Goal: Information Seeking & Learning: Learn about a topic

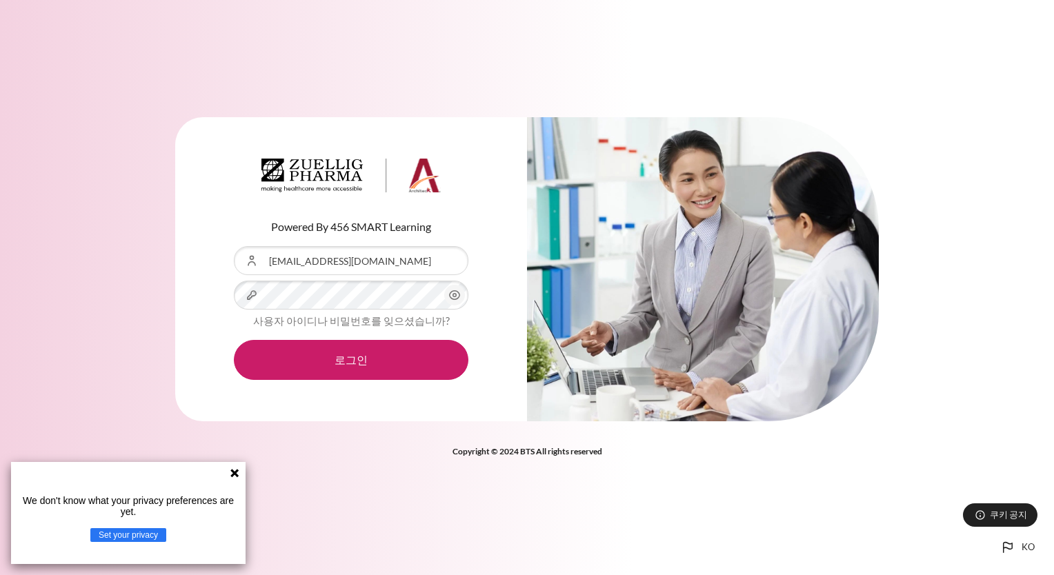
click at [234, 340] on button "로그인" at bounding box center [351, 360] width 235 height 40
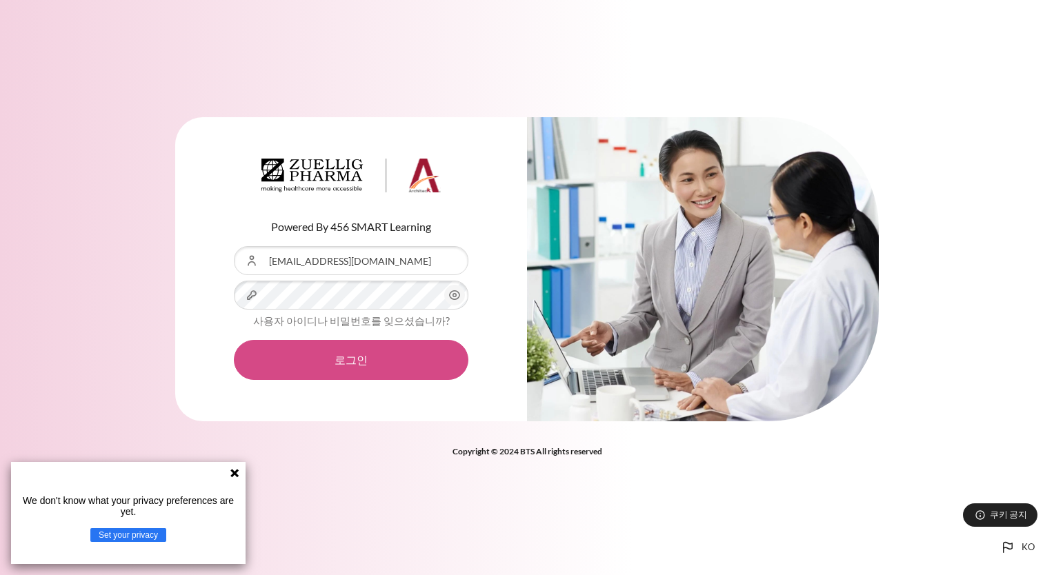
click at [361, 371] on button "로그인" at bounding box center [351, 360] width 235 height 40
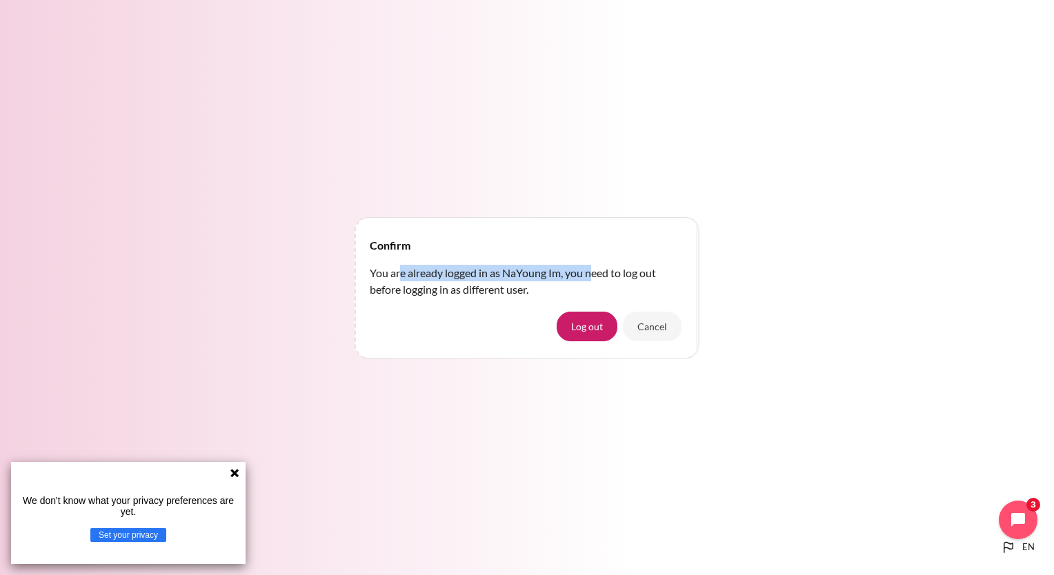
drag, startPoint x: 403, startPoint y: 271, endPoint x: 595, endPoint y: 262, distance: 192.0
click at [592, 264] on div "Confirm You are already logged in as NaYoung Im, you need to log out before log…" at bounding box center [527, 287] width 342 height 139
drag, startPoint x: 595, startPoint y: 262, endPoint x: 651, endPoint y: 181, distance: 99.1
click at [651, 181] on div "Confirm You are already logged in as NaYoung Im, you need to log out before log…" at bounding box center [527, 287] width 1054 height 575
click at [236, 474] on icon at bounding box center [234, 473] width 8 height 8
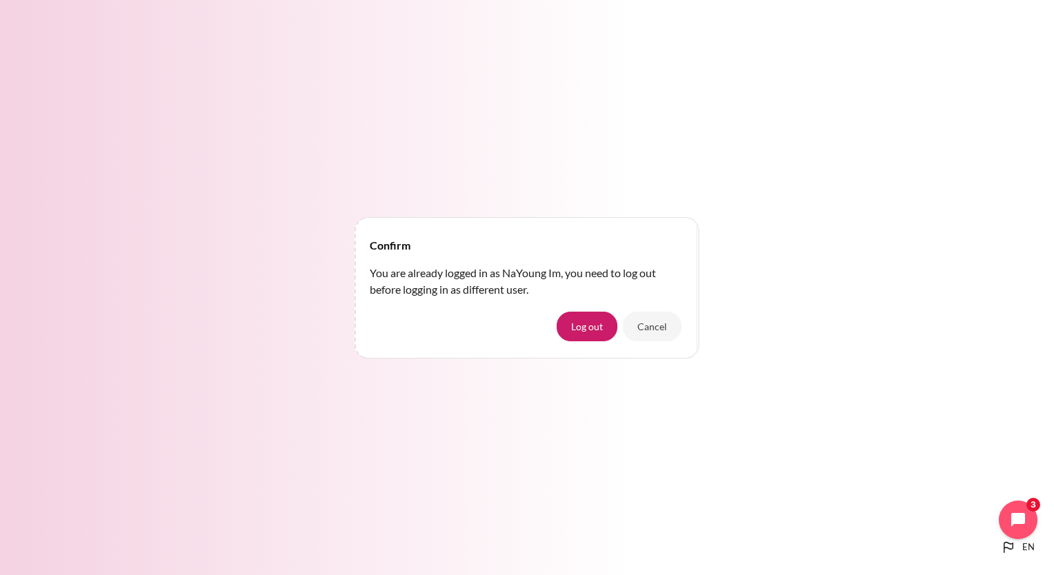
click at [1035, 246] on div "Confirm You are already logged in as NaYoung Im, you need to log out before log…" at bounding box center [527, 287] width 1054 height 163
click at [419, 139] on div "Confirm You are already logged in as NaYoung Im, you need to log out before log…" at bounding box center [527, 287] width 1054 height 575
click at [236, 16] on div "Confirm You are already logged in as NaYoung Im, you need to log out before log…" at bounding box center [527, 287] width 1054 height 575
click at [659, 327] on button "Cancel" at bounding box center [652, 326] width 59 height 29
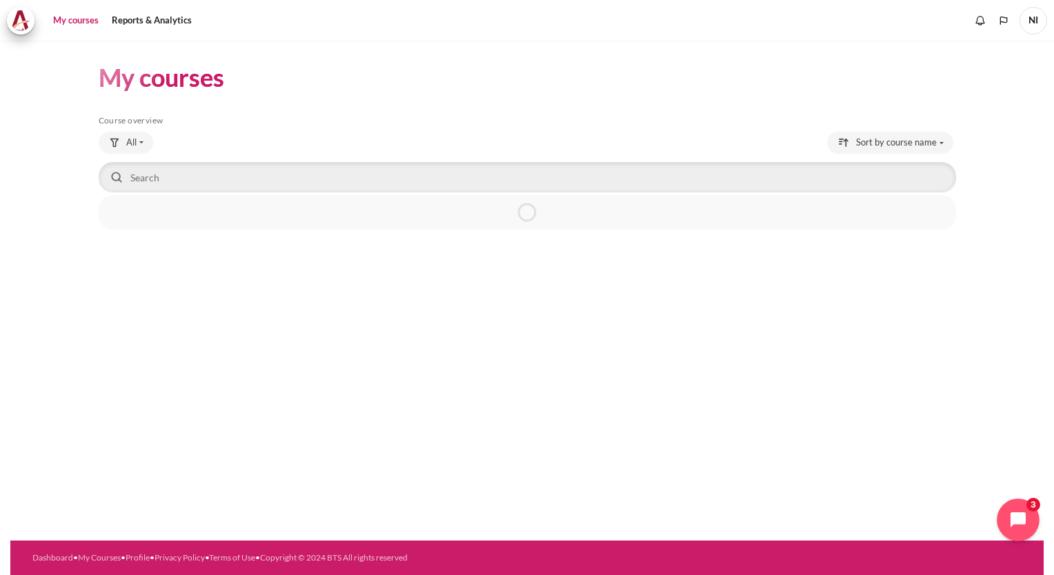
click at [1010, 510] on button "Open chat widget" at bounding box center [1018, 520] width 43 height 43
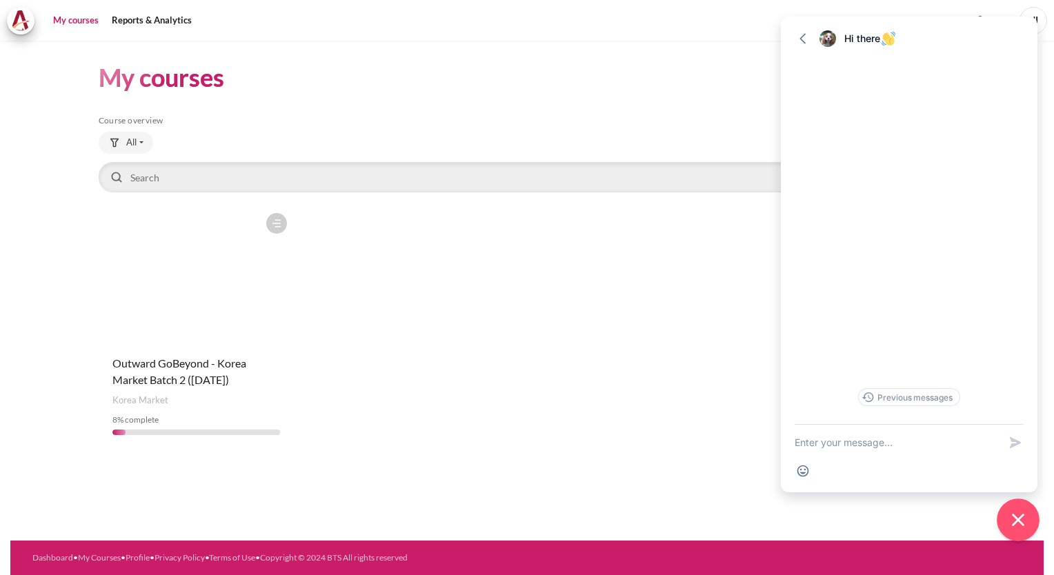
click at [1017, 520] on icon "Close chat widget" at bounding box center [1018, 520] width 12 height 12
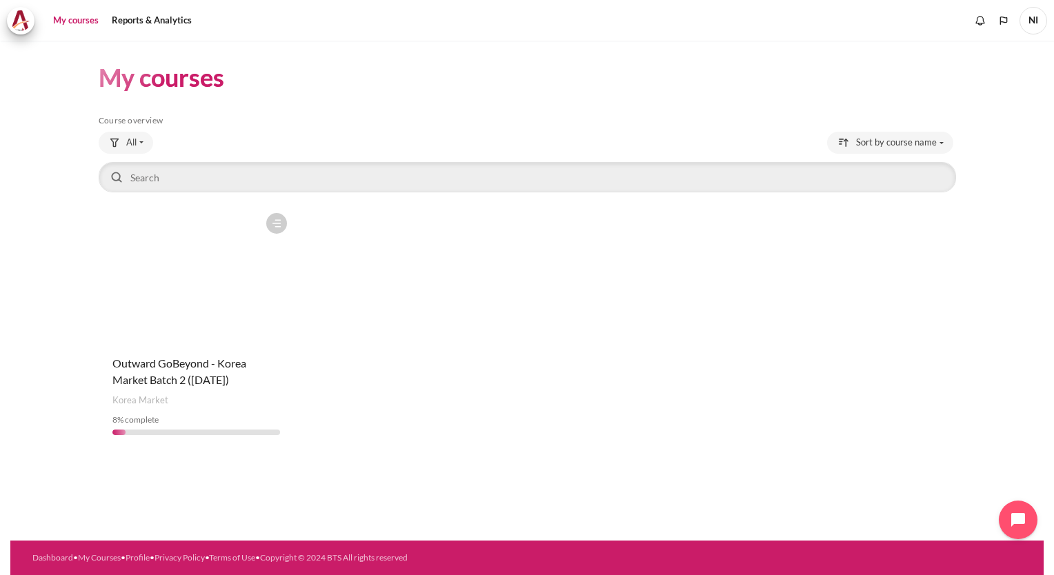
click at [111, 310] on figure "Content" at bounding box center [197, 275] width 196 height 138
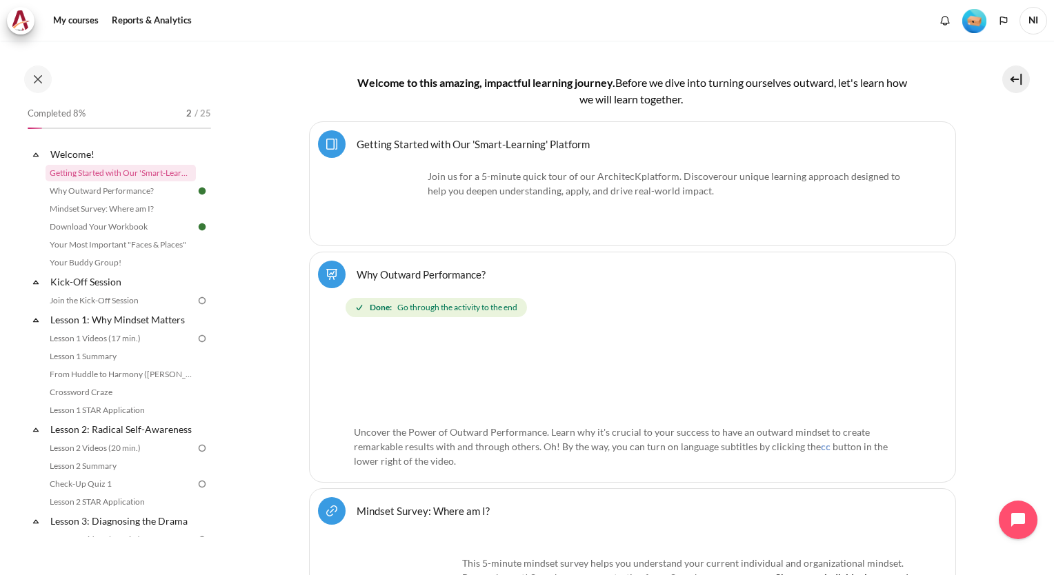
scroll to position [315, 0]
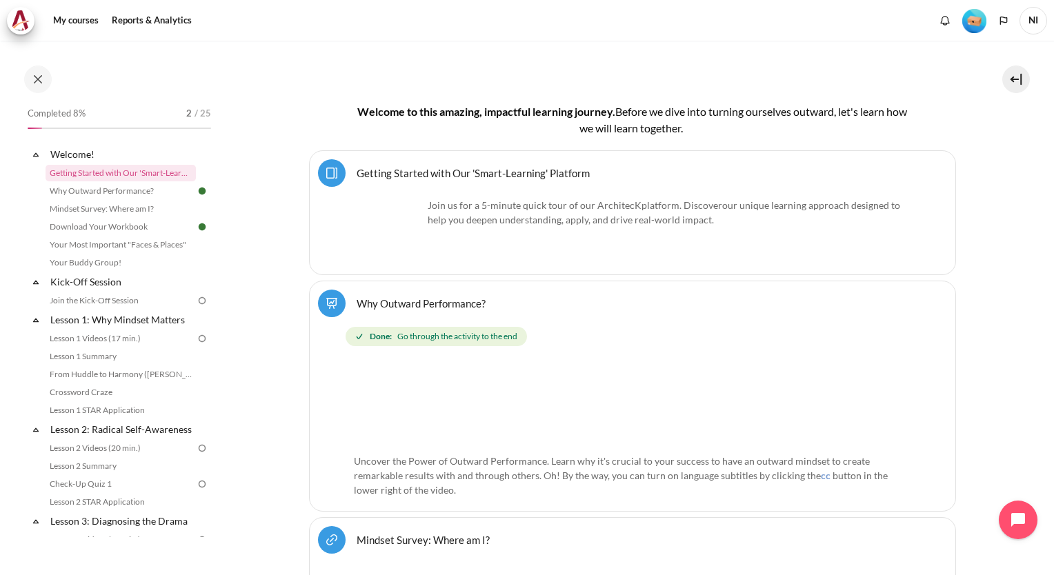
click at [530, 198] on p "Join us for a 5-minute quick tour of our ArchitecK platform. Discover our uniqu…" at bounding box center [632, 212] width 557 height 29
drag, startPoint x: 441, startPoint y: 219, endPoint x: 623, endPoint y: 217, distance: 182.1
click at [623, 217] on span "our unique learning approach designed to help you deepen understanding, apply, …" at bounding box center [664, 212] width 472 height 26
drag, startPoint x: 623, startPoint y: 217, endPoint x: 541, endPoint y: 335, distance: 143.9
click at [541, 335] on div "Done: Go through the activity to the end" at bounding box center [635, 336] width 579 height 25
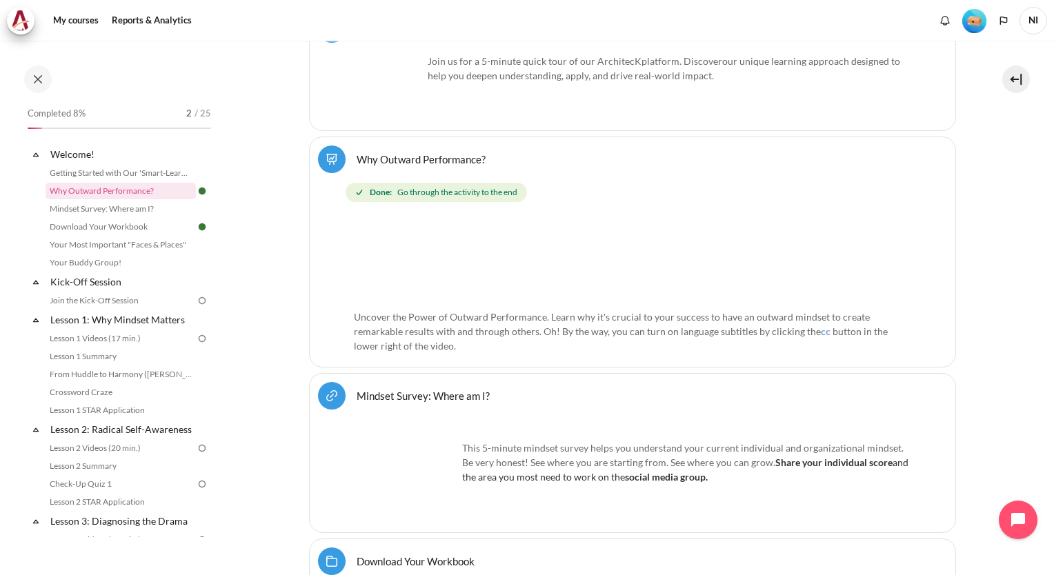
scroll to position [521, 0]
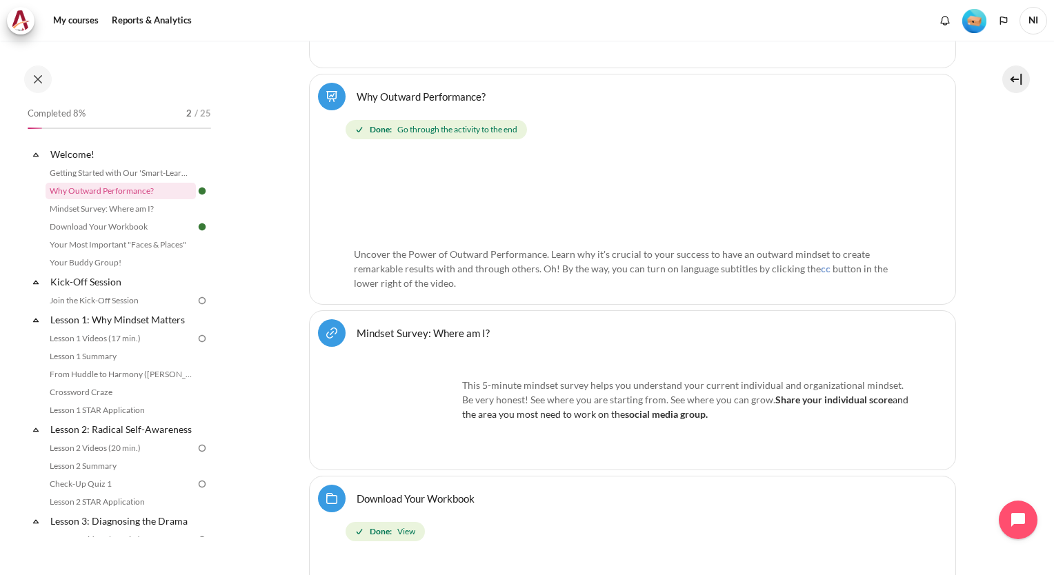
click at [470, 335] on link "Mindset Survey: Where am I? URL" at bounding box center [423, 332] width 133 height 13
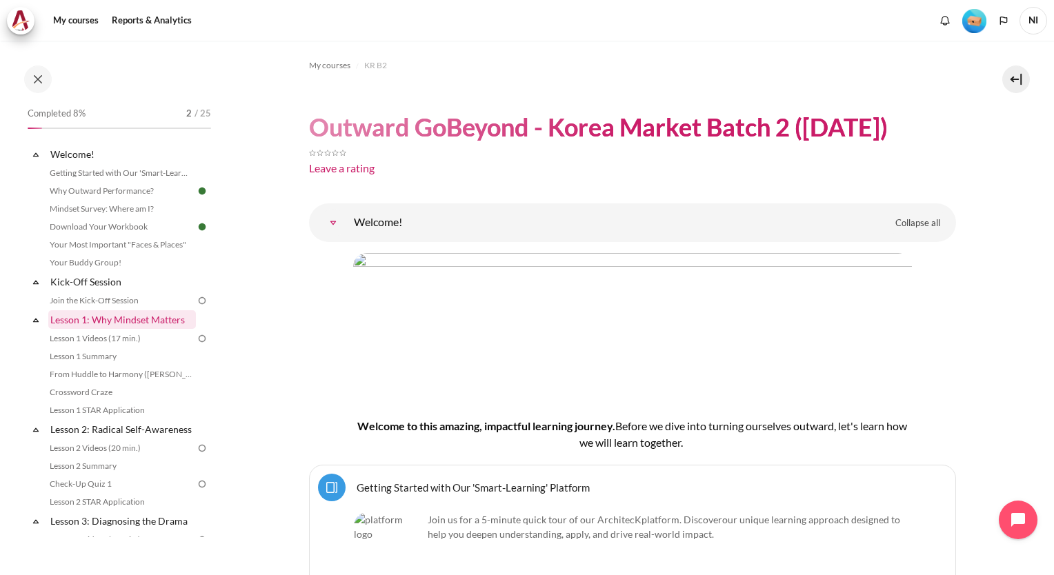
click at [146, 319] on link "Lesson 1: Why Mindset Matters" at bounding box center [122, 319] width 148 height 19
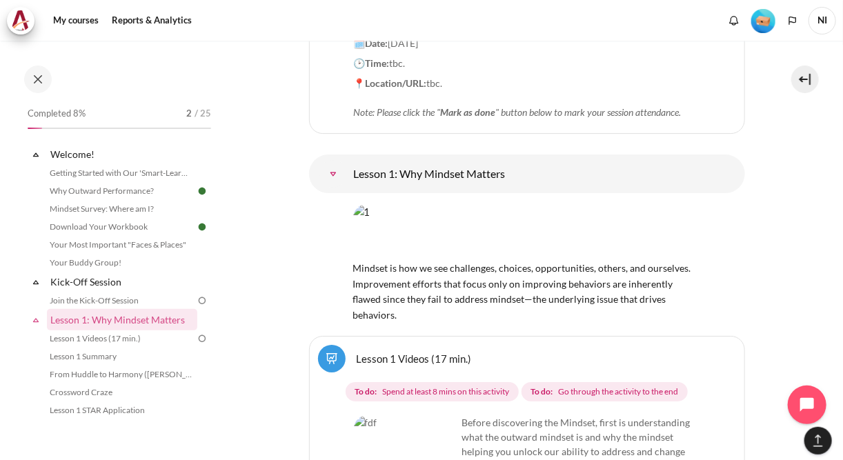
scroll to position [1831, 0]
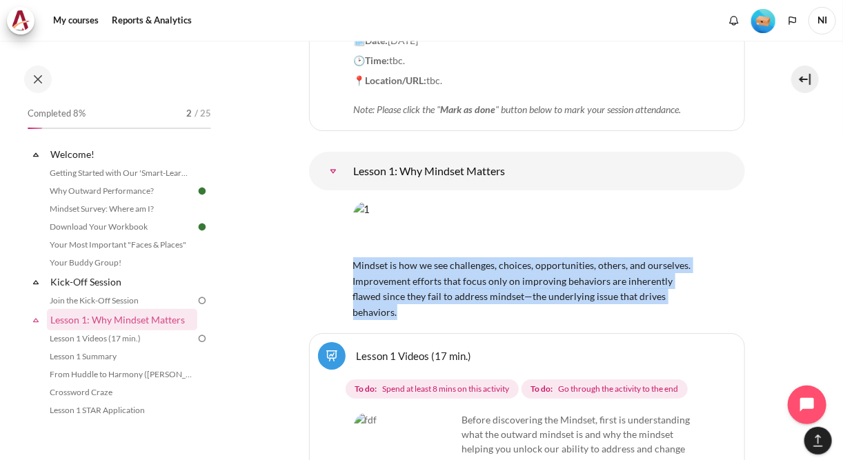
drag, startPoint x: 407, startPoint y: 241, endPoint x: 340, endPoint y: 203, distance: 76.6
click at [340, 203] on div "Mindset is how we see challenges, choices, opportunities, others, and ourselves…" at bounding box center [527, 260] width 436 height 118
copy span "Mindset is how we see challenges, choices, opportunities, others, and ourselves…"
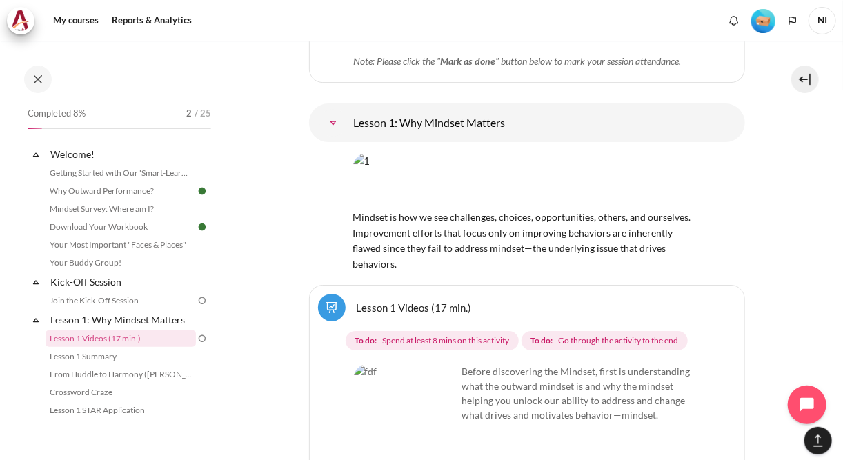
scroll to position [1942, 0]
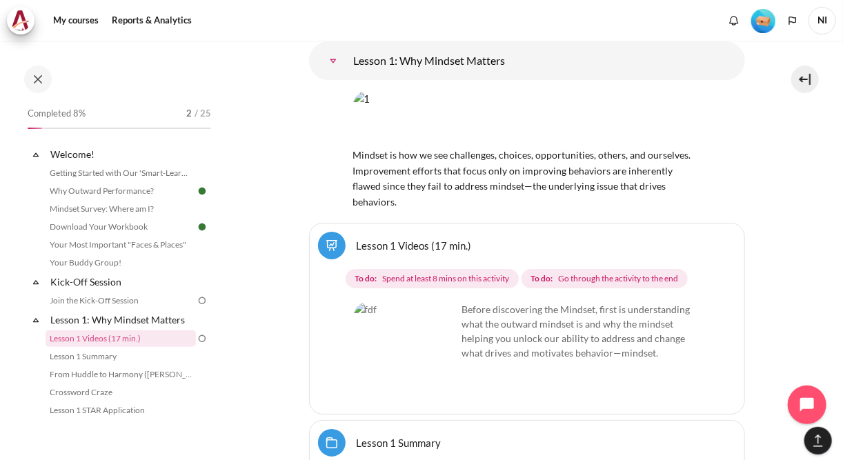
click at [437, 315] on img "Content" at bounding box center [405, 353] width 103 height 103
click at [394, 302] on img "Content" at bounding box center [405, 353] width 103 height 103
click at [588, 302] on p "Before discovering the Mindset, first is understanding what the outward mindset…" at bounding box center [527, 331] width 346 height 58
click at [589, 302] on p "Before discovering the Mindset, first is understanding what the outward mindset…" at bounding box center [527, 331] width 346 height 58
click at [406, 302] on img "Content" at bounding box center [405, 353] width 103 height 103
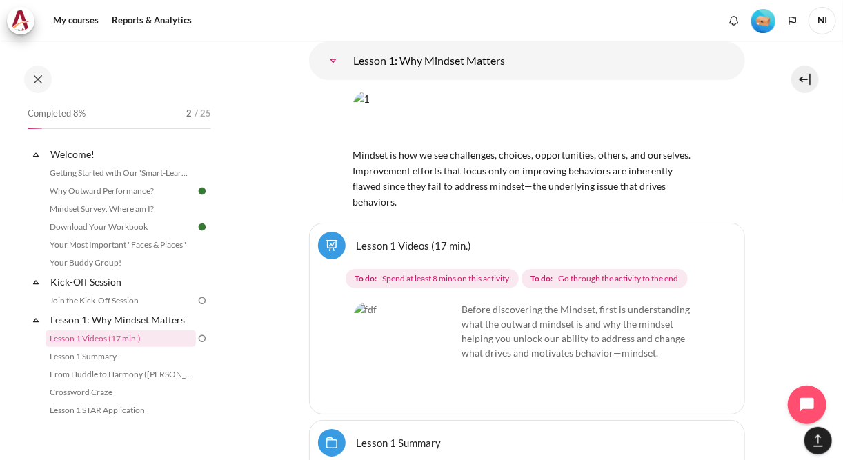
click at [357, 239] on link "Lesson 1 Videos (17 min.)" at bounding box center [414, 245] width 115 height 13
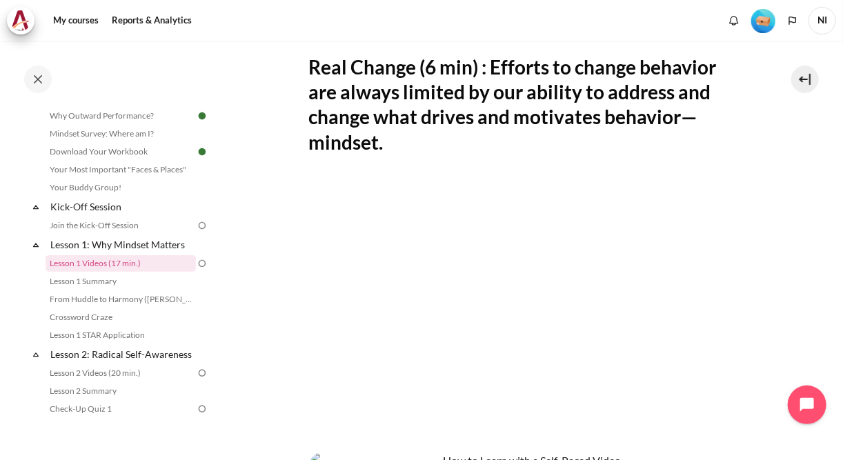
scroll to position [276, 0]
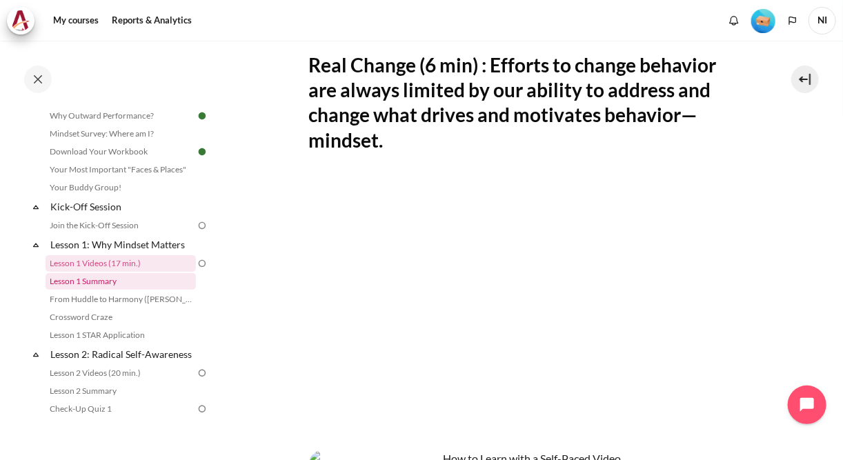
click at [98, 283] on link "Lesson 1 Summary" at bounding box center [121, 281] width 150 height 17
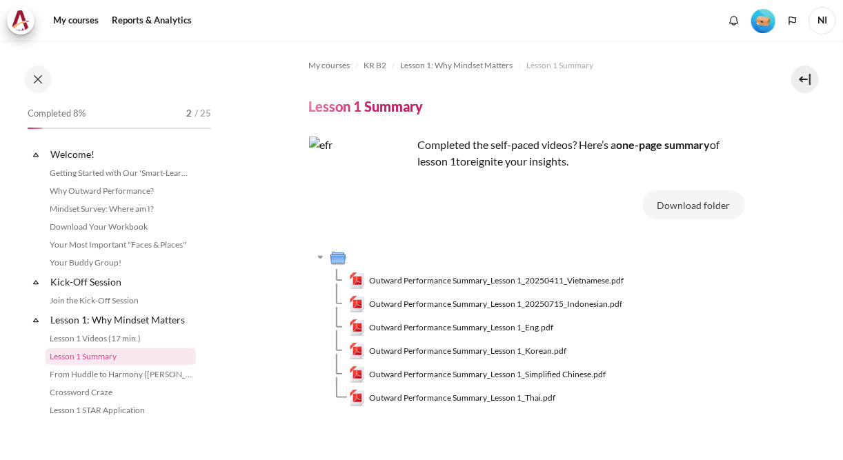
scroll to position [93, 0]
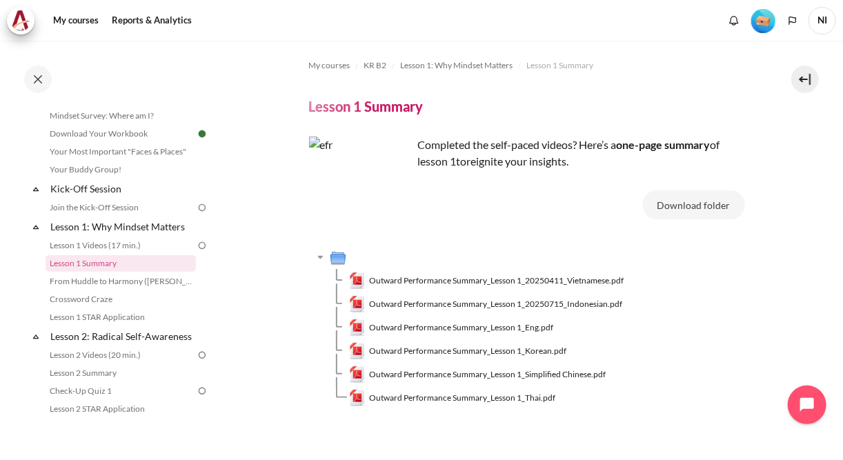
click at [392, 212] on img "Content" at bounding box center [360, 188] width 103 height 103
click at [330, 180] on img "Content" at bounding box center [360, 188] width 103 height 103
click at [514, 281] on span "Outward Performance Summary_Lesson 1_20250411_Vietnamese.pdf" at bounding box center [496, 281] width 255 height 12
click at [483, 330] on span "Outward Performance Summary_Lesson 1_Eng.pdf" at bounding box center [461, 327] width 184 height 12
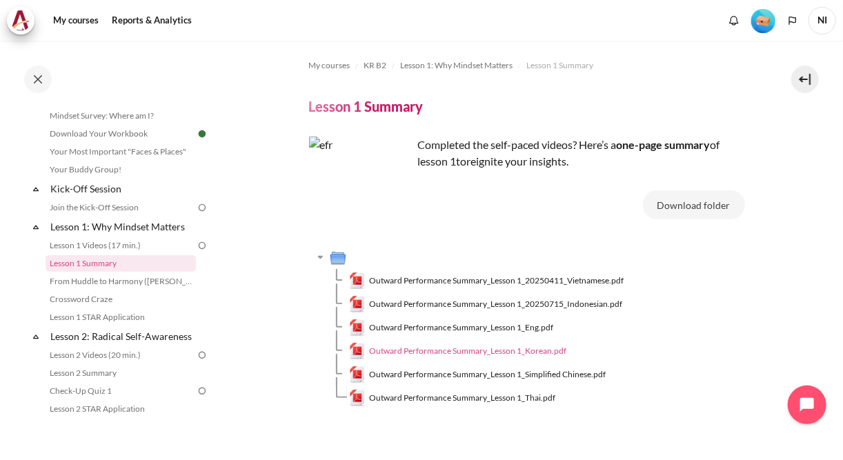
click at [455, 349] on span "Outward Performance Summary_Lesson 1_Korean.pdf" at bounding box center [467, 351] width 197 height 12
click at [539, 349] on span "Outward Performance Summary_Lesson 1_Korean.pdf" at bounding box center [467, 351] width 197 height 12
click at [95, 284] on link "From Huddle to Harmony ([PERSON_NAME]'s Story)" at bounding box center [121, 281] width 150 height 17
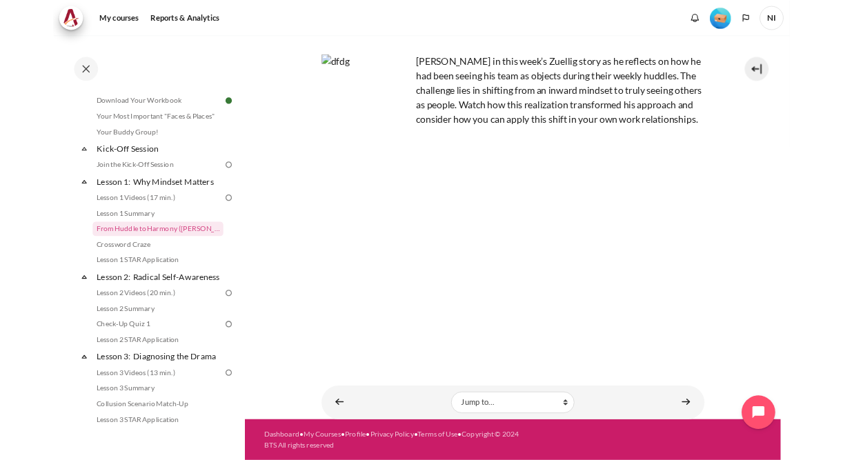
scroll to position [80, 0]
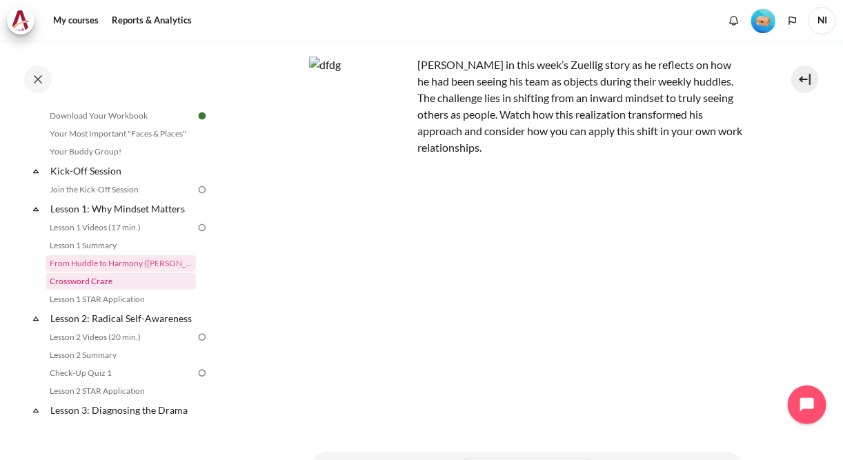
click at [95, 282] on link "Crossword Craze" at bounding box center [121, 281] width 150 height 17
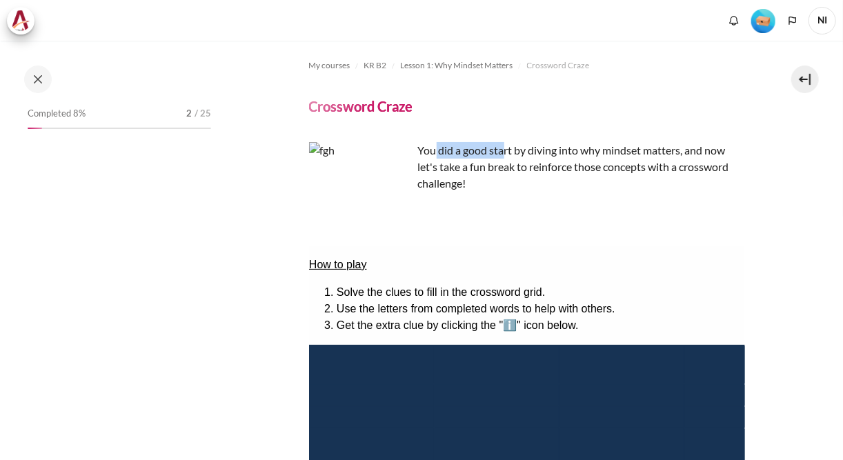
drag, startPoint x: 435, startPoint y: 146, endPoint x: 502, endPoint y: 148, distance: 66.9
click at [502, 148] on span "You did a good start by diving into why mindset matters, and now let's take a f…" at bounding box center [573, 166] width 311 height 46
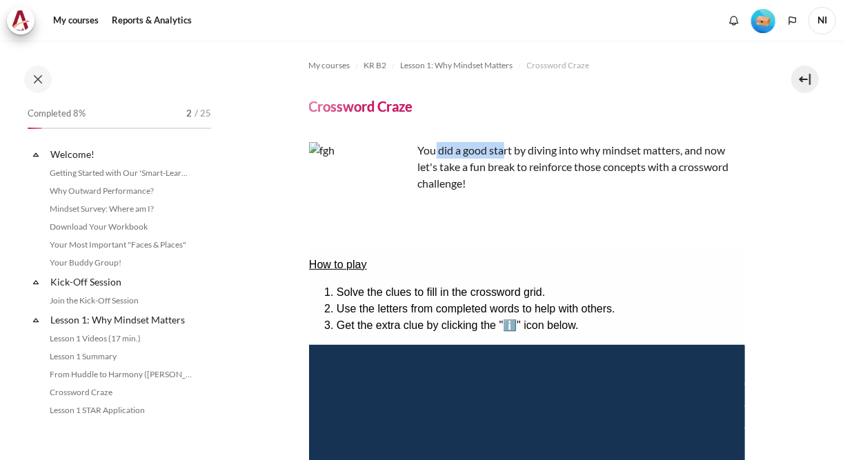
scroll to position [129, 0]
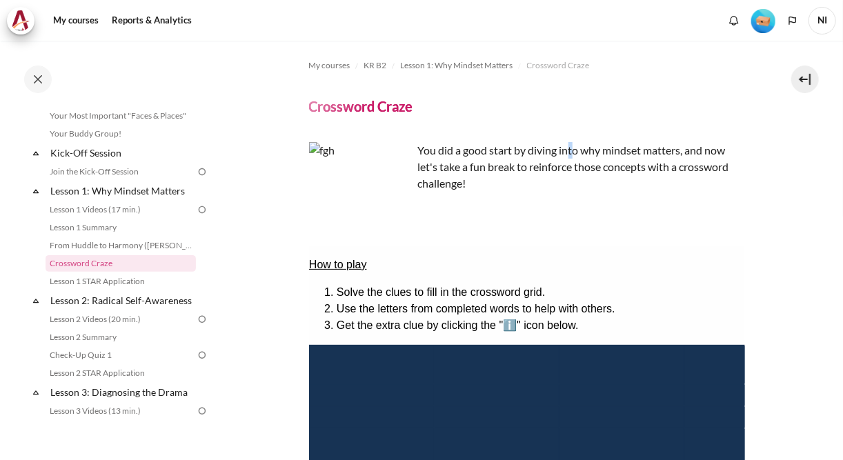
click at [570, 148] on span "You did a good start by diving into why mindset matters, and now let's take a f…" at bounding box center [573, 166] width 311 height 46
drag, startPoint x: 570, startPoint y: 148, endPoint x: 555, endPoint y: 212, distance: 66.1
click at [555, 212] on div "You did a good start by diving into why mindset matters, and now let's take a f…" at bounding box center [527, 178] width 436 height 72
drag, startPoint x: 419, startPoint y: 166, endPoint x: 590, endPoint y: 189, distance: 172.6
click at [590, 189] on p "You did a good start by diving into why mindset matters, and now let's take a f…" at bounding box center [527, 167] width 436 height 50
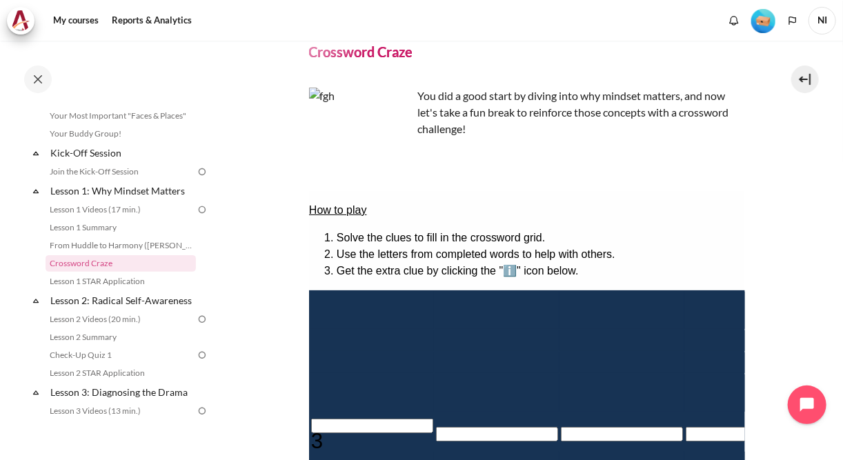
scroll to position [55, 0]
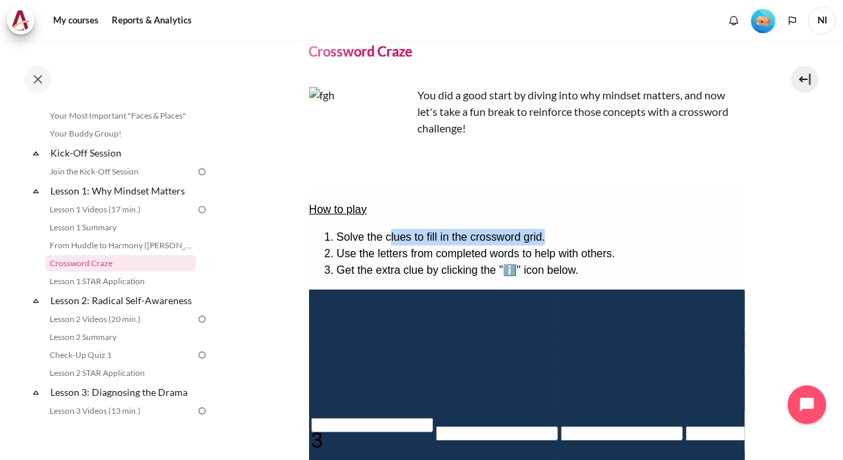
drag, startPoint x: 398, startPoint y: 228, endPoint x: 590, endPoint y: 228, distance: 191.7
click at [590, 228] on li "Solve the clues to fill in the crossword grid." at bounding box center [540, 236] width 408 height 17
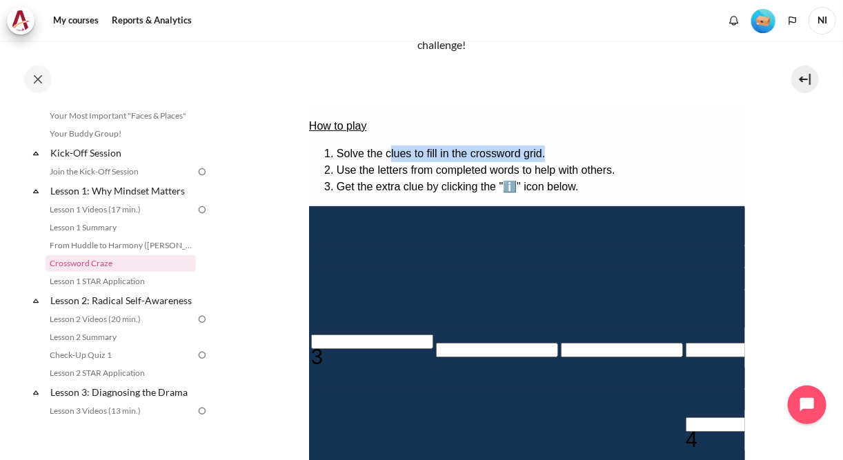
scroll to position [166, 0]
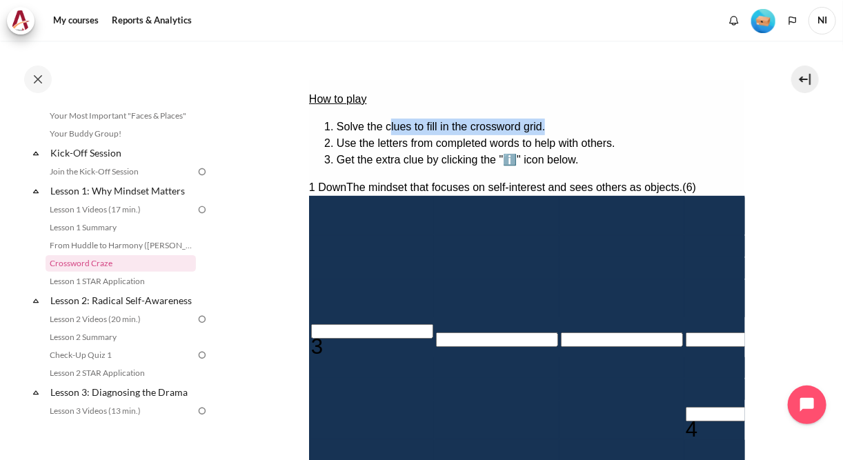
type input "I＿＿＿＿＿"
type input "IN＿＿＿＿"
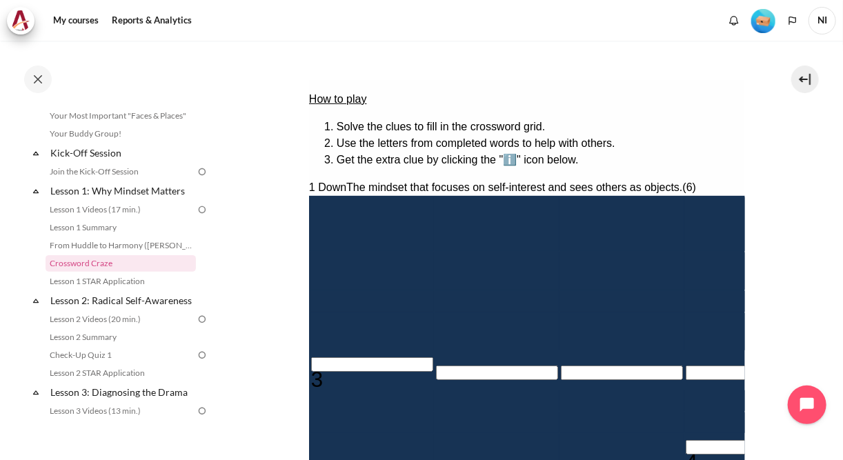
type input "INW＿＿＿"
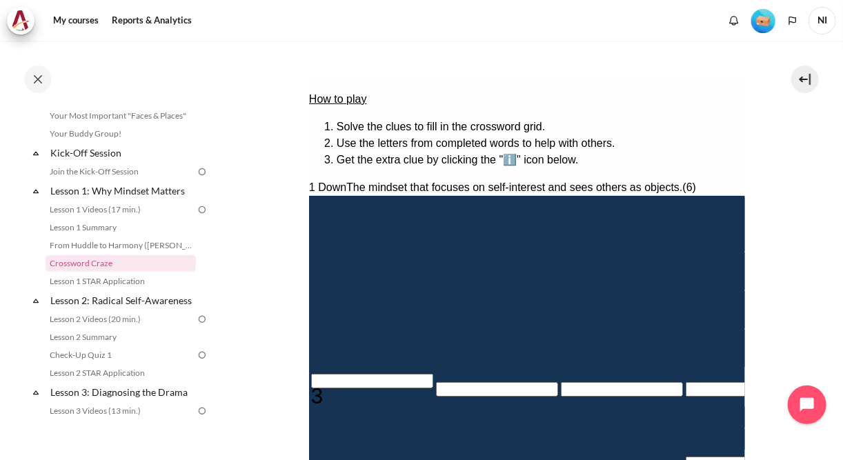
type input "INWA＿＿"
type input "＿＿＿＿＿＿＿R"
type input "INWAR＿"
type input "INWARD"
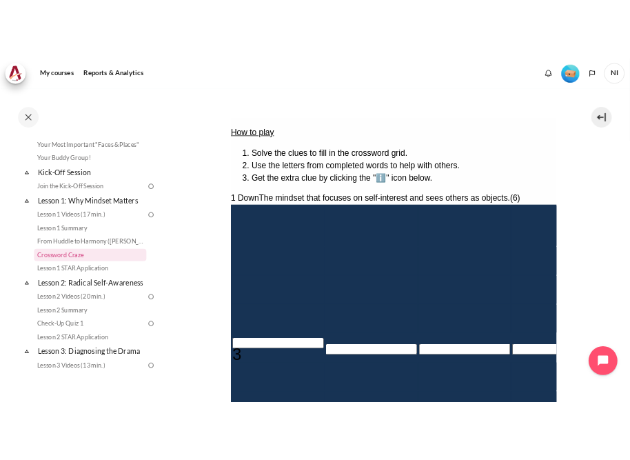
scroll to position [221, 0]
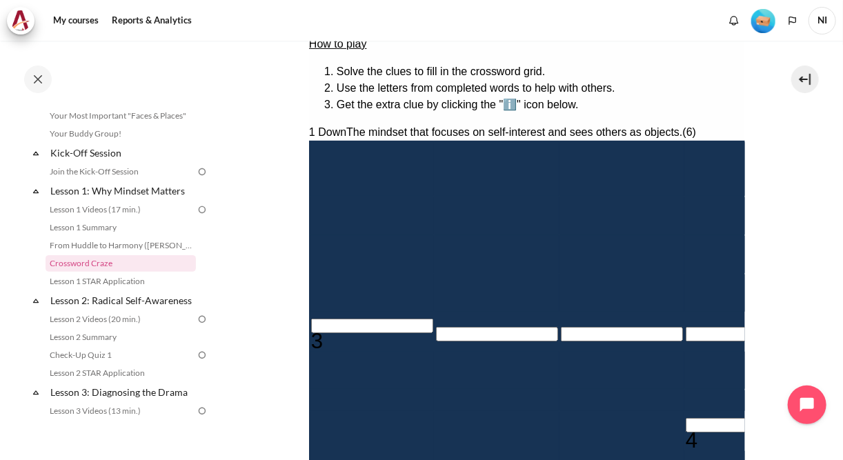
click at [328, 329] on input "Crossword grid. Use arrow keys to navigate and the keyboard to enter characters…" at bounding box center [371, 325] width 122 height 14
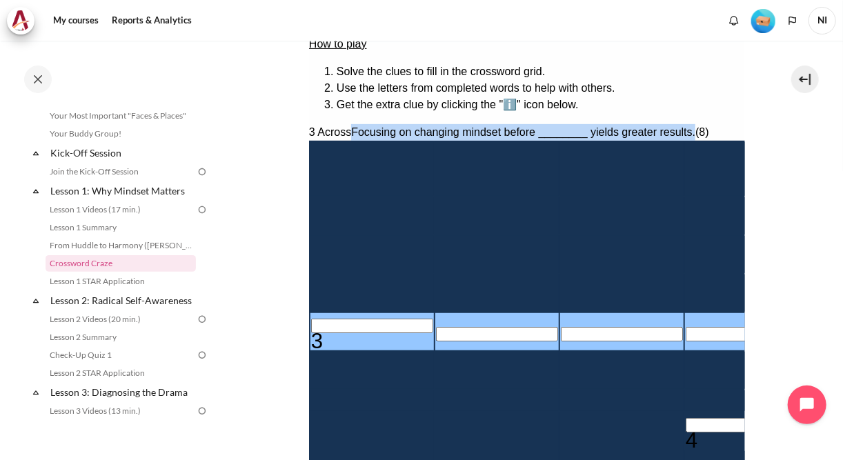
drag, startPoint x: 344, startPoint y: 121, endPoint x: 612, endPoint y: 117, distance: 267.6
click at [612, 123] on div "3 Across Focusing on changing mindset before ________ yields greater results. (…" at bounding box center [526, 131] width 436 height 17
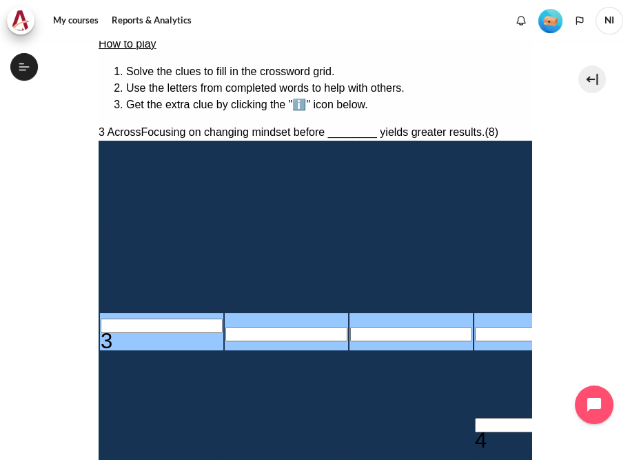
click at [100, 333] on input "Row 5, Column 1. 3 Across. Focusing on changing mindset before ________ yields …" at bounding box center [161, 326] width 122 height 14
click at [123, 319] on input "Row 5, Column 1. 3 Across. Focusing on changing mindset before ________ yields …" at bounding box center [161, 326] width 122 height 14
type input "B＿＿＿＿＿＿R"
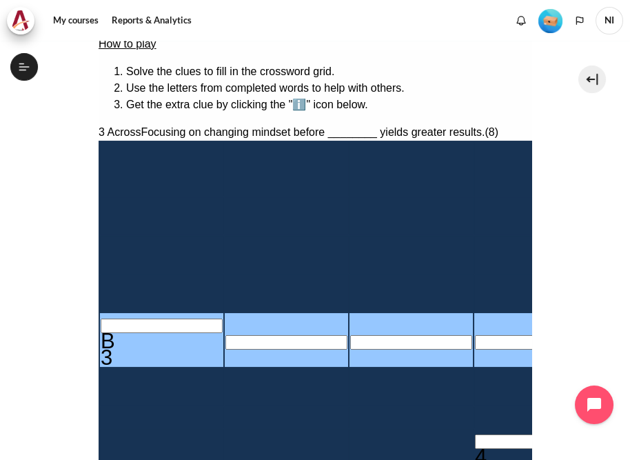
type input "BE＿＿＿＿＿R"
type input "BEH＿＿＿＿R"
type input "BEHA＿＿＿R"
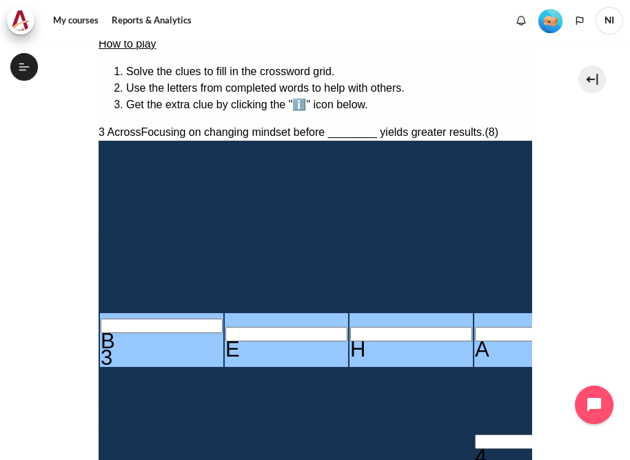
type input "BEHAV＿＿R"
type input "BEHAVI＿R"
type input "＿I＿＿＿＿＿"
type input "BEHAVIOR"
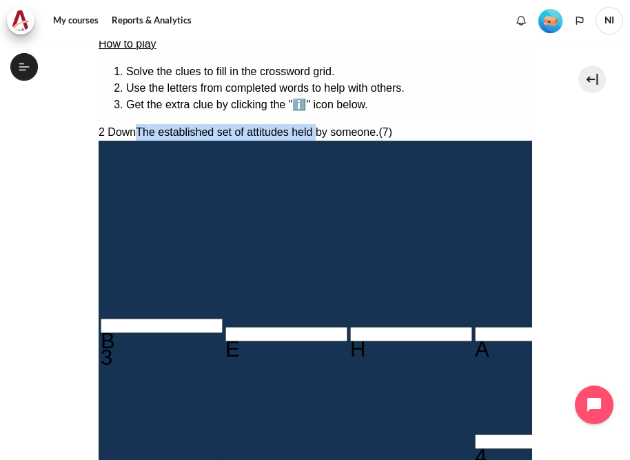
drag, startPoint x: 132, startPoint y: 119, endPoint x: 272, endPoint y: 119, distance: 139.3
click at [272, 126] on span "The established set of attitudes held by someone." at bounding box center [256, 132] width 243 height 12
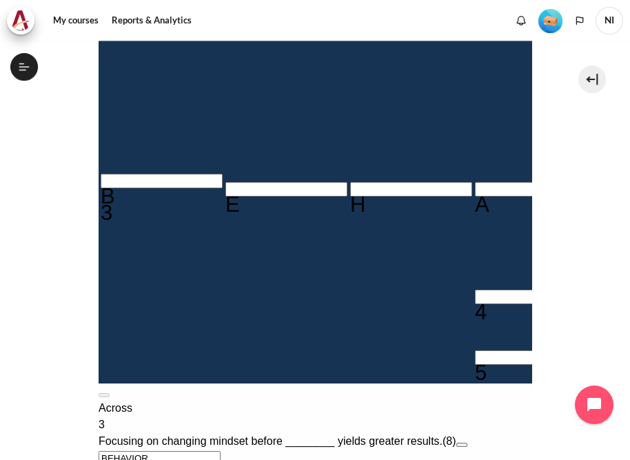
scroll to position [441, 0]
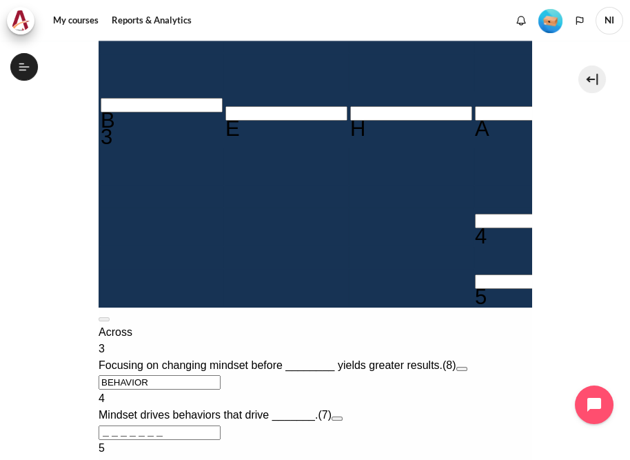
click at [475, 226] on input "Crossword grid. Use arrow keys to navigate and the keyboard to enter characters…" at bounding box center [536, 221] width 122 height 14
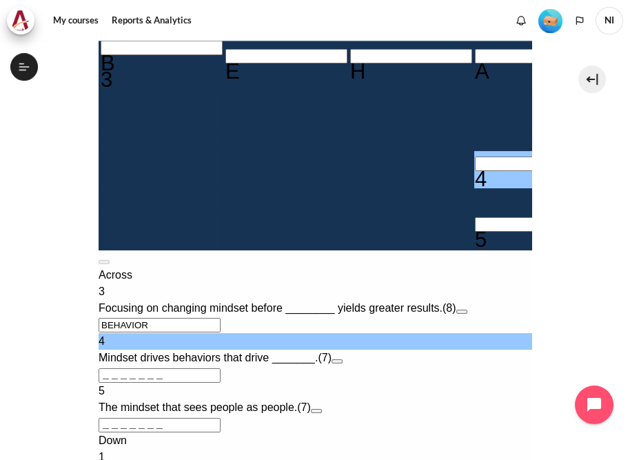
scroll to position [552, 0]
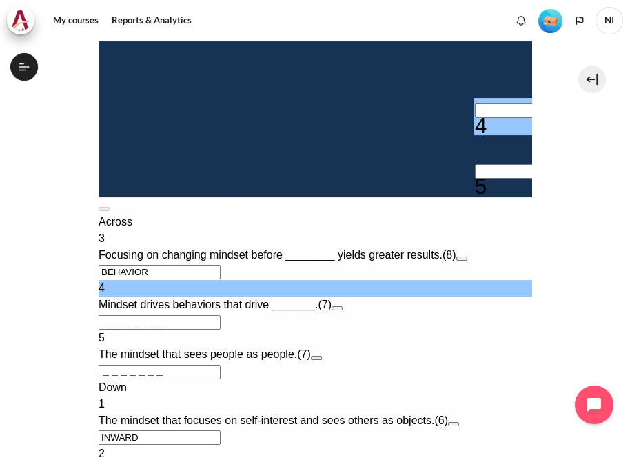
type input "R＿＿＿＿＿＿"
type input "RE＿＿＿＿＿"
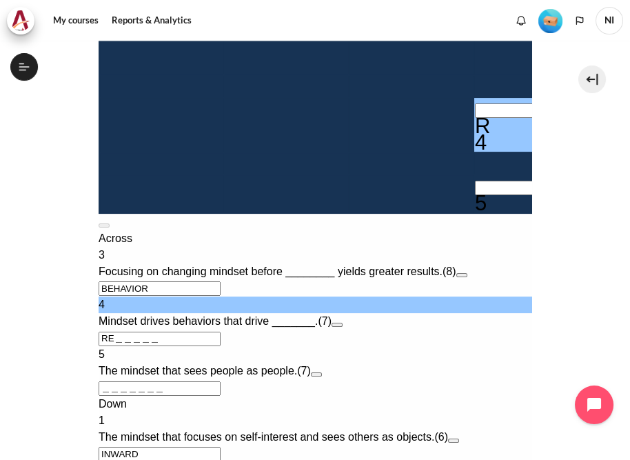
type input "RES＿＿＿＿"
type input "＿I＿＿S＿＿"
type input "RESU＿＿＿"
type input "RESUL＿＿"
type input "RESULT＿"
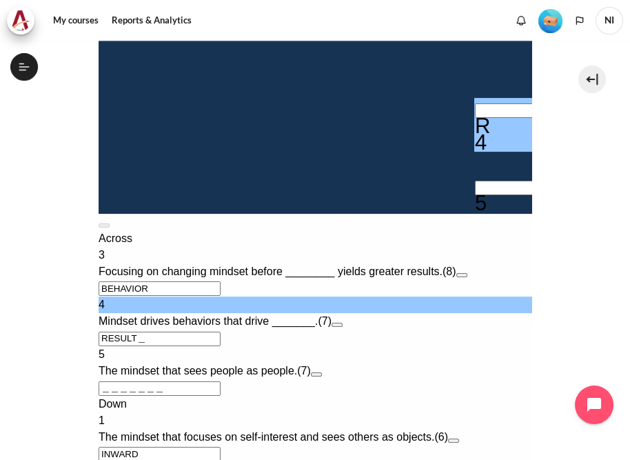
type input "RESULTS"
drag, startPoint x: 157, startPoint y: 307, endPoint x: 138, endPoint y: 303, distance: 19.6
click at [139, 315] on span "Mindset drives behaviors that drive _______." at bounding box center [207, 321] width 219 height 12
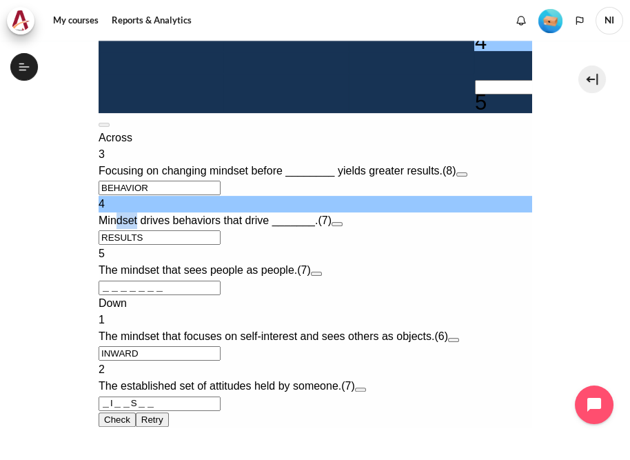
scroll to position [662, 0]
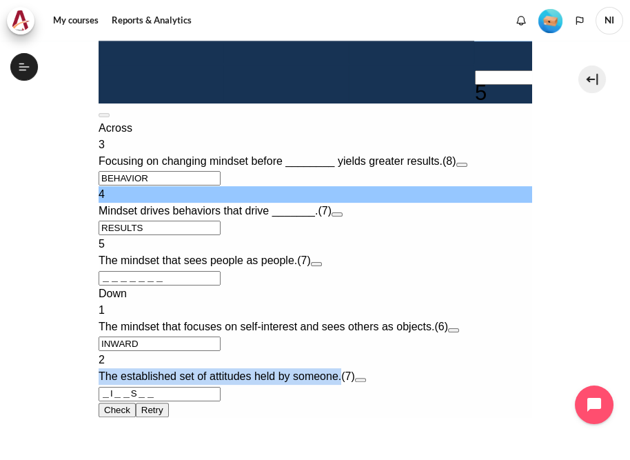
drag, startPoint x: 372, startPoint y: 370, endPoint x: 112, endPoint y: 375, distance: 259.4
click at [112, 375] on div "2 The established set of attitudes held by someone. (7)" at bounding box center [315, 368] width 434 height 33
click at [341, 370] on span "The established set of attitudes held by someone." at bounding box center [219, 376] width 243 height 12
drag, startPoint x: 371, startPoint y: 370, endPoint x: 112, endPoint y: 365, distance: 258.7
click at [112, 365] on div "2 The established set of attitudes held by someone. (7)" at bounding box center [315, 368] width 434 height 33
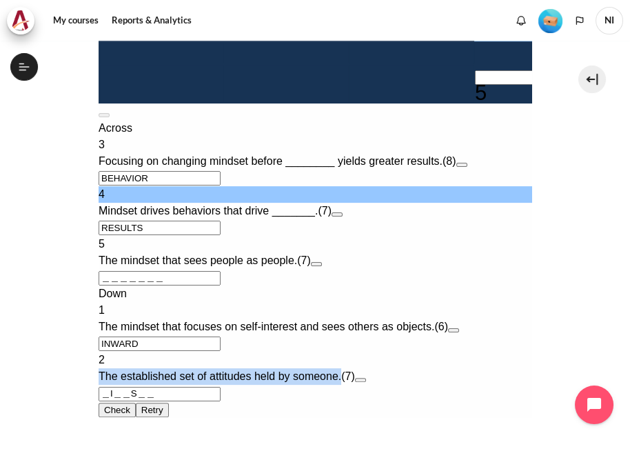
copy div "The established set of attitudes held by someone."
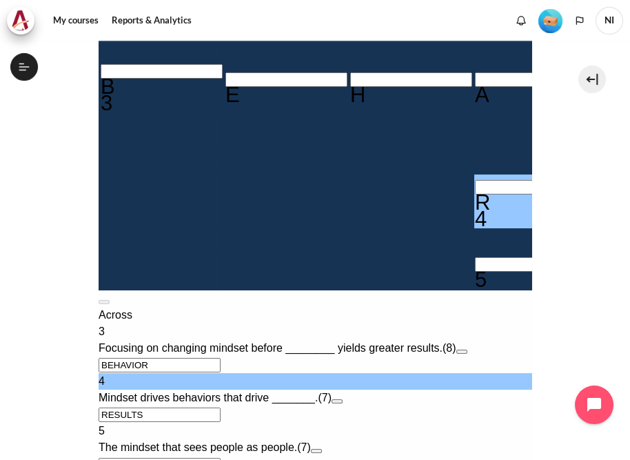
scroll to position [386, 0]
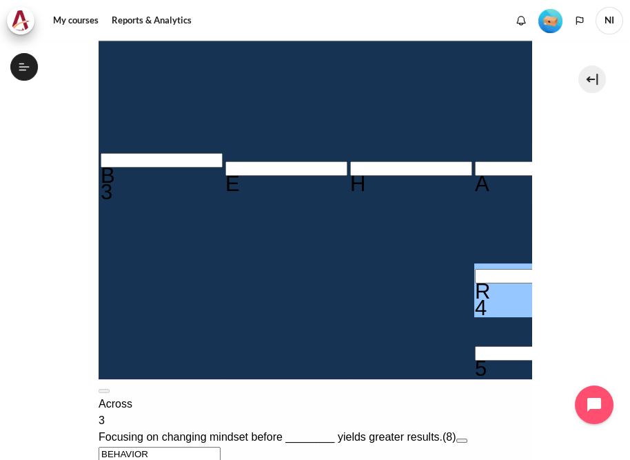
type input "MI＿＿S＿＿"
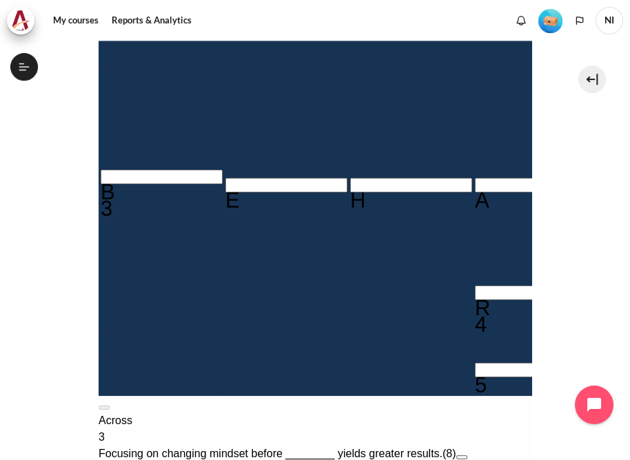
type input "MIN＿S＿＿"
type input "MINDS＿＿"
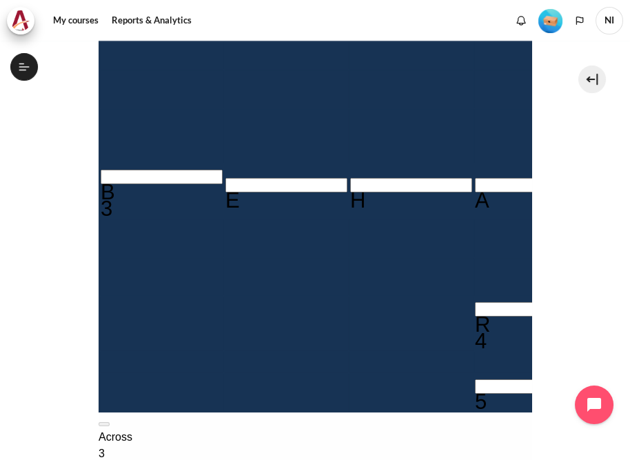
type input "MINDSE＿"
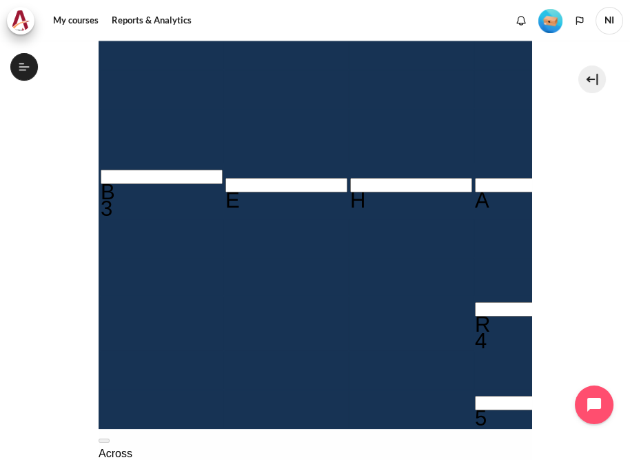
type input "＿＿T＿＿＿＿"
type input "MINDSET"
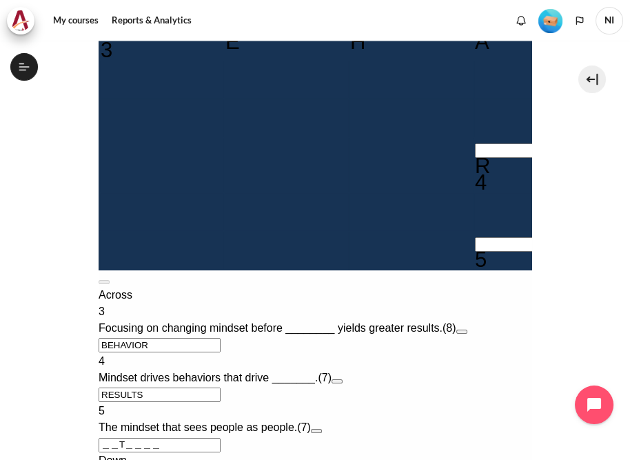
scroll to position [552, 0]
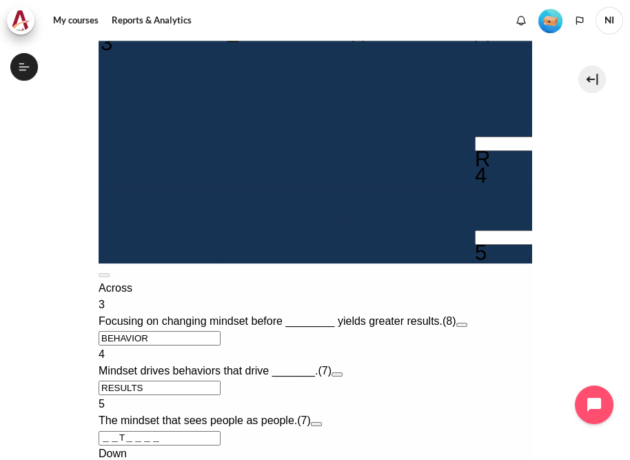
click at [475, 230] on input "Crossword grid. Use arrow keys to navigate and the keyboard to enter characters…" at bounding box center [536, 237] width 122 height 14
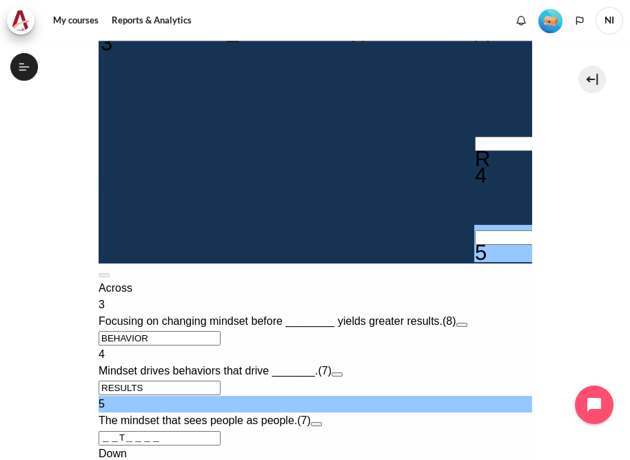
type input "ㅐ＿T＿＿＿＿"
type input "ㅐㅐT＿＿＿＿"
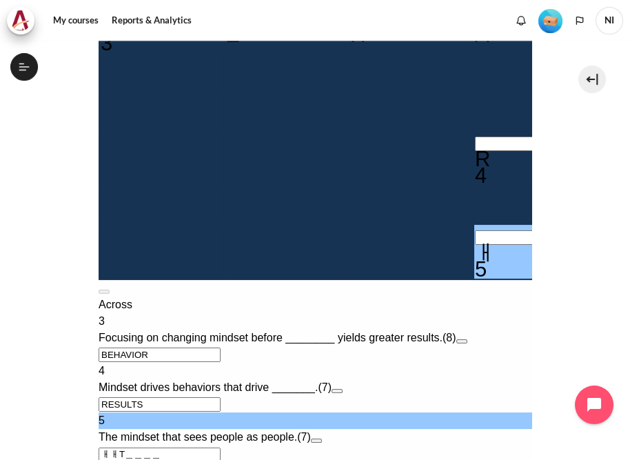
type input "ㅐㅐㅕ＿＿＿＿"
type input "MINDSEㅕ"
type input "ㅐㅐ＿＿＿＿＿"
type input "MINDSE＿"
type input "ㅐ＿＿＿＿＿＿"
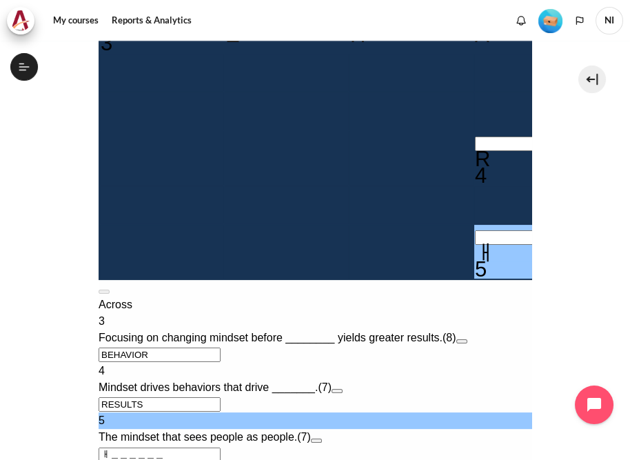
type input "ㅐㅐ＿＿＿＿＿"
type input "ㅐㅐㅕ＿＿＿＿"
type input "MINDSEㅕ"
type input "ㅐㅐ＿＿＿＿＿"
type input "MINDSE＿"
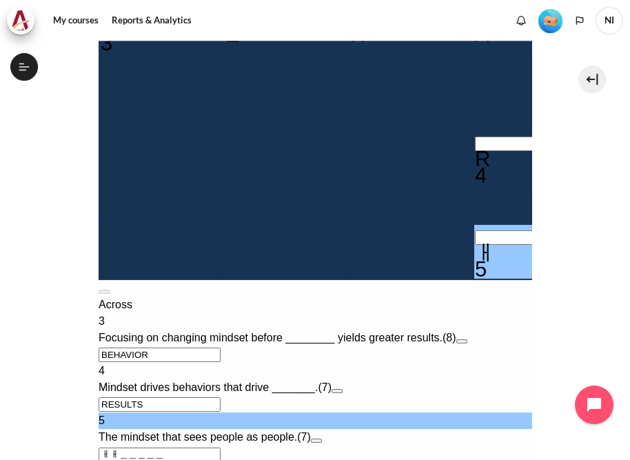
type input "ㅐ＿＿＿＿＿＿"
type input "O＿＿＿＿＿＿"
type input "OU＿＿＿＿＿"
type input "OUT＿＿＿＿"
type input "MINDSET"
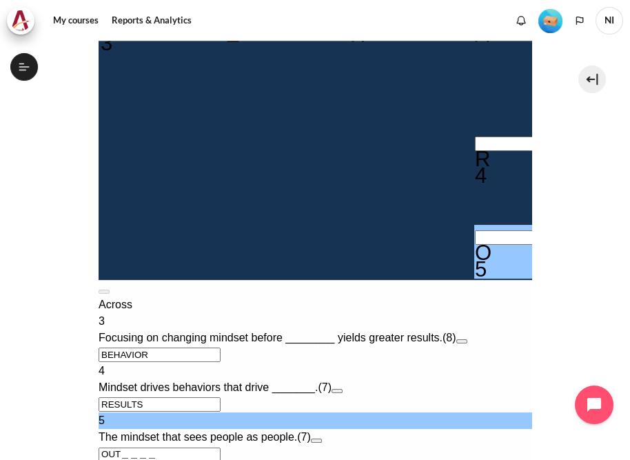
type input "OUTW＿＿＿"
type input "OUTWA＿＿"
type input "OUTWAR＿"
type input "OUTWARD"
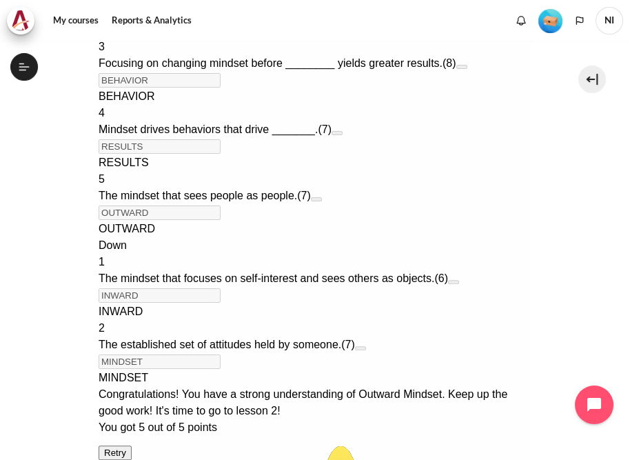
scroll to position [828, 0]
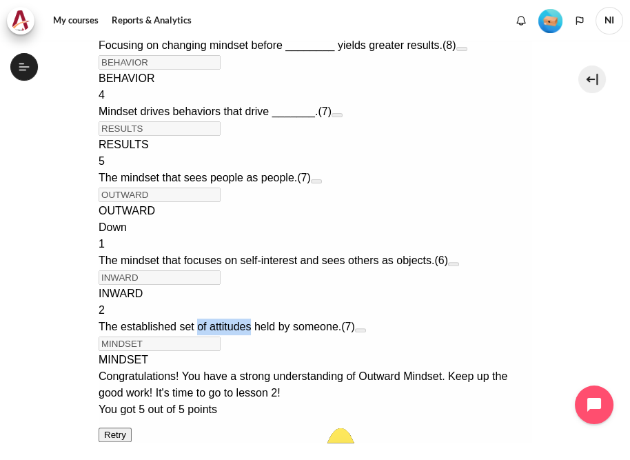
drag, startPoint x: 219, startPoint y: 306, endPoint x: 277, endPoint y: 308, distance: 58.0
click at [277, 321] on span "The established set of attitudes held by someone." at bounding box center [219, 327] width 243 height 12
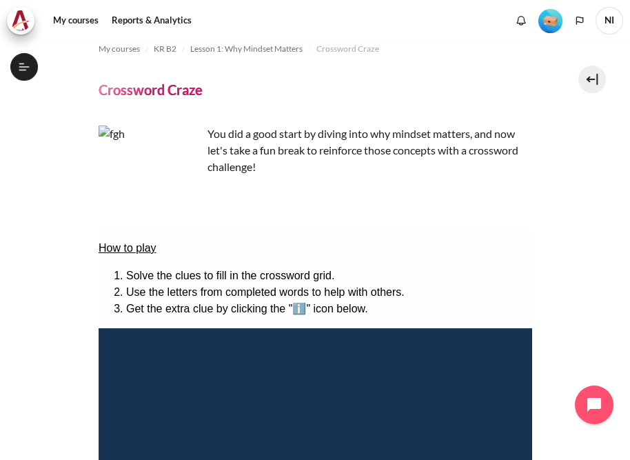
scroll to position [0, 0]
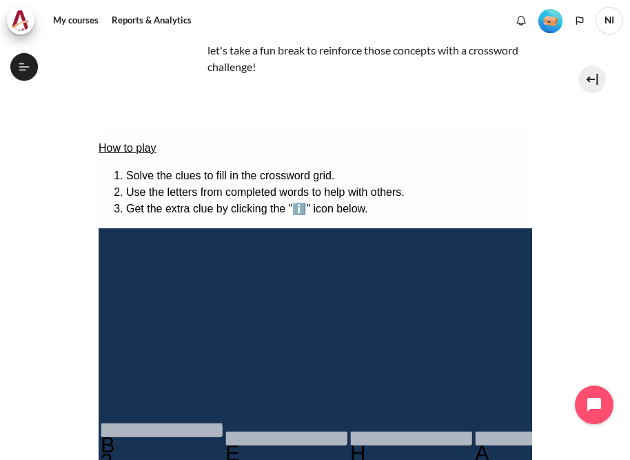
scroll to position [55, 0]
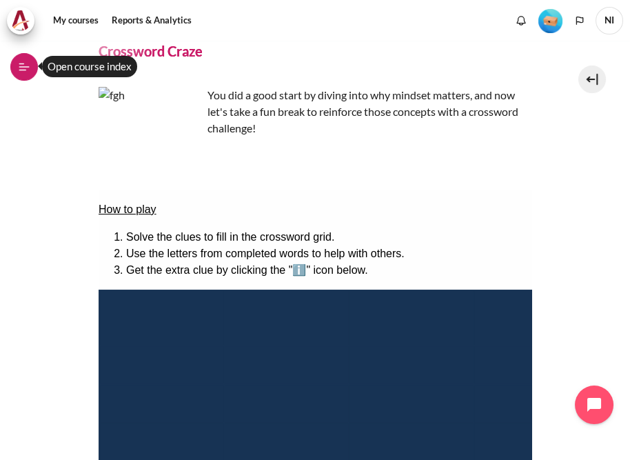
click at [12, 71] on button "Open course index" at bounding box center [24, 67] width 28 height 28
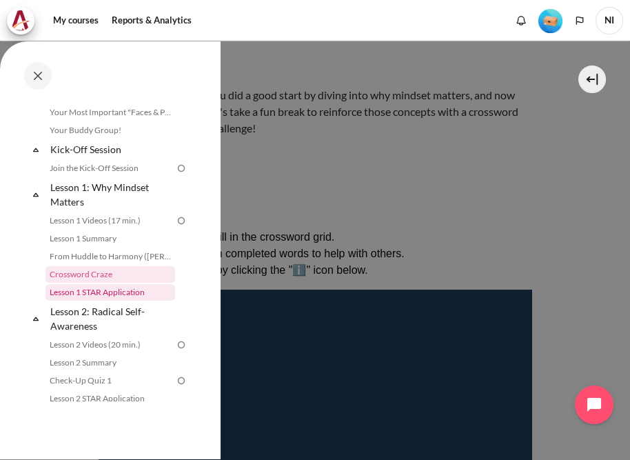
click at [93, 292] on link "Lesson 1 STAR Application" at bounding box center [111, 292] width 130 height 17
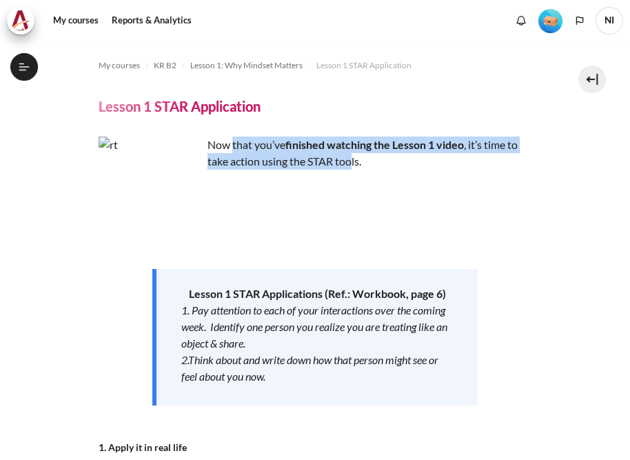
scroll to position [170, 0]
click at [361, 173] on div "Now that you’ve finished watching the Lesson 1 video , it’s time to take action…" at bounding box center [316, 365] width 434 height 456
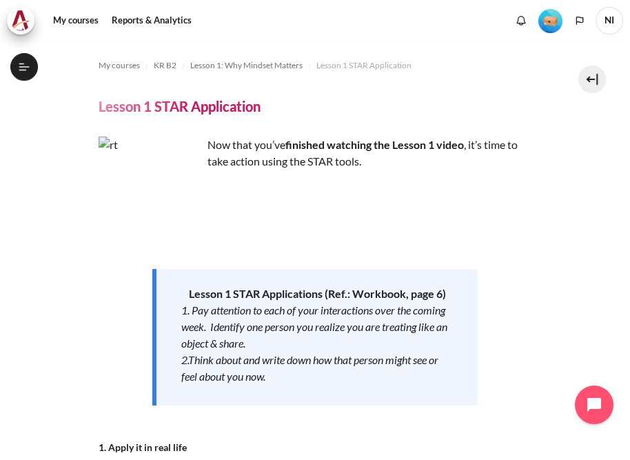
drag, startPoint x: 361, startPoint y: 174, endPoint x: 352, endPoint y: 227, distance: 53.9
click at [352, 227] on p "Content" at bounding box center [316, 227] width 434 height 17
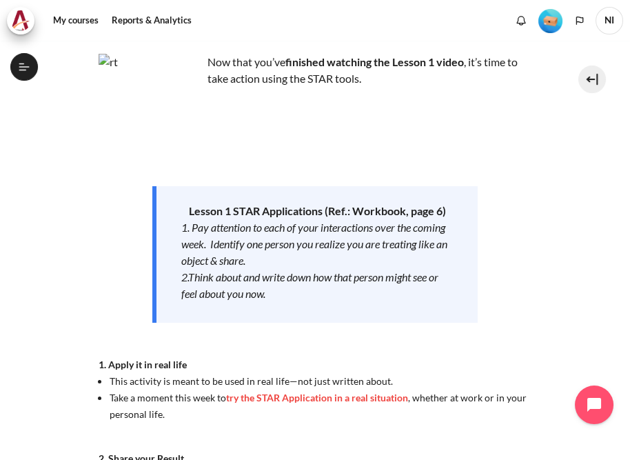
scroll to position [110, 0]
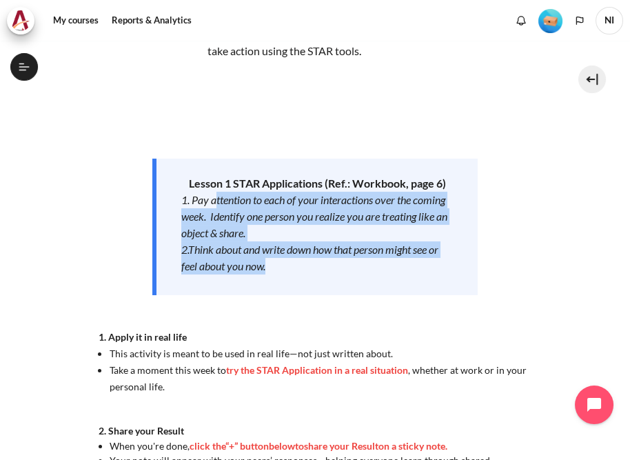
drag, startPoint x: 215, startPoint y: 201, endPoint x: 338, endPoint y: 263, distance: 137.3
click at [338, 263] on div "Lesson 1 STAR Applications (Ref.: Workbook, page 6) 1. Pay attention to each of…" at bounding box center [315, 227] width 326 height 137
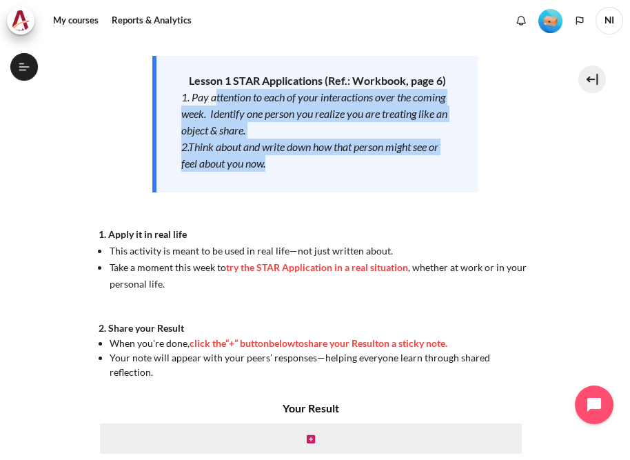
scroll to position [221, 0]
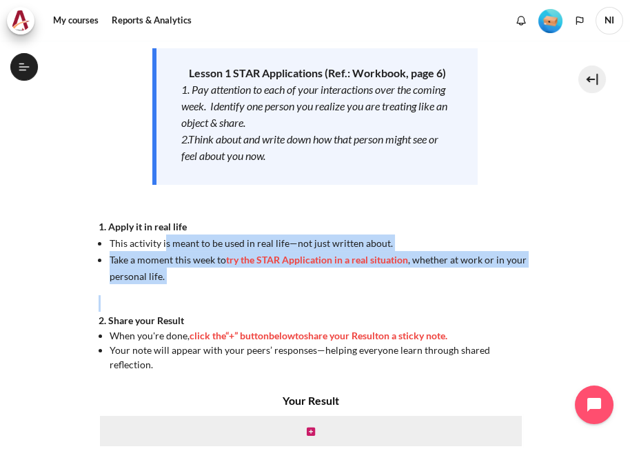
drag, startPoint x: 166, startPoint y: 241, endPoint x: 361, endPoint y: 299, distance: 204.1
click at [361, 299] on div "Now that you’ve finished watching the Lesson 1 video , it’s time to take action…" at bounding box center [316, 144] width 434 height 456
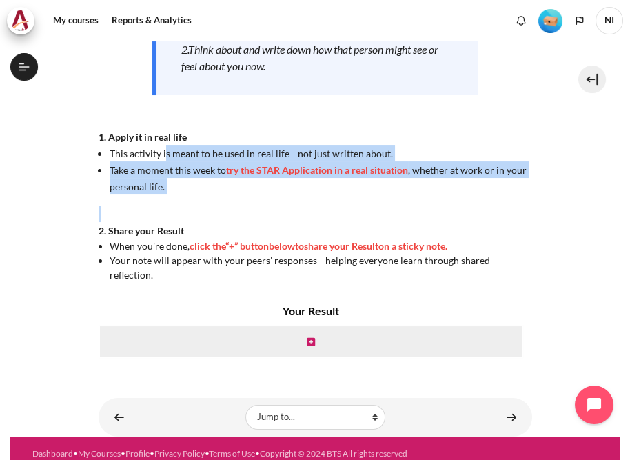
scroll to position [331, 0]
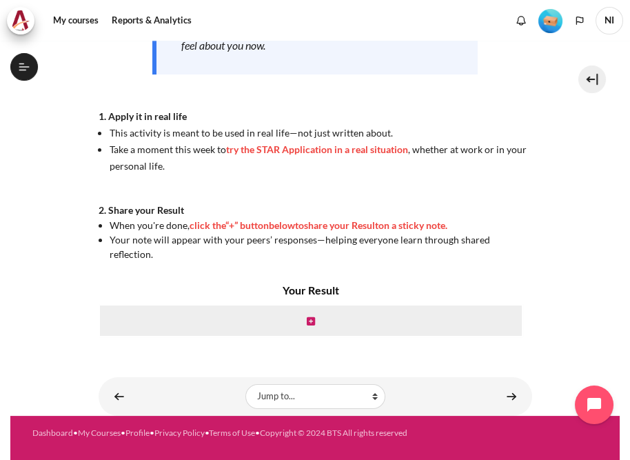
drag, startPoint x: 361, startPoint y: 212, endPoint x: 433, endPoint y: 212, distance: 71.7
click at [433, 212] on div "Now that you’ve finished watching the Lesson 1 video , it’s time to take action…" at bounding box center [316, 34] width 434 height 456
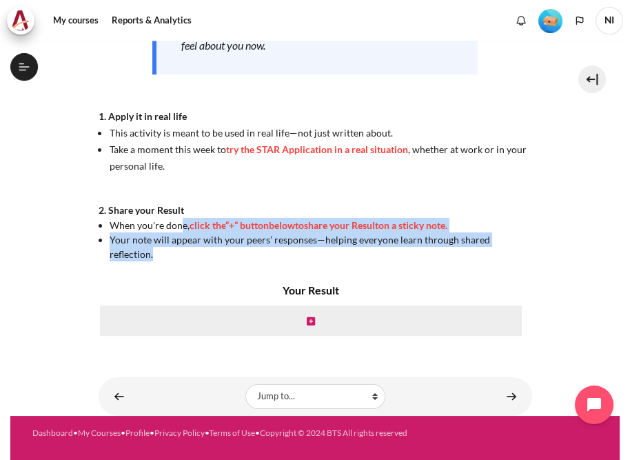
drag, startPoint x: 181, startPoint y: 222, endPoint x: 359, endPoint y: 251, distance: 180.3
click at [359, 251] on ul "When you're done, click the “+” button below to share your Result on a sticky n…" at bounding box center [316, 239] width 434 height 43
drag, startPoint x: 359, startPoint y: 251, endPoint x: 310, endPoint y: 321, distance: 86.1
click at [310, 321] on icon "Content" at bounding box center [311, 322] width 8 height 10
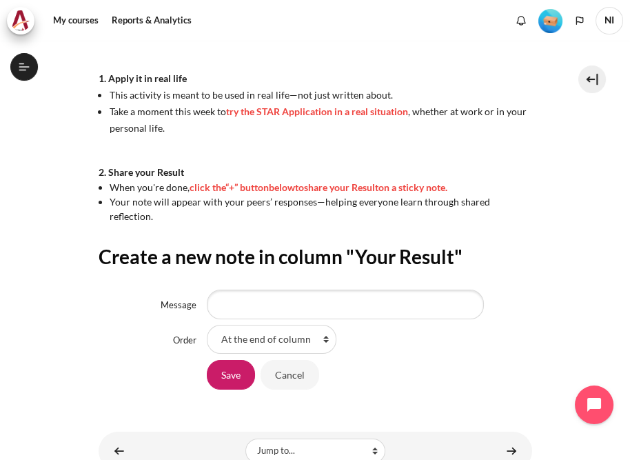
scroll to position [424, 0]
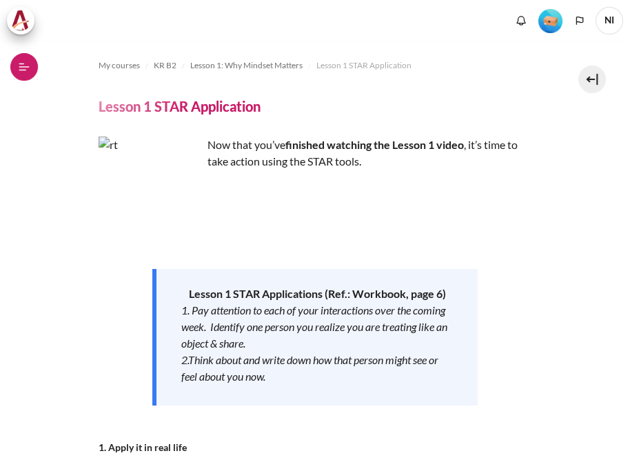
click at [21, 65] on icon at bounding box center [24, 67] width 12 height 12
click at [26, 68] on icon at bounding box center [24, 67] width 12 height 12
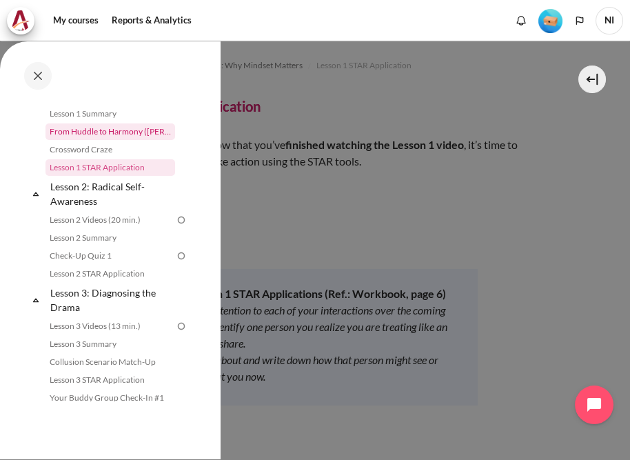
scroll to position [281, 0]
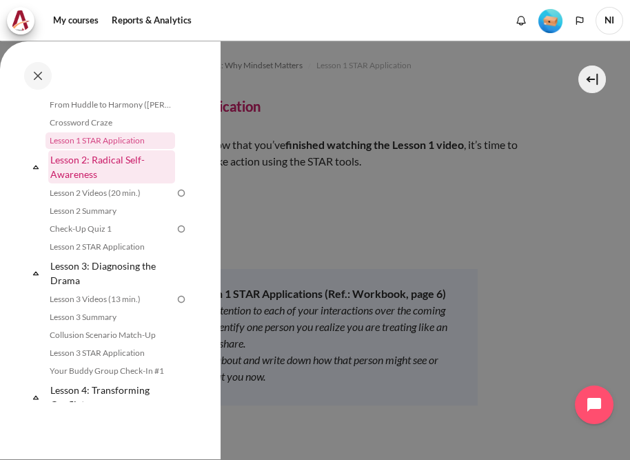
click at [77, 166] on link "Lesson 2: Radical Self-Awareness" at bounding box center [111, 166] width 127 height 33
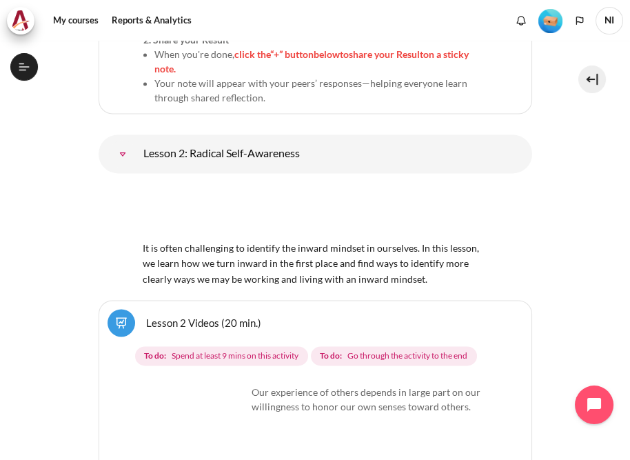
scroll to position [275, 0]
click at [137, 140] on link "Lesson 2: Radical Self-Awareness" at bounding box center [123, 154] width 28 height 28
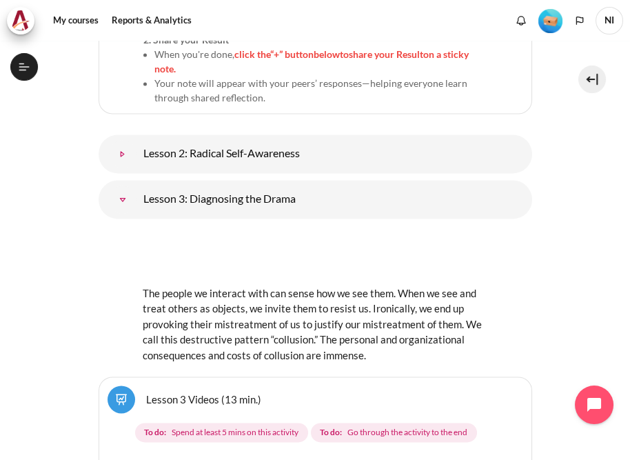
click at [137, 140] on link "Lesson 2: Radical Self-Awareness" at bounding box center [123, 154] width 28 height 28
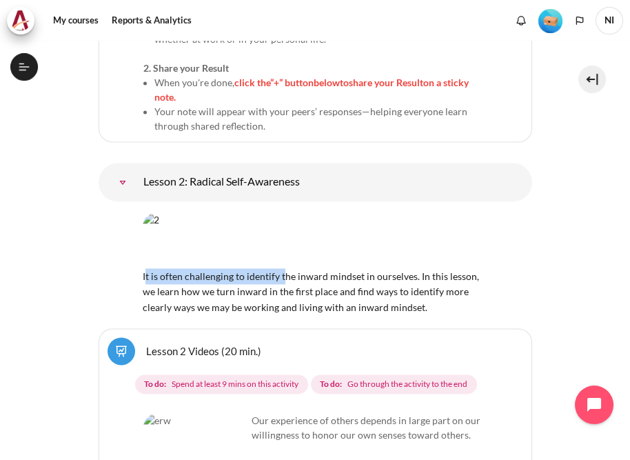
drag, startPoint x: 146, startPoint y: 197, endPoint x: 281, endPoint y: 201, distance: 135.3
click at [281, 212] on div "It is often challenging to identify the inward mindset in ourselves. In this le…" at bounding box center [316, 263] width 346 height 102
drag, startPoint x: 281, startPoint y: 201, endPoint x: 309, endPoint y: 209, distance: 28.6
click at [309, 255] on span "It is often challenging to identify the inward mindset in ourselves. In this le…" at bounding box center [316, 284] width 346 height 59
drag, startPoint x: 537, startPoint y: 417, endPoint x: 471, endPoint y: 233, distance: 195.7
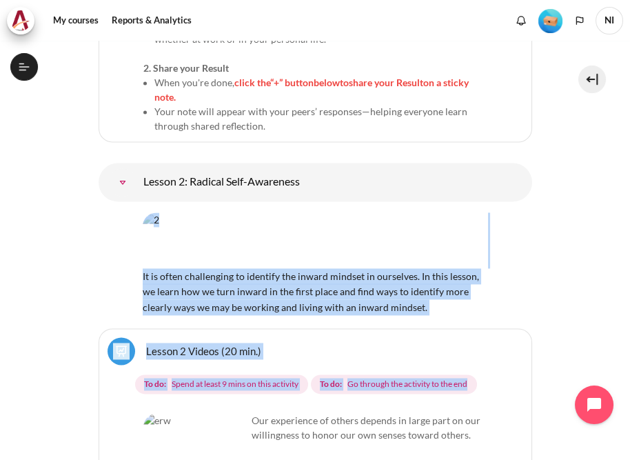
click at [434, 227] on div "It is often challenging to identify the inward mindset in ourselves. In this le…" at bounding box center [316, 263] width 346 height 102
drag, startPoint x: 434, startPoint y: 227, endPoint x: 409, endPoint y: 217, distance: 26.6
click at [409, 255] on span "It is often challenging to identify the inward mindset in ourselves. In this le…" at bounding box center [316, 284] width 346 height 59
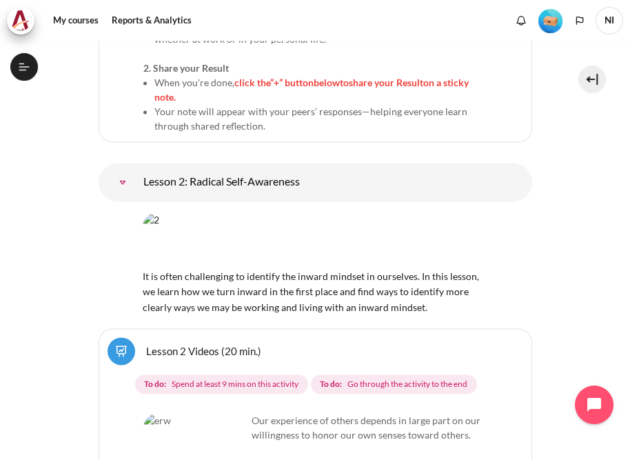
click at [409, 217] on div "It is often challenging to identify the inward mindset in ourselves. In this le…" at bounding box center [316, 263] width 346 height 102
drag, startPoint x: 415, startPoint y: 217, endPoint x: 159, endPoint y: 206, distance: 256.8
click at [159, 255] on span "It is often challenging to identify the inward mindset in ourselves. In this le…" at bounding box center [316, 284] width 346 height 59
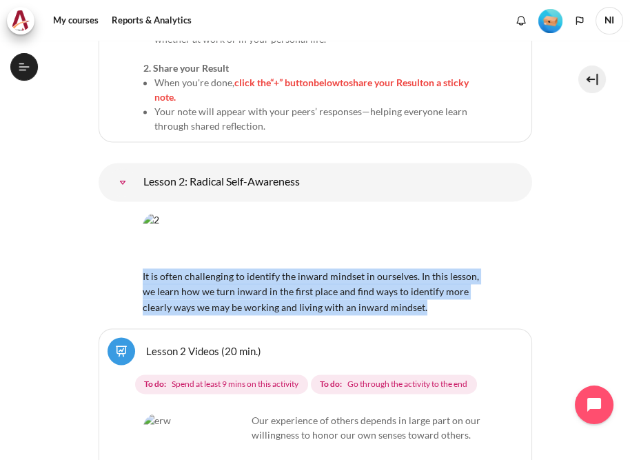
drag, startPoint x: 140, startPoint y: 193, endPoint x: 457, endPoint y: 224, distance: 318.8
click at [457, 224] on div "It is often challenging to identify the inward mindset in ourselves. In this le…" at bounding box center [316, 263] width 434 height 102
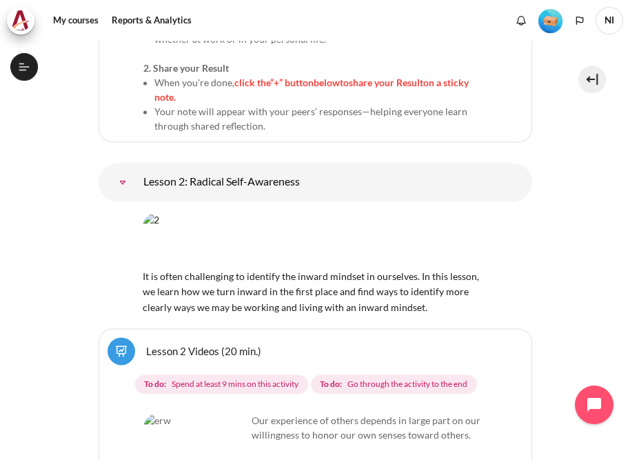
drag, startPoint x: 457, startPoint y: 224, endPoint x: 429, endPoint y: 237, distance: 30.9
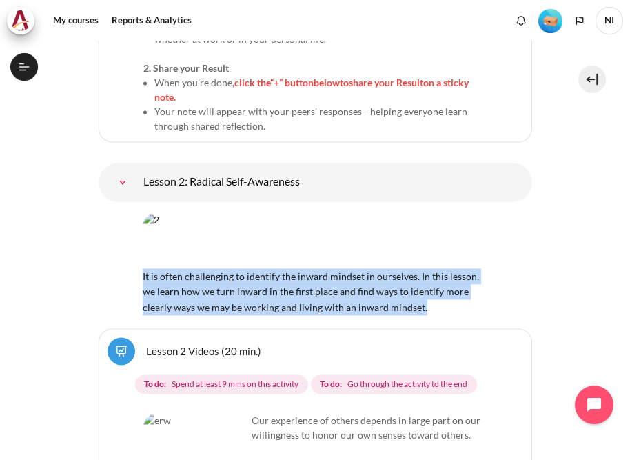
drag, startPoint x: 429, startPoint y: 225, endPoint x: 142, endPoint y: 198, distance: 288.2
click at [143, 212] on div "It is often challenging to identify the inward mindset in ourselves. In this le…" at bounding box center [316, 263] width 346 height 102
copy span "It is often challenging to identify the inward mindset in ourselves. In this le…"
click at [219, 413] on img "Content" at bounding box center [194, 464] width 103 height 103
click at [146, 344] on link "Lesson 2 Videos (20 min.)" at bounding box center [203, 350] width 115 height 13
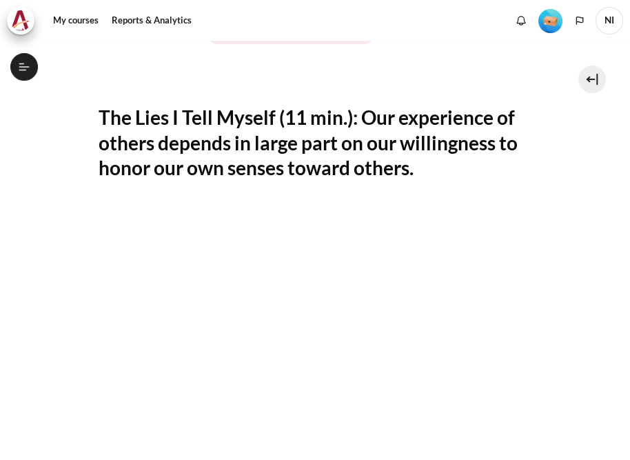
scroll to position [221, 0]
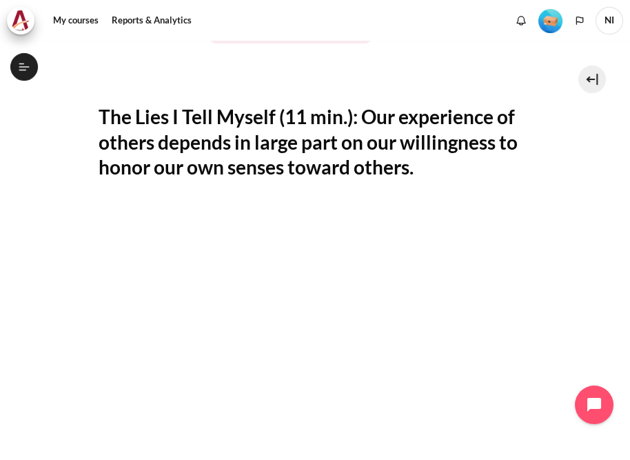
drag, startPoint x: 430, startPoint y: 170, endPoint x: 99, endPoint y: 121, distance: 334.0
click at [99, 121] on h2 "The Lies I Tell Myself (11 min.): Our experience of others depends in large par…" at bounding box center [316, 141] width 434 height 75
copy h2 "The Lies I Tell Myself (11 min.): Our experience of others depends in large par…"
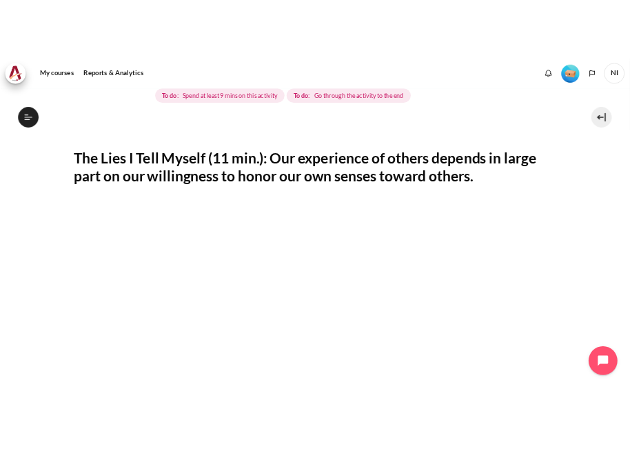
scroll to position [222, 0]
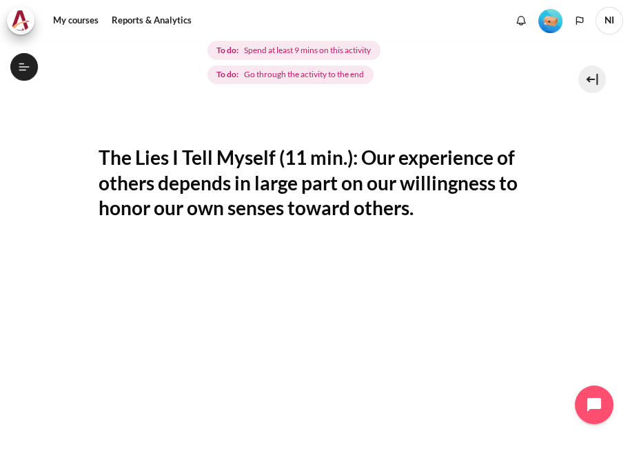
click at [579, 190] on section "My courses KR B2 Lesson 2: Radical Self-Awareness Lesson 2 Videos (20 min.) Les…" at bounding box center [315, 325] width 610 height 929
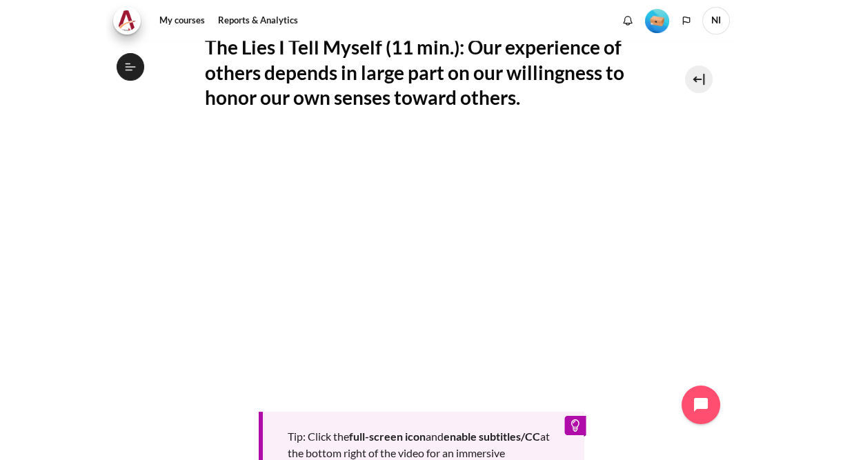
scroll to position [215, 0]
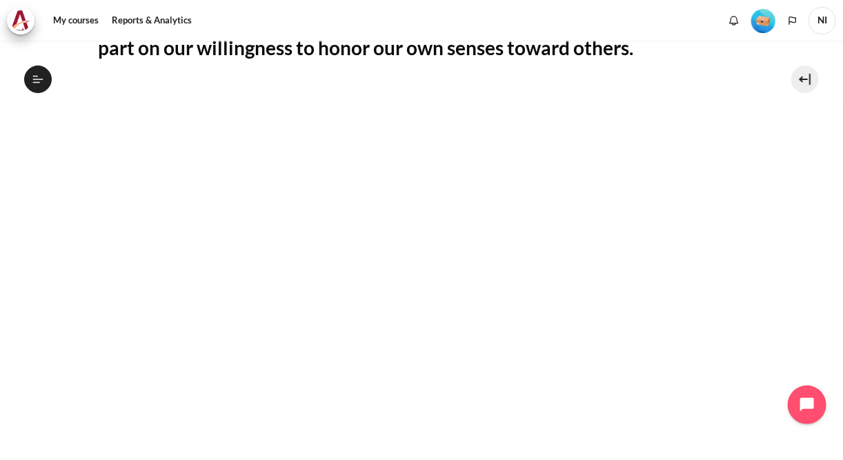
click at [38, 190] on section "My courses KR B2 Lesson 2: Radical Self-Awareness Lesson 2 Videos (20 min.) Les…" at bounding box center [421, 241] width 822 height 983
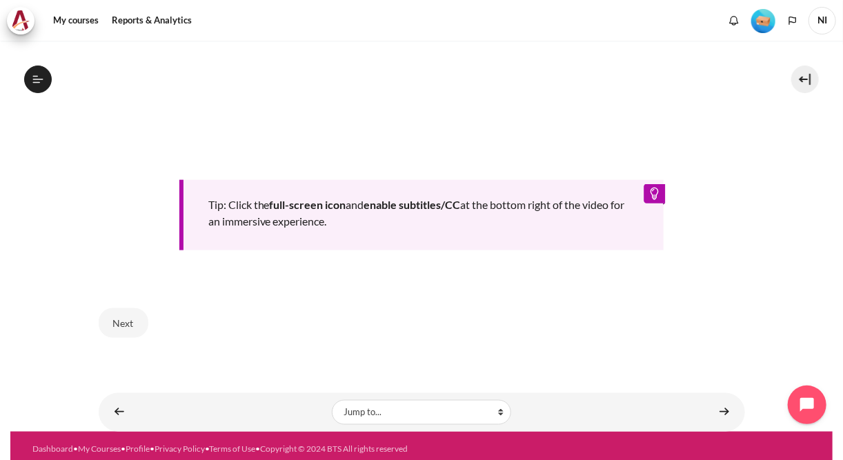
scroll to position [593, 0]
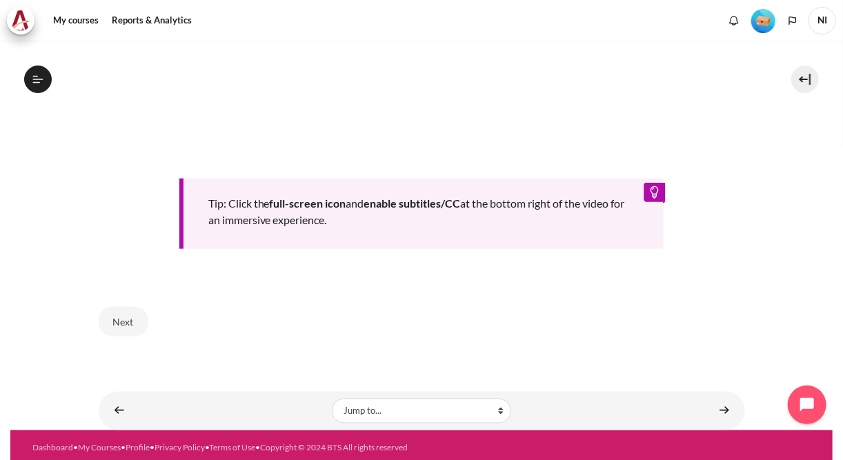
click at [630, 188] on div "Tip: Click the full-screen icon and enable subtitles/CC at the bottom right of …" at bounding box center [421, 214] width 485 height 70
click at [126, 320] on button "Next" at bounding box center [124, 321] width 50 height 29
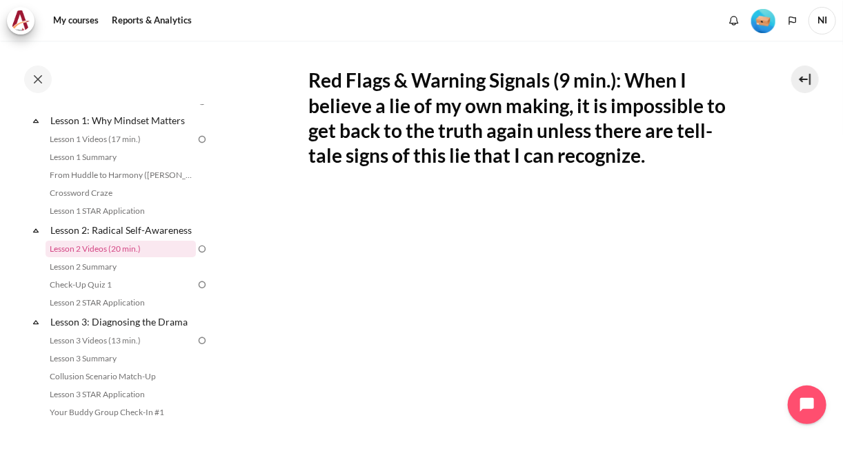
scroll to position [276, 0]
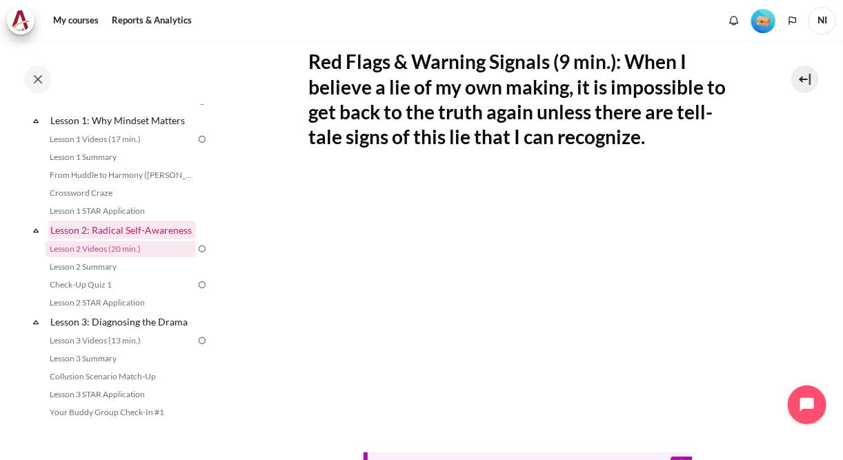
click at [94, 236] on link "Lesson 2: Radical Self-Awareness" at bounding box center [122, 230] width 148 height 19
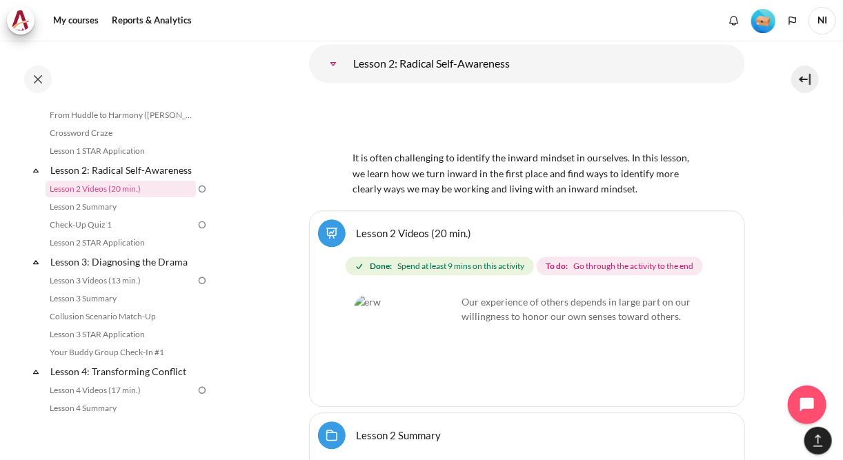
scroll to position [3335, 0]
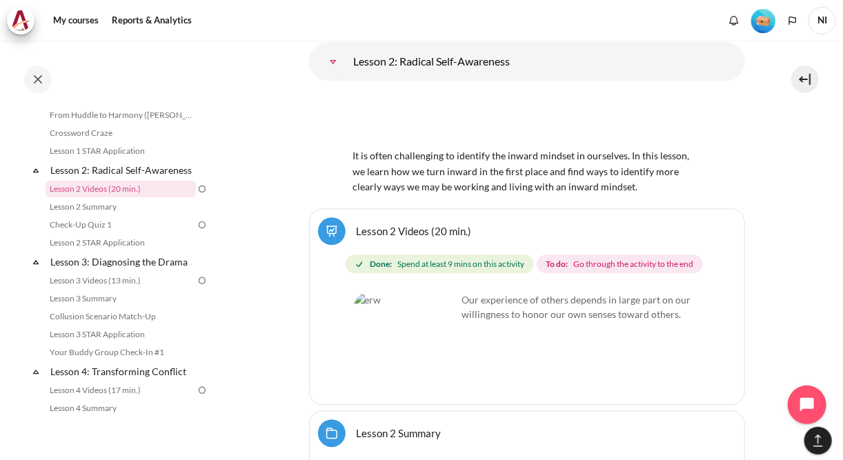
click at [438, 309] on img "Content" at bounding box center [405, 343] width 103 height 103
click at [357, 224] on link "Lesson 2 Videos (20 min.)" at bounding box center [414, 230] width 115 height 13
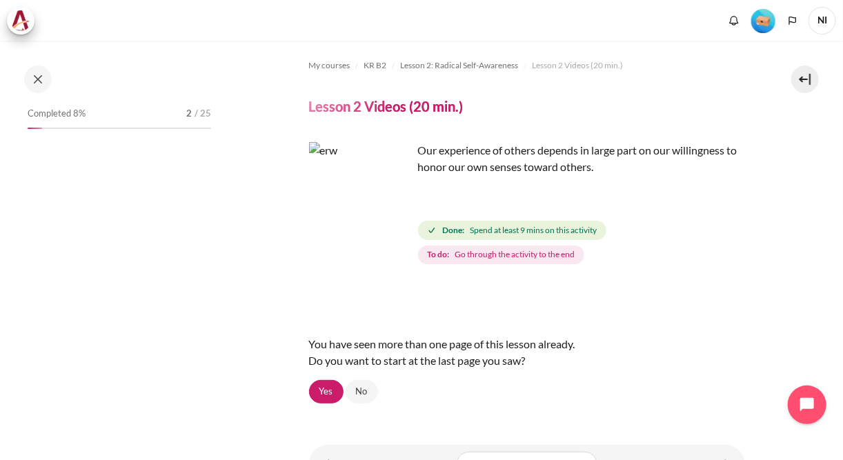
scroll to position [199, 0]
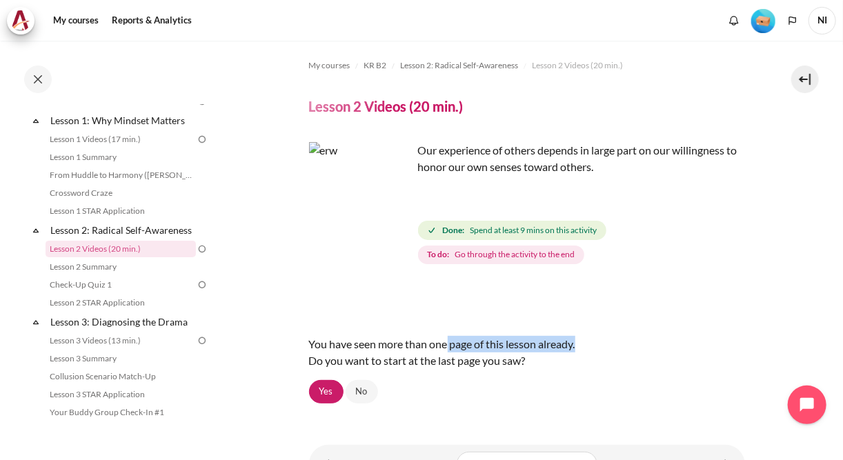
drag, startPoint x: 446, startPoint y: 348, endPoint x: 588, endPoint y: 341, distance: 142.2
click at [588, 341] on div "You have seen more than one page of this lesson already. Do you want to start a…" at bounding box center [527, 352] width 436 height 55
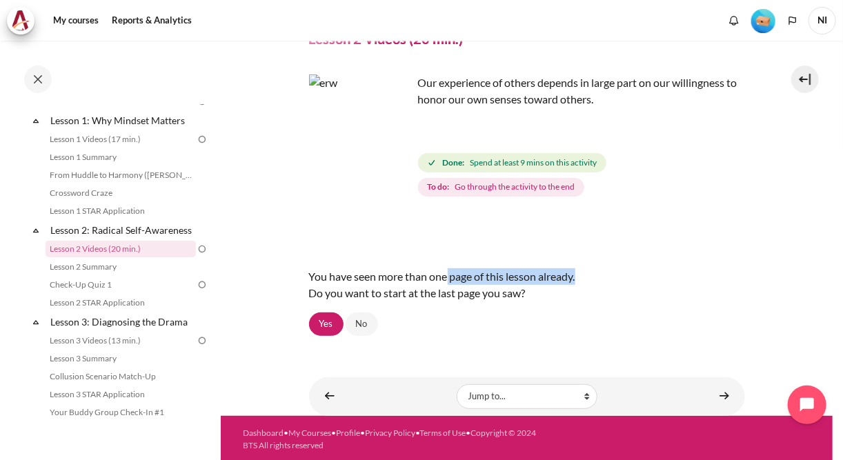
scroll to position [69, 0]
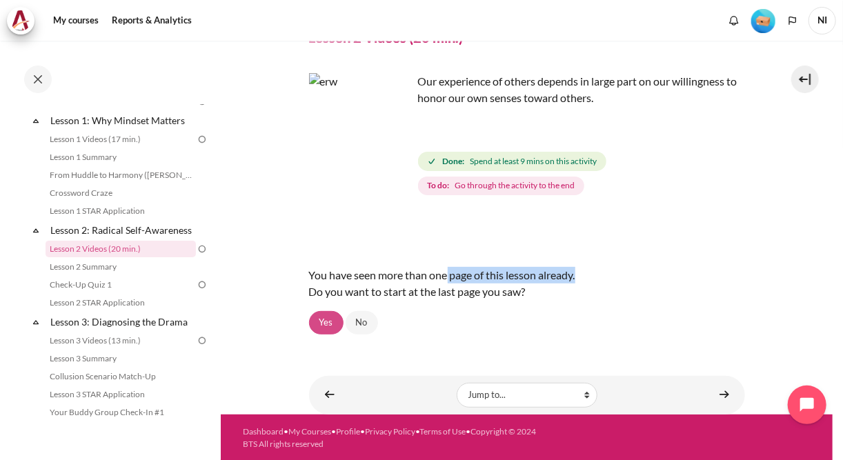
click at [315, 325] on link "Yes" at bounding box center [326, 322] width 34 height 23
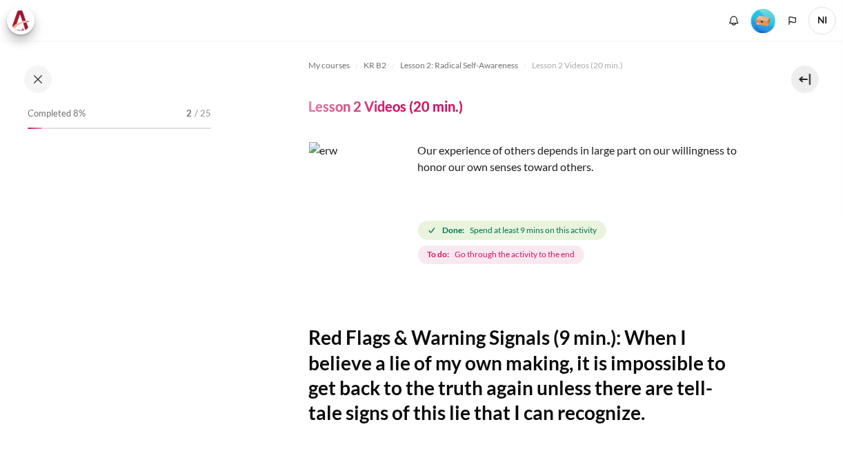
click at [392, 215] on img "Content" at bounding box center [360, 193] width 103 height 103
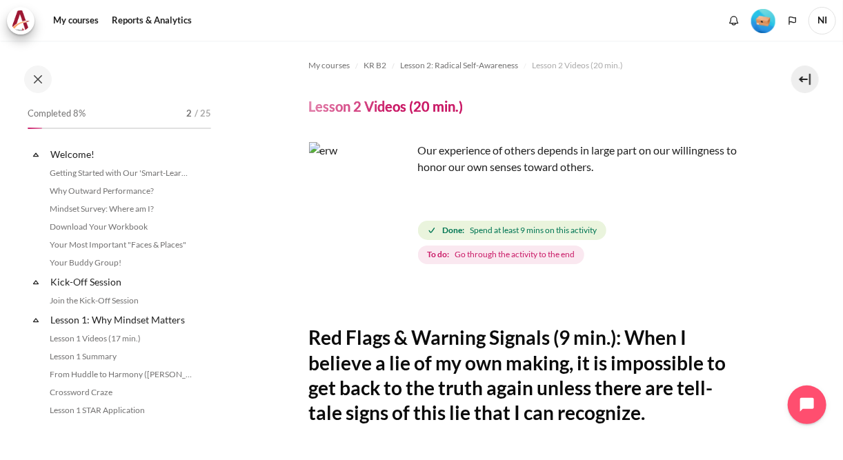
scroll to position [199, 0]
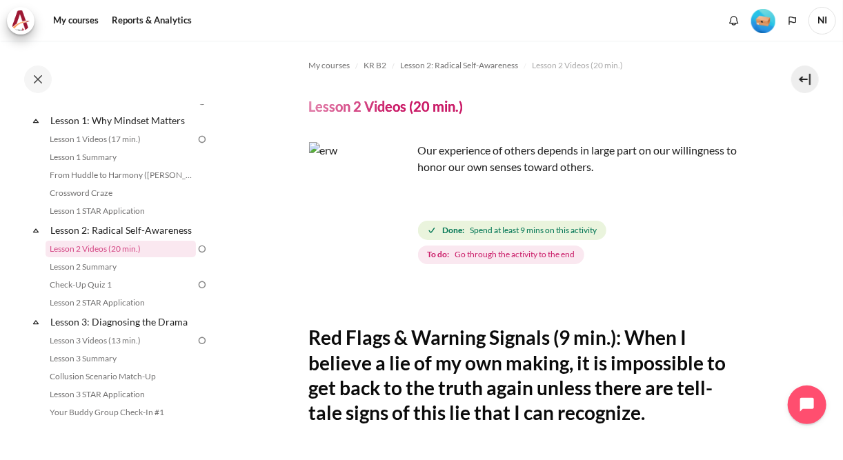
click at [395, 216] on img "Content" at bounding box center [360, 193] width 103 height 103
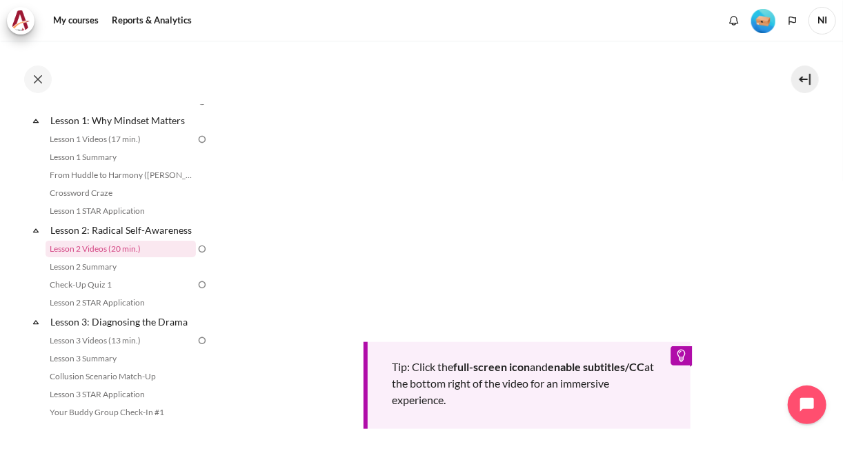
scroll to position [579, 0]
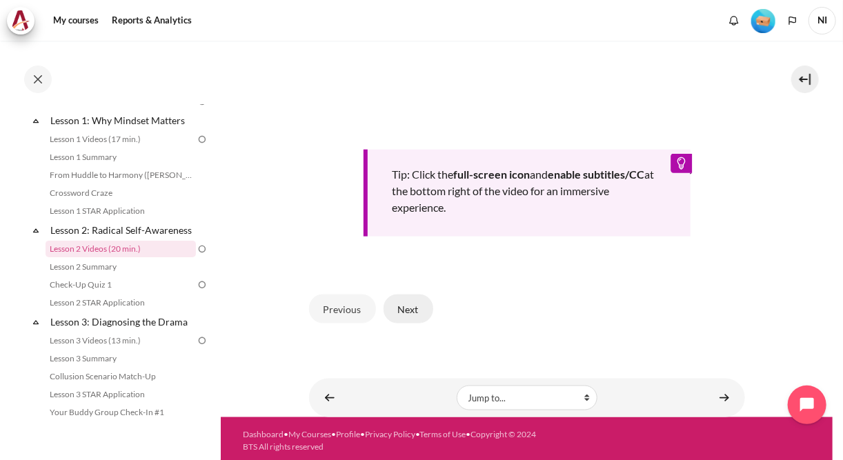
click at [410, 303] on button "Next" at bounding box center [408, 309] width 50 height 29
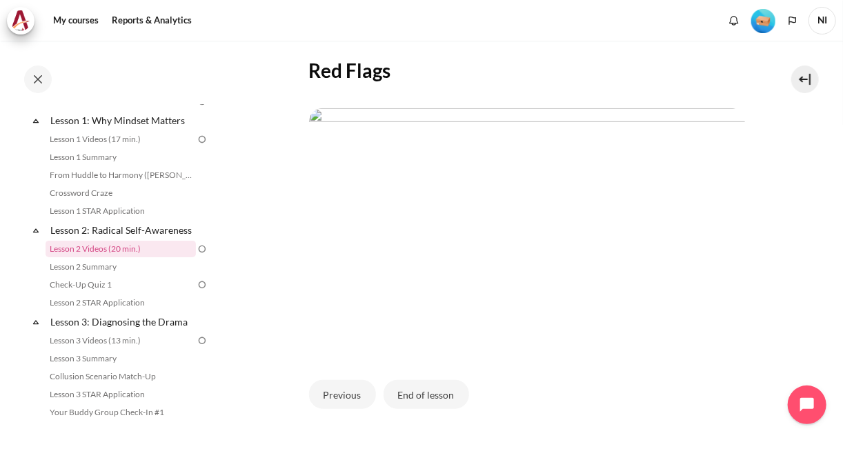
scroll to position [276, 0]
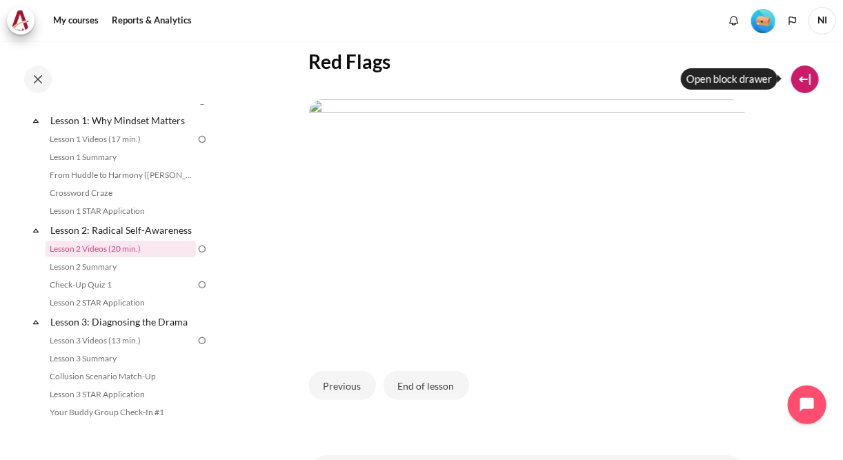
click at [808, 83] on button at bounding box center [805, 80] width 28 height 28
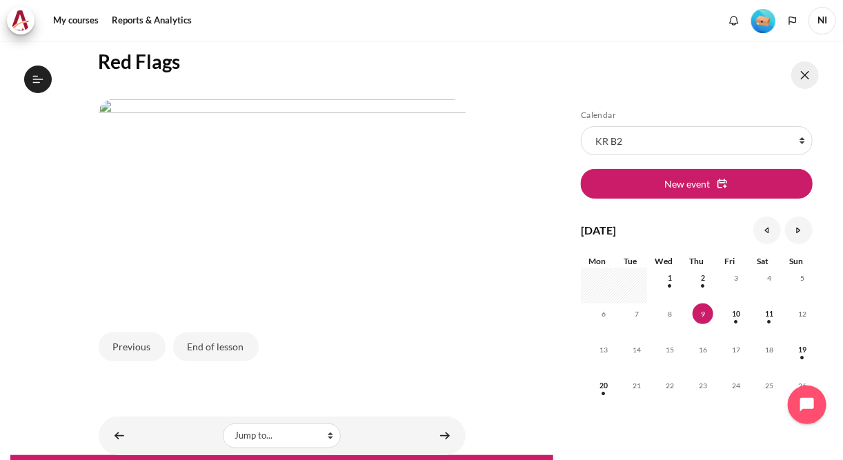
click at [806, 74] on button at bounding box center [805, 75] width 28 height 28
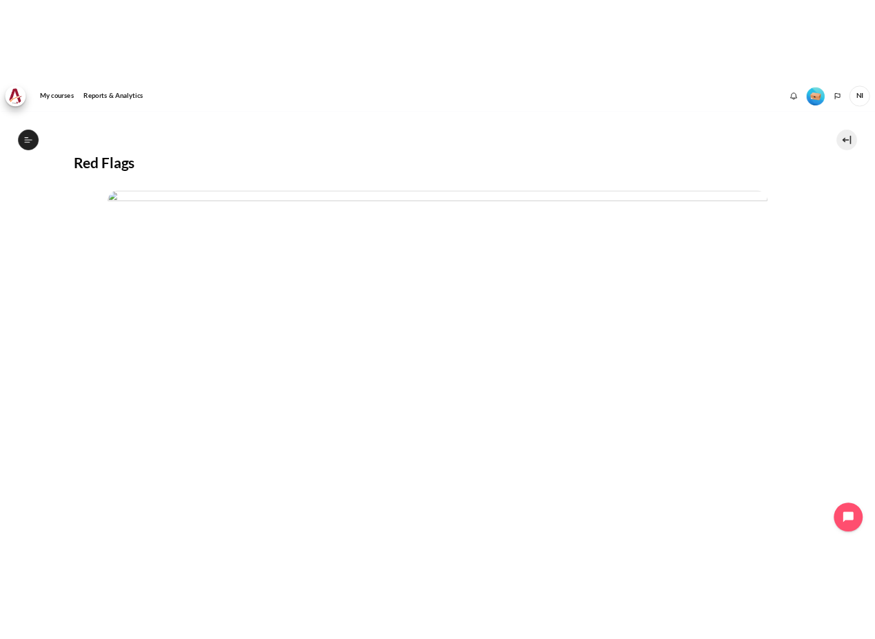
scroll to position [199, 0]
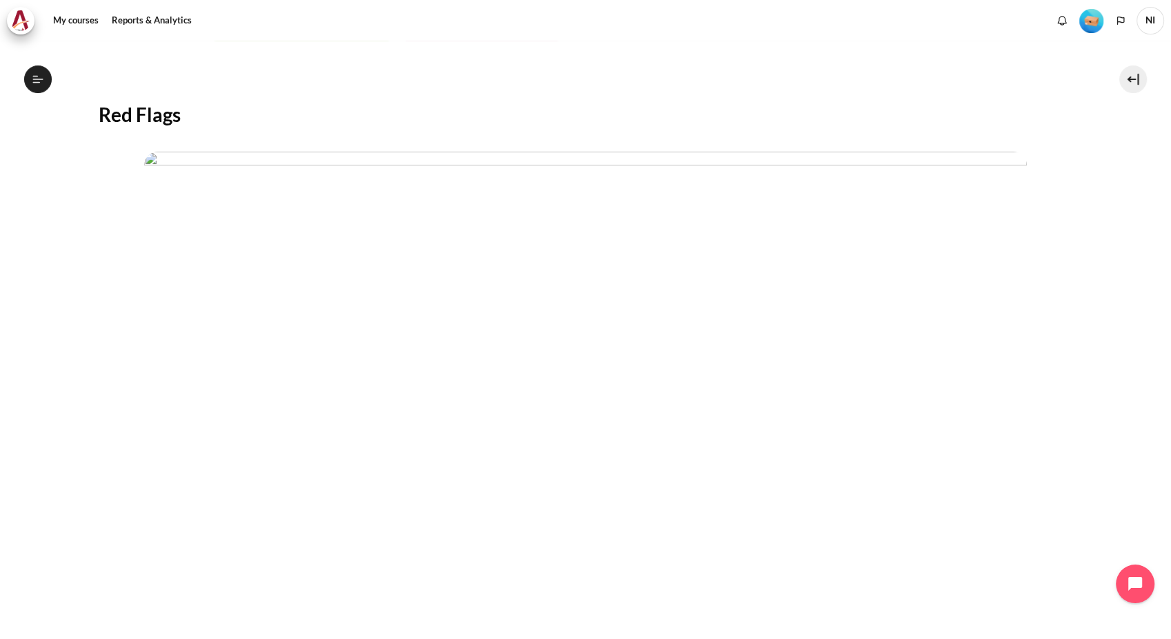
click at [842, 409] on section "My courses KR B2 Lesson 2: Radical Self-Awareness Lesson 2 Videos (20 min.) Les…" at bounding box center [585, 320] width 1150 height 956
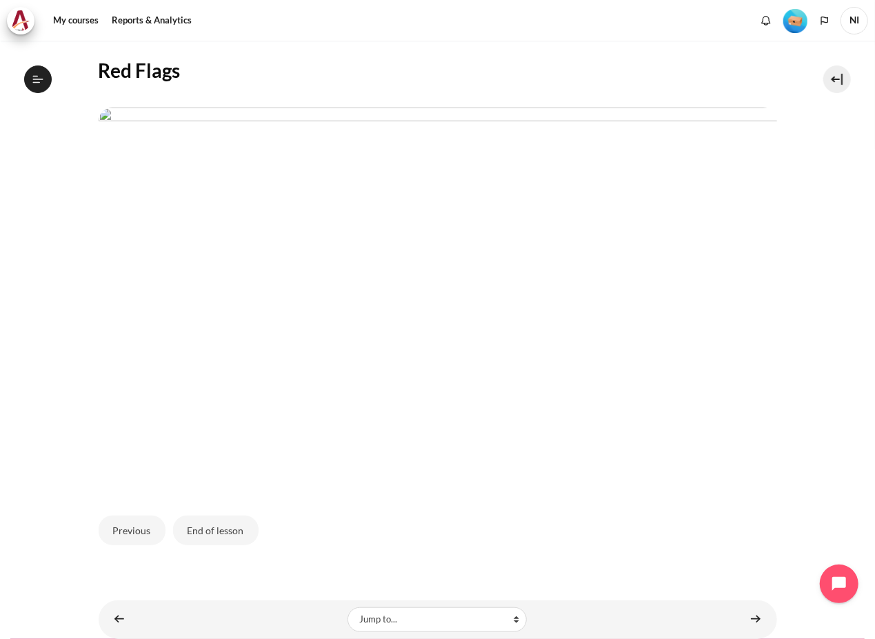
scroll to position [272, 0]
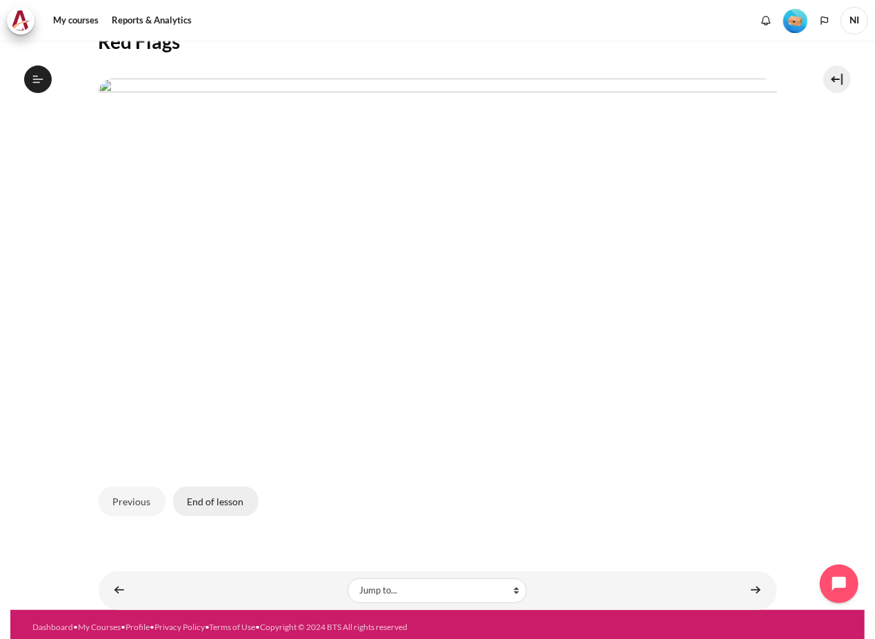
click at [199, 459] on button "End of lesson" at bounding box center [216, 501] width 86 height 29
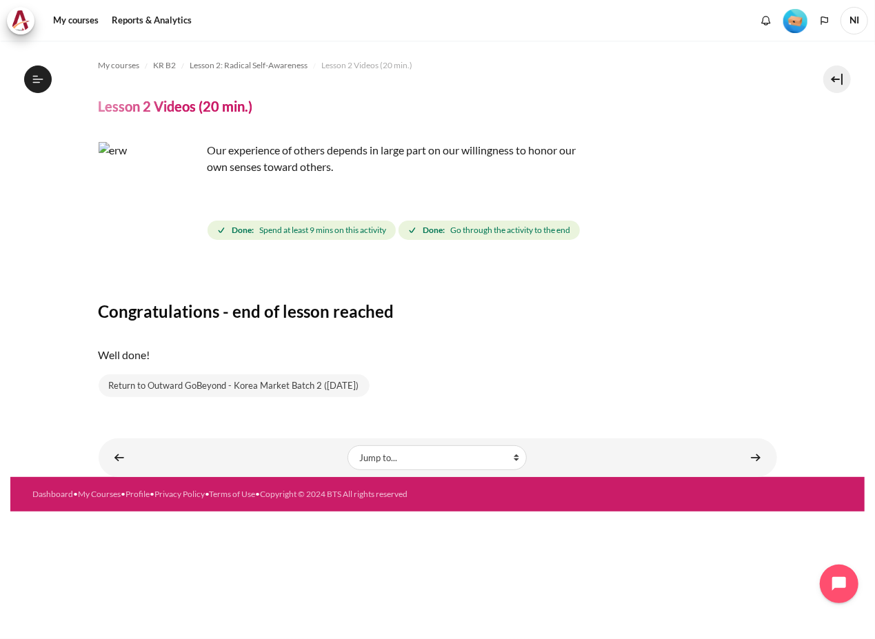
scroll to position [110, 0]
click at [33, 81] on icon at bounding box center [38, 79] width 12 height 12
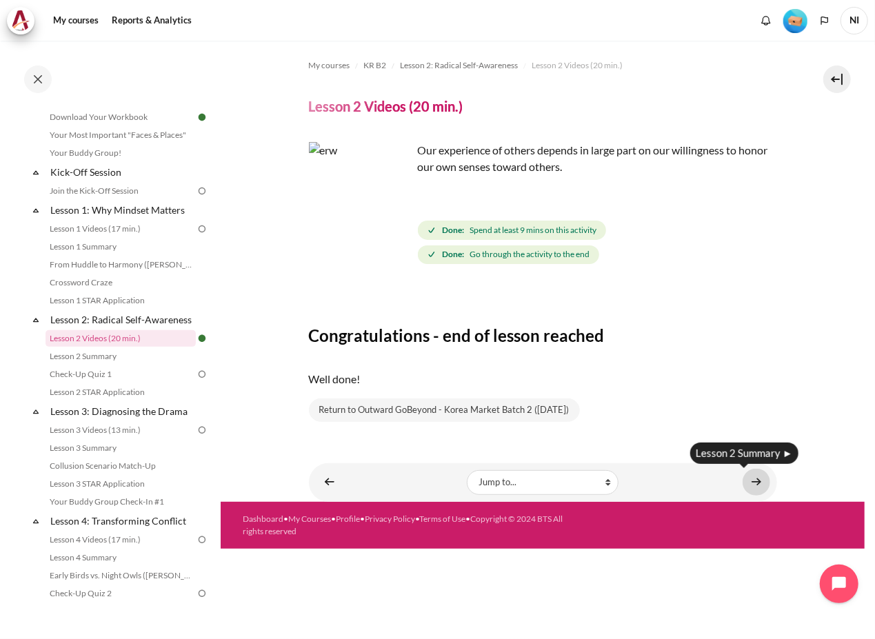
click at [761, 483] on link "Content" at bounding box center [757, 482] width 28 height 27
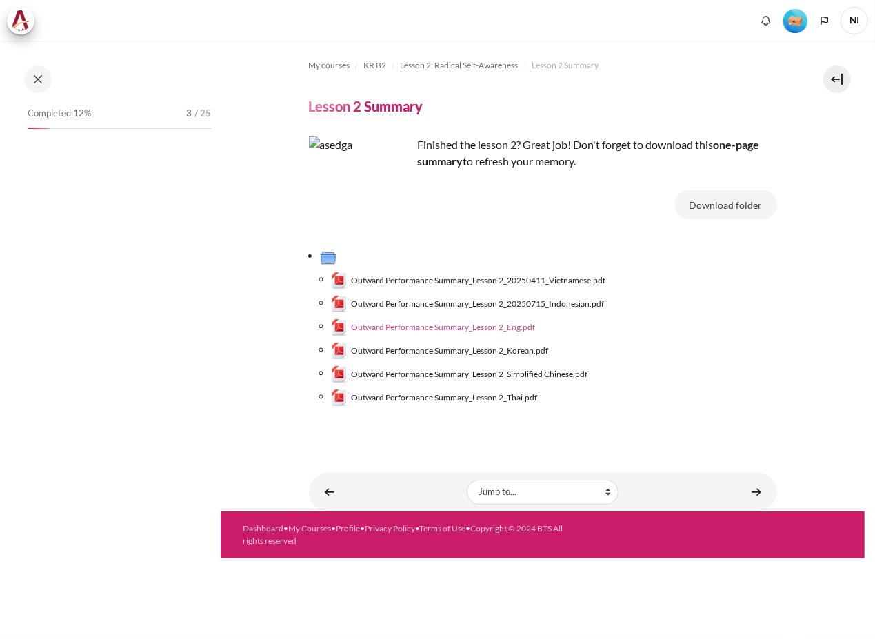
click at [503, 328] on span "Outward Performance Summary_Lesson 2_Eng.pdf" at bounding box center [443, 327] width 184 height 12
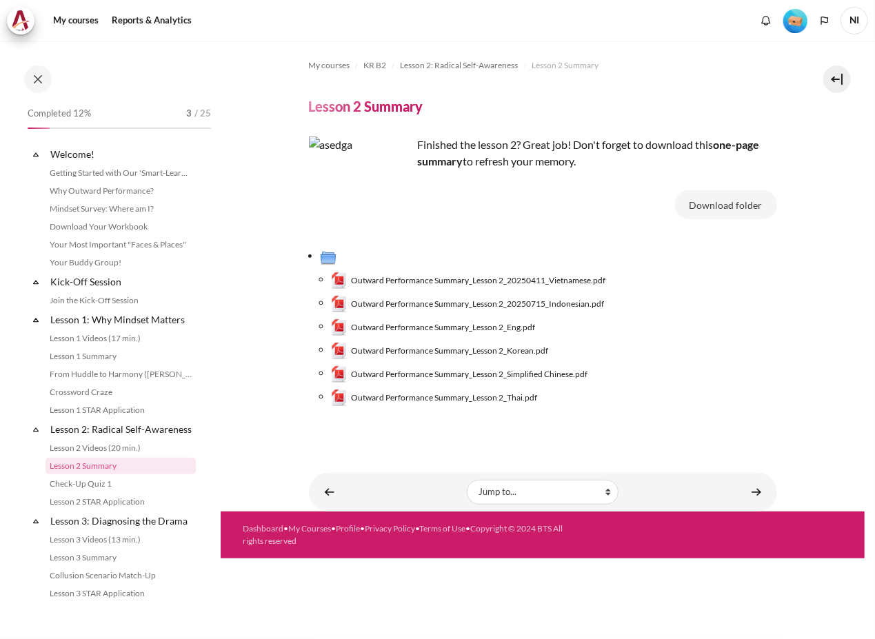
scroll to position [128, 0]
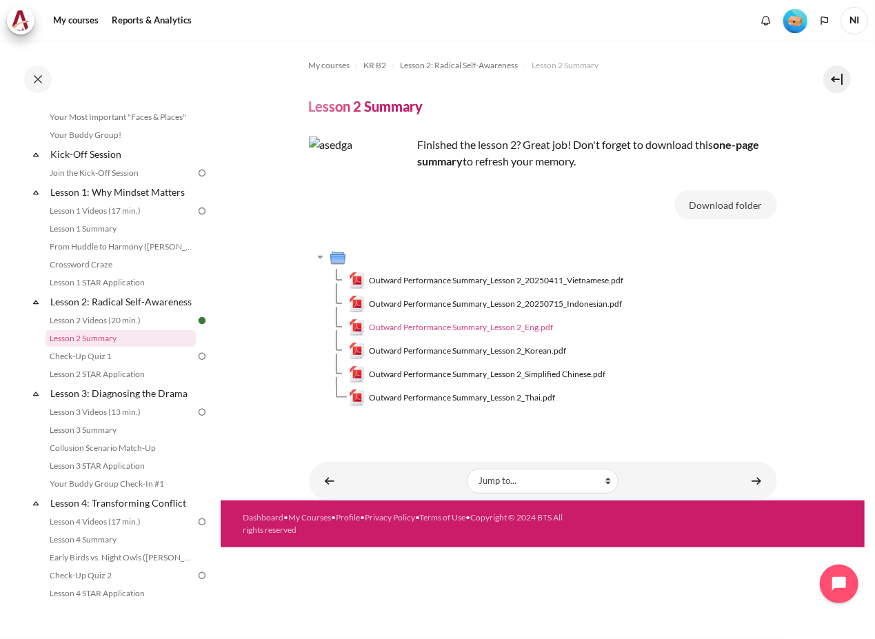
click at [496, 329] on span "Outward Performance Summary_Lesson 2_Eng.pdf" at bounding box center [461, 327] width 184 height 12
click at [462, 349] on span "Outward Performance Summary_Lesson 2_Korean.pdf" at bounding box center [467, 351] width 197 height 12
click at [759, 481] on link "Content" at bounding box center [757, 481] width 28 height 27
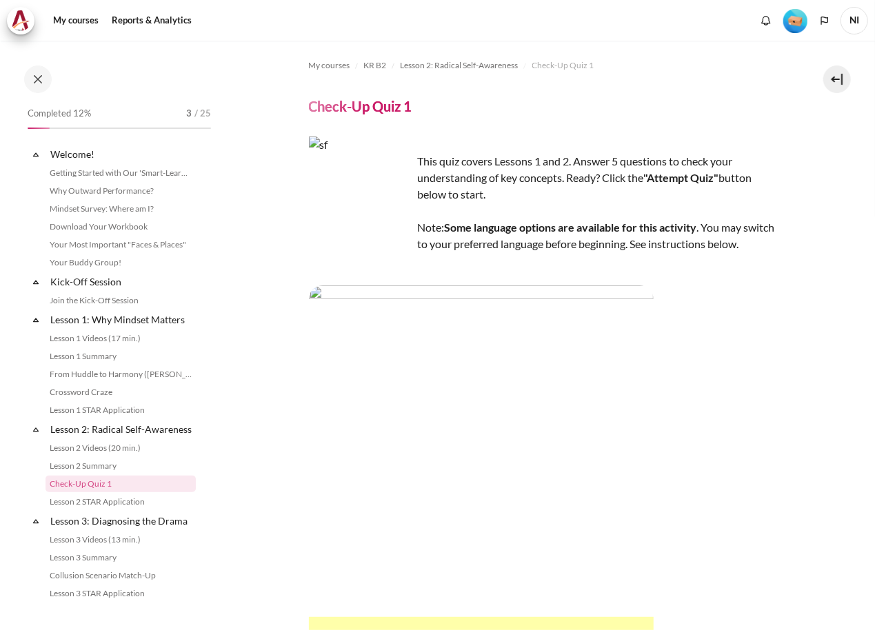
scroll to position [146, 0]
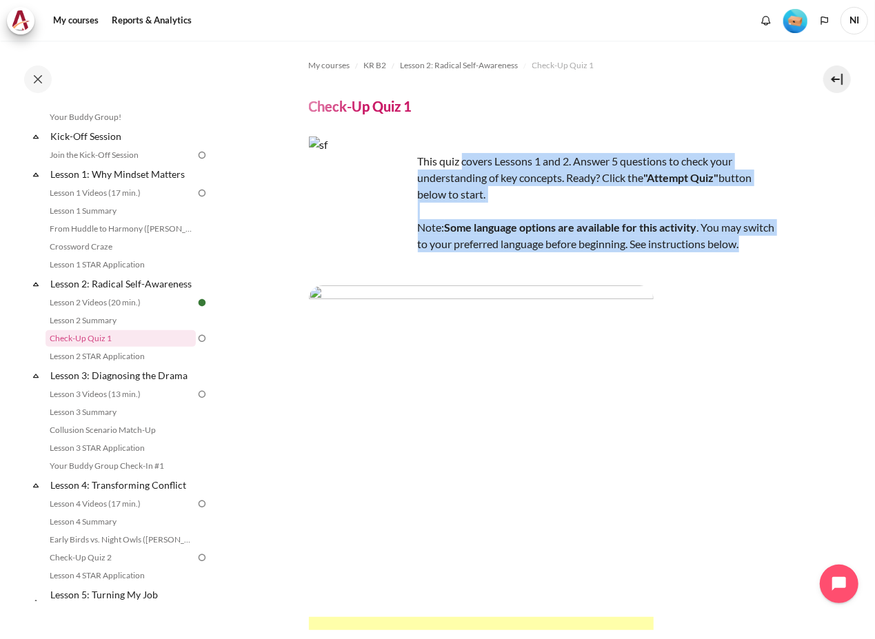
drag, startPoint x: 462, startPoint y: 160, endPoint x: 734, endPoint y: 257, distance: 288.4
click at [734, 257] on div "This quiz covers Lessons 1 and 2. Answer 5 questions to check your understandin…" at bounding box center [543, 385] width 468 height 496
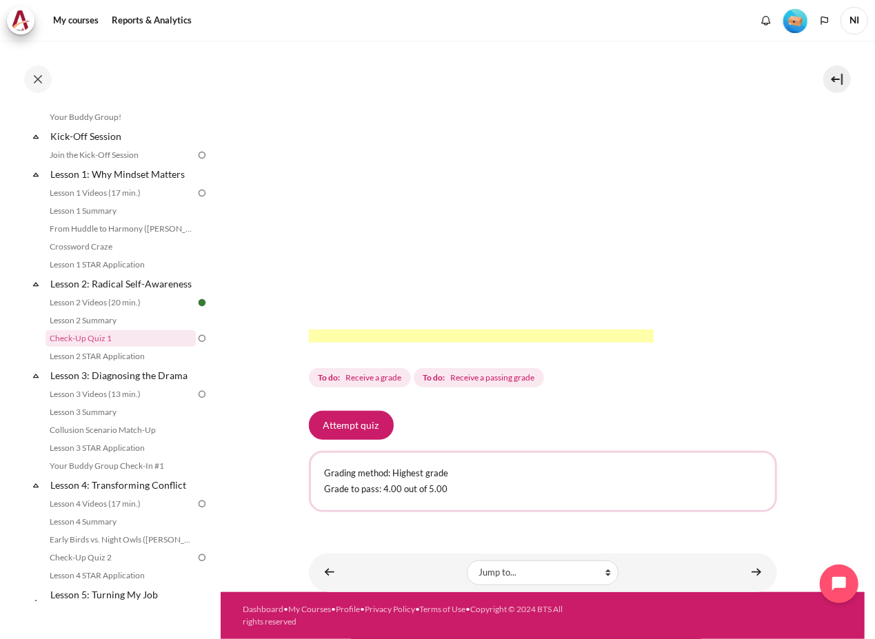
scroll to position [303, 0]
click at [348, 427] on button "Attempt quiz" at bounding box center [351, 425] width 85 height 29
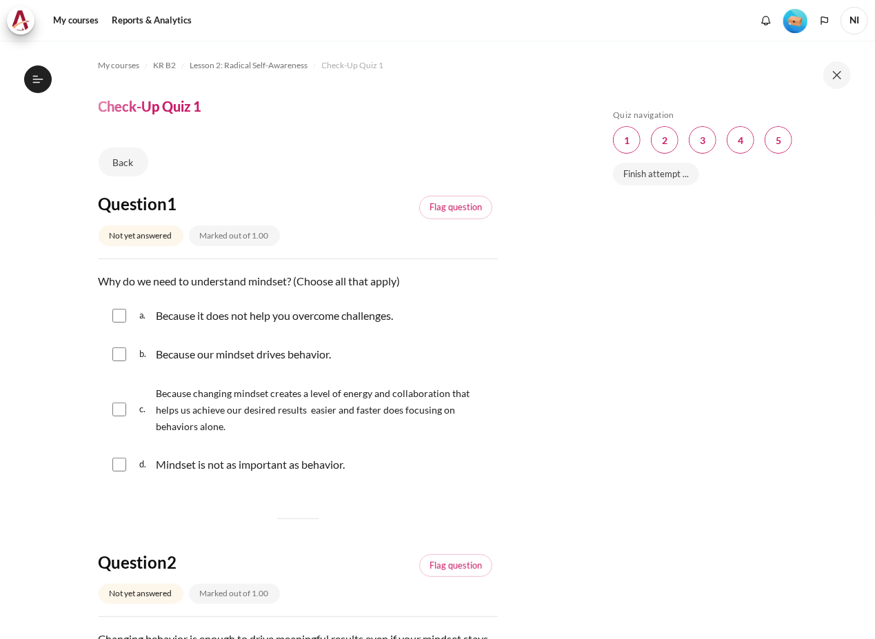
scroll to position [146, 0]
click at [112, 358] on input "Content" at bounding box center [119, 355] width 14 height 14
checkbox input "true"
click at [121, 408] on input "Content" at bounding box center [119, 410] width 14 height 14
checkbox input "true"
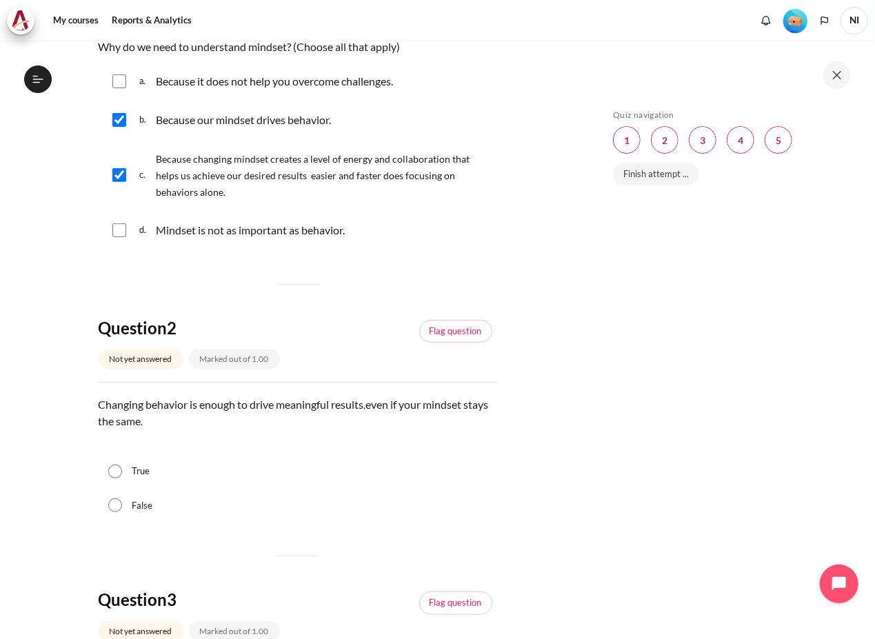
scroll to position [306, 0]
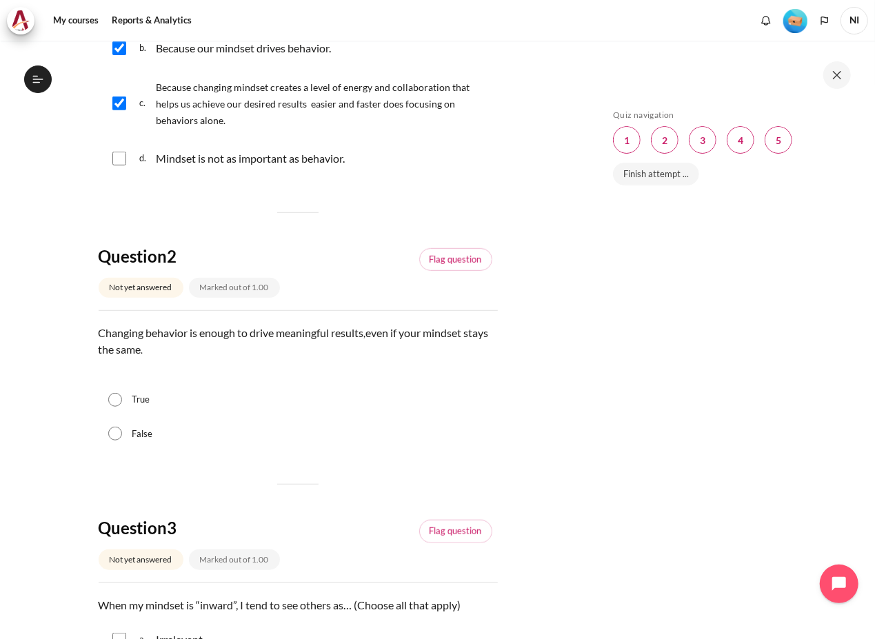
click at [132, 435] on label "False" at bounding box center [142, 435] width 21 height 14
click at [122, 435] on input "False" at bounding box center [115, 434] width 14 height 14
radio input "true"
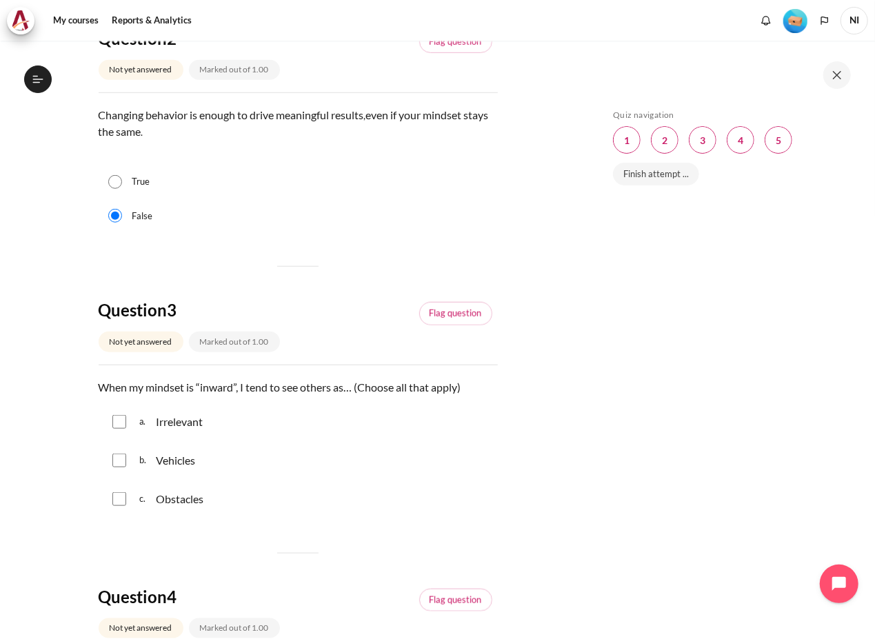
scroll to position [536, 0]
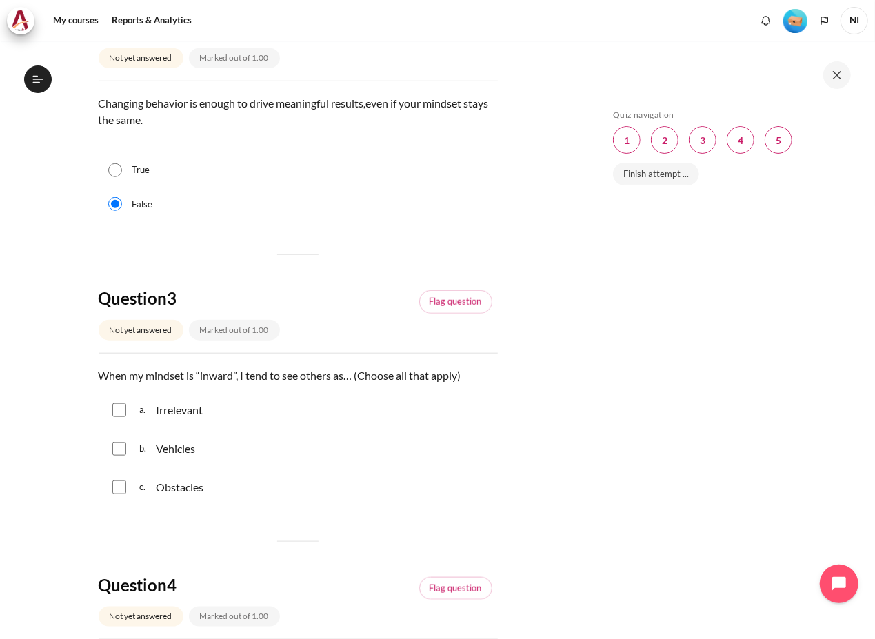
drag, startPoint x: 114, startPoint y: 490, endPoint x: 127, endPoint y: 490, distance: 12.4
click at [114, 490] on input "Content" at bounding box center [119, 488] width 14 height 14
checkbox input "true"
drag, startPoint x: 222, startPoint y: 406, endPoint x: 157, endPoint y: 403, distance: 65.6
click at [157, 403] on div "a. Irrelevant" at bounding box center [298, 410] width 399 height 36
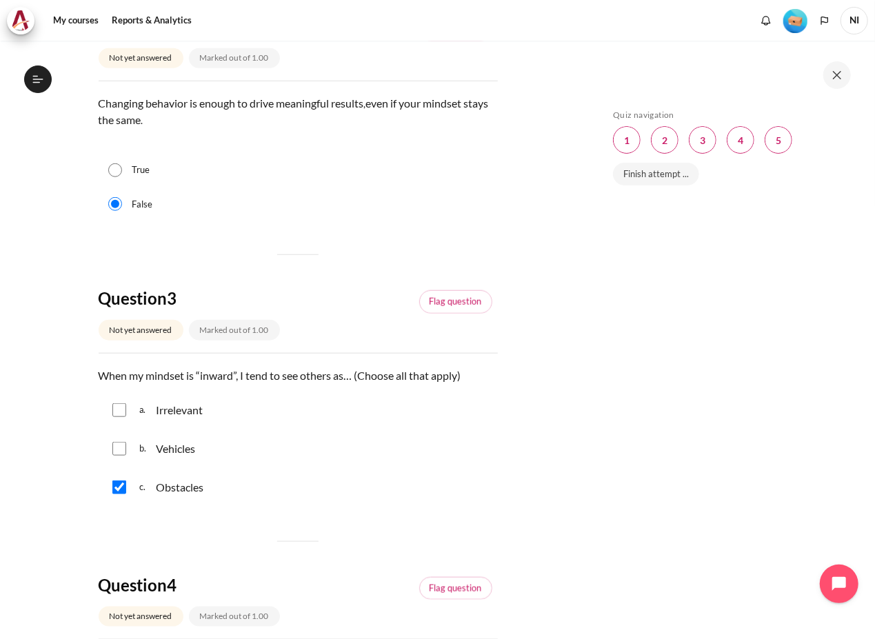
copy p "Irrelevant"
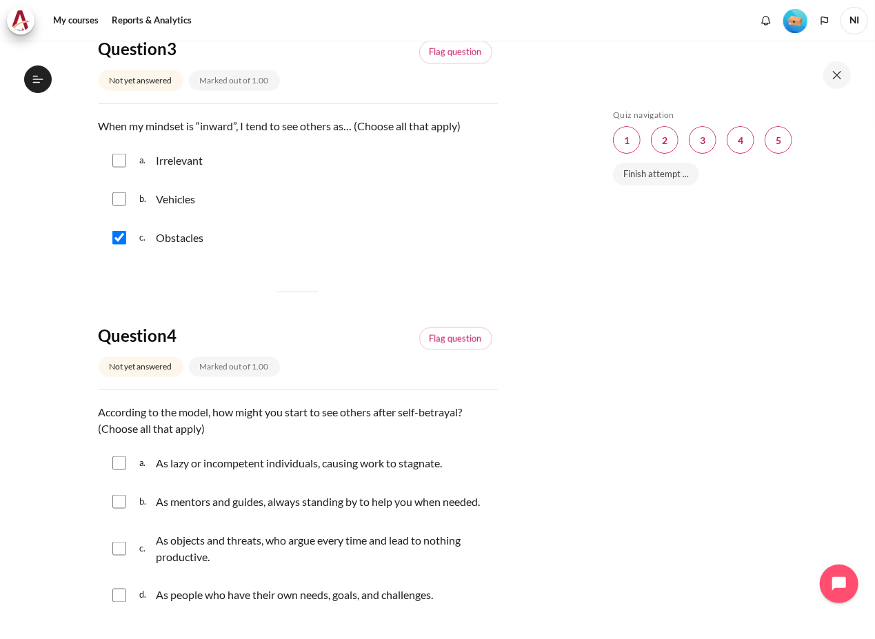
scroll to position [843, 0]
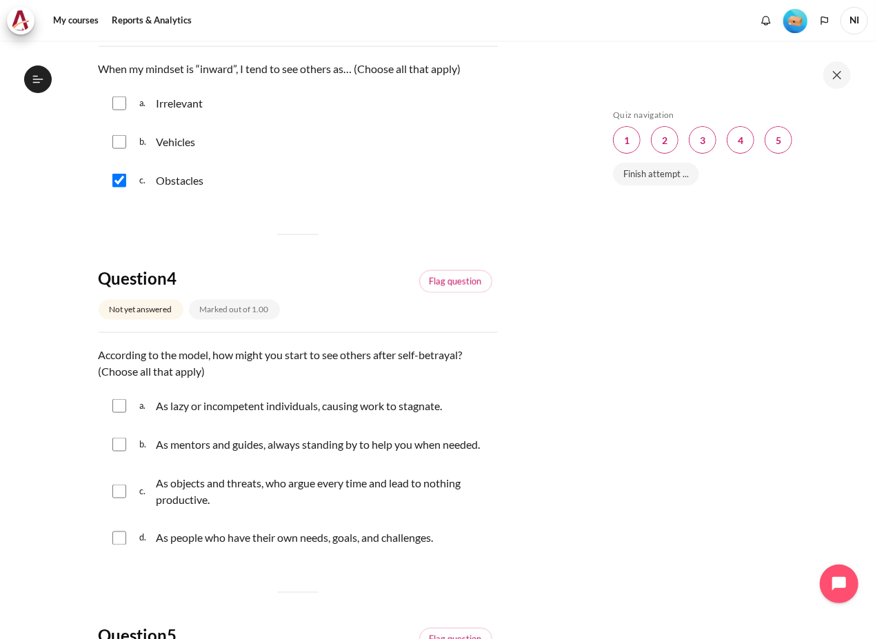
click at [118, 403] on input "Content" at bounding box center [119, 406] width 14 height 14
checkbox input "true"
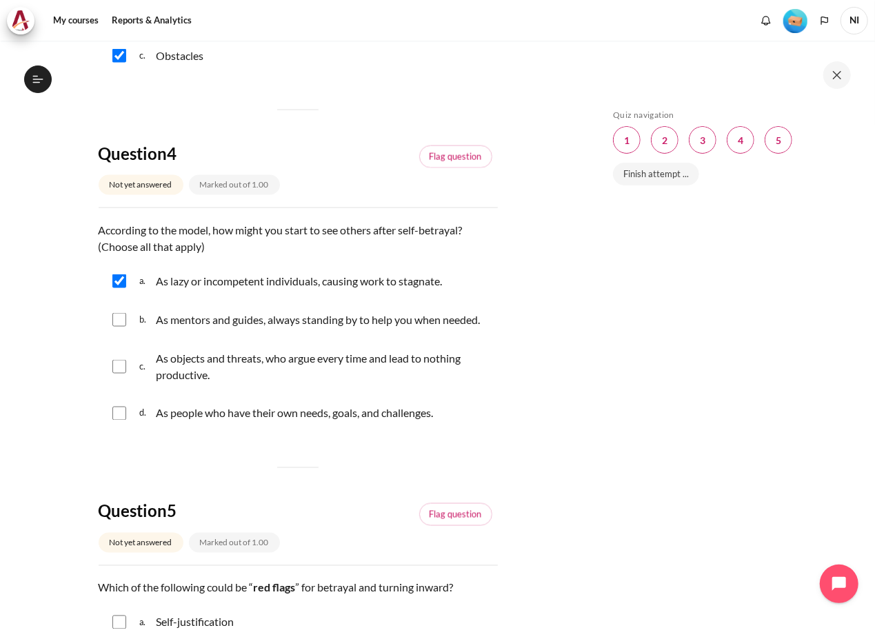
scroll to position [996, 0]
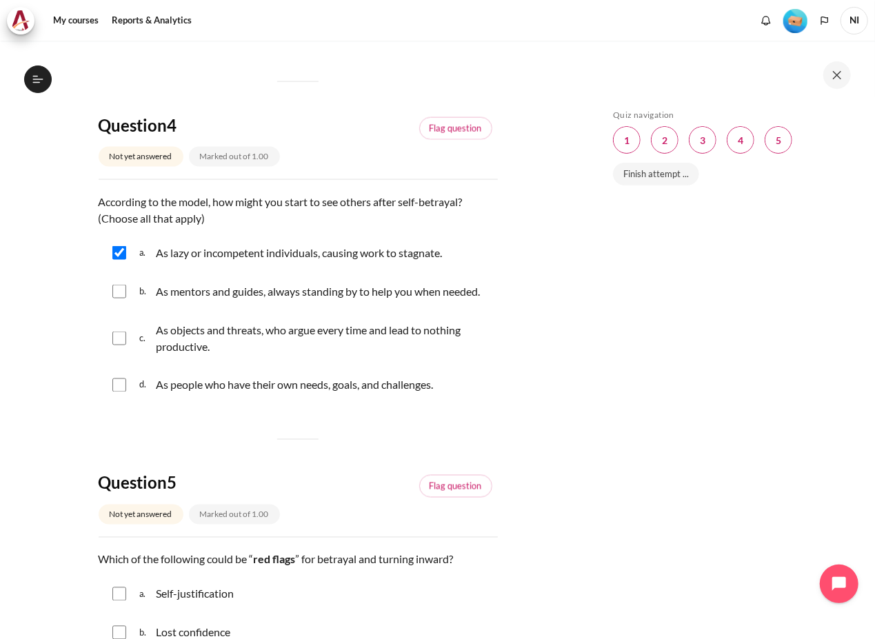
click at [121, 346] on input "Content" at bounding box center [119, 339] width 14 height 14
checkbox input "true"
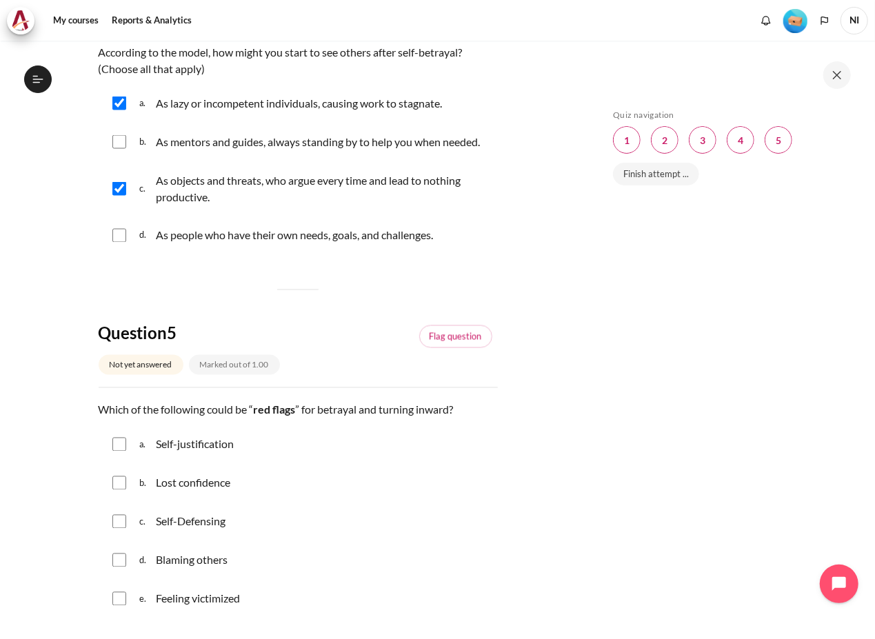
scroll to position [1149, 0]
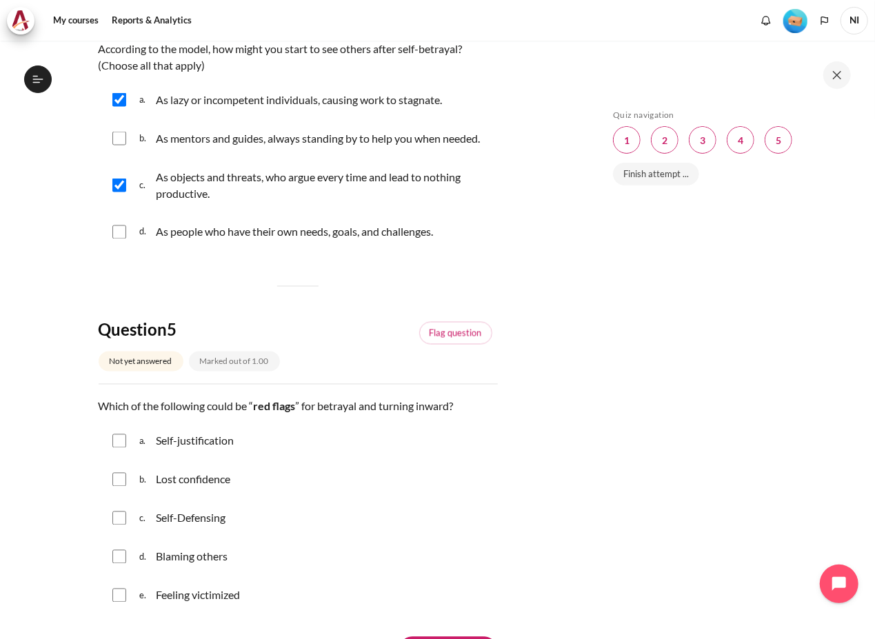
click at [127, 458] on div "a. Self-justification" at bounding box center [298, 441] width 399 height 36
drag, startPoint x: 115, startPoint y: 458, endPoint x: 122, endPoint y: 460, distance: 7.2
click at [114, 448] on input "Content" at bounding box center [119, 442] width 14 height 14
checkbox input "true"
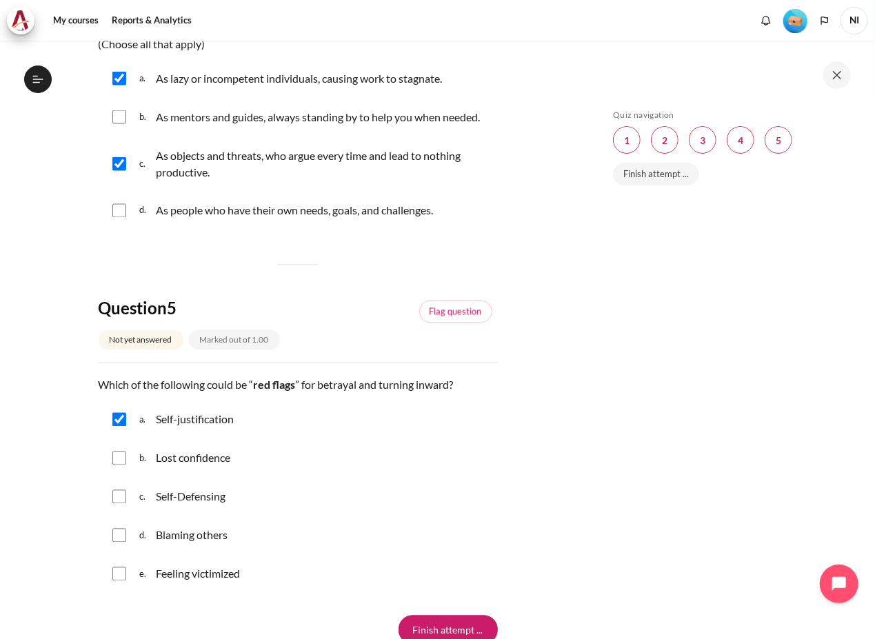
scroll to position [1226, 0]
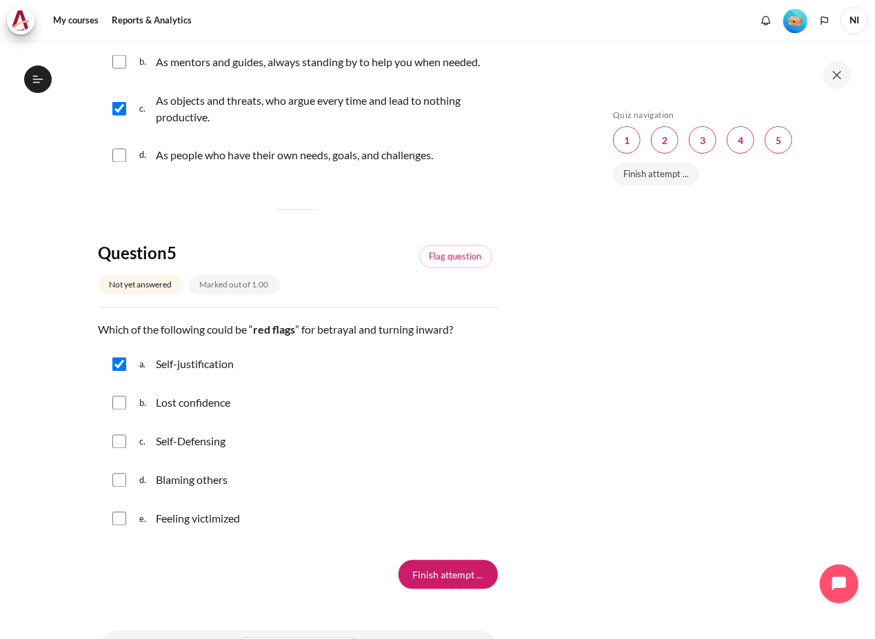
click at [113, 449] on input "Content" at bounding box center [119, 442] width 14 height 14
checkbox input "true"
click at [112, 488] on input "Content" at bounding box center [119, 481] width 14 height 14
checkbox input "true"
click at [121, 526] on input "Content" at bounding box center [119, 519] width 14 height 14
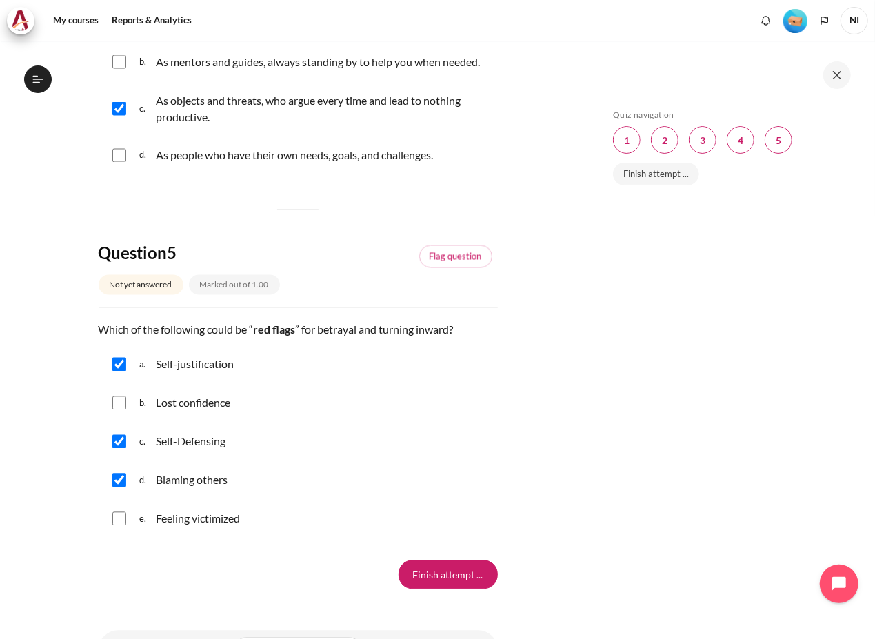
checkbox input "true"
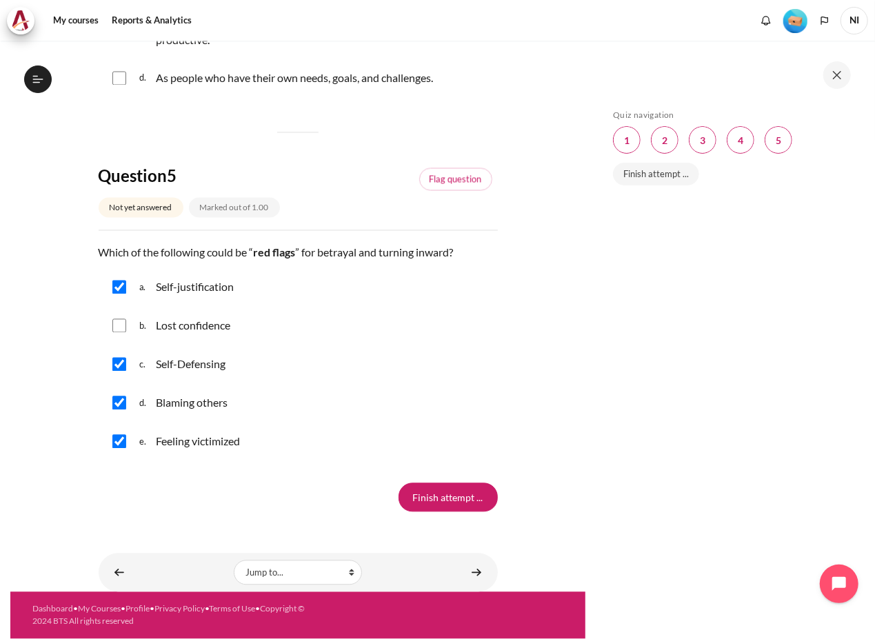
scroll to position [1319, 0]
click at [451, 510] on input "Finish attempt ..." at bounding box center [448, 497] width 99 height 29
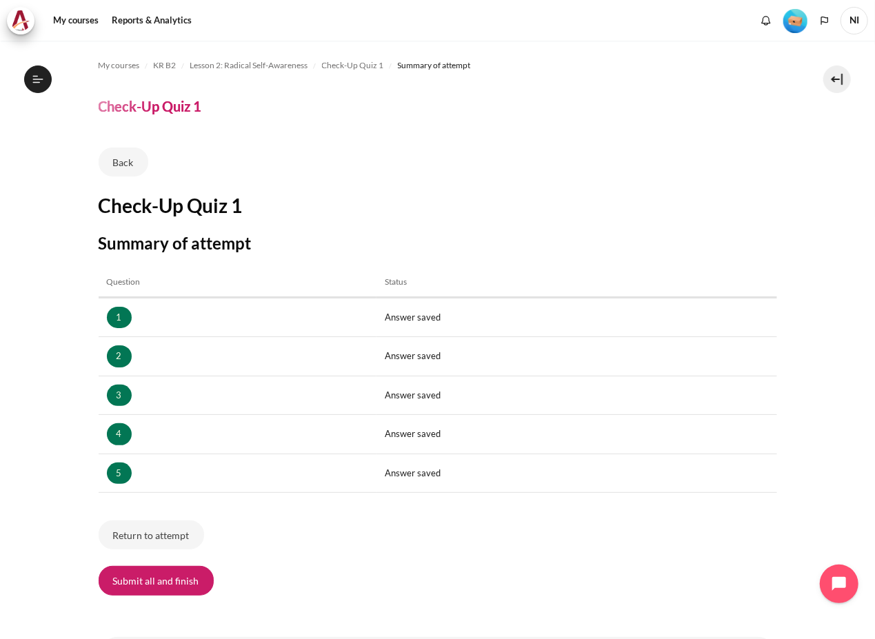
scroll to position [69, 0]
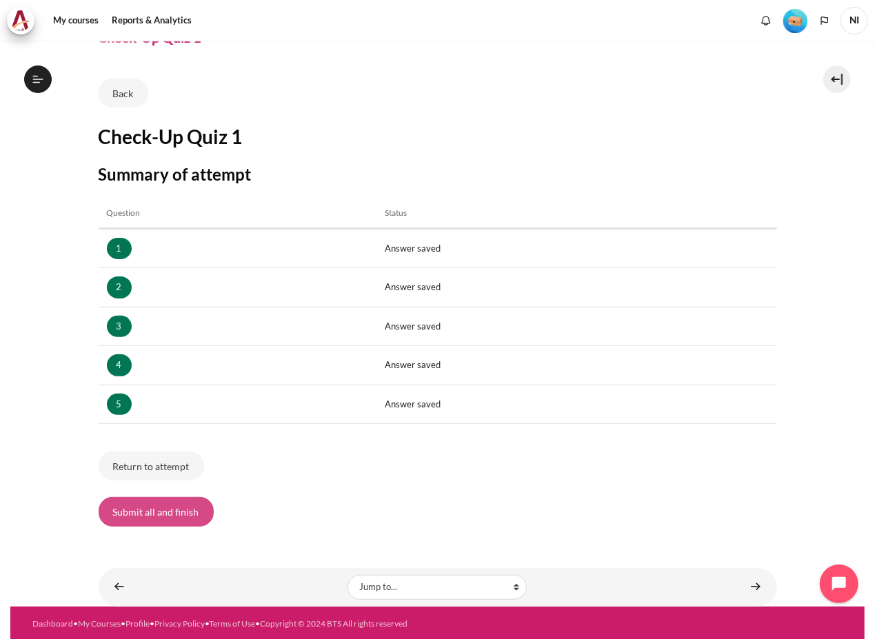
click at [174, 506] on button "Submit all and finish" at bounding box center [156, 511] width 115 height 29
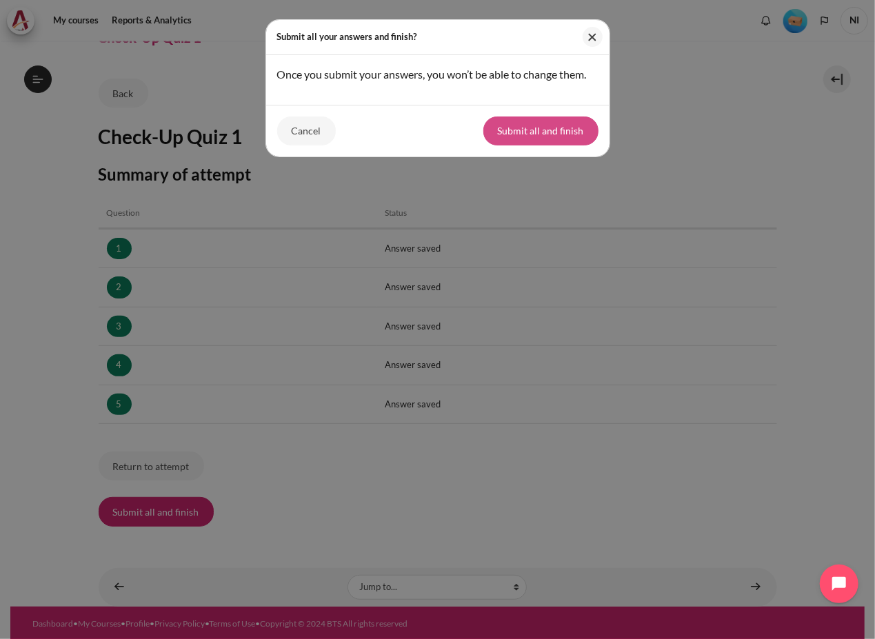
click at [521, 146] on button "Submit all and finish" at bounding box center [540, 131] width 115 height 29
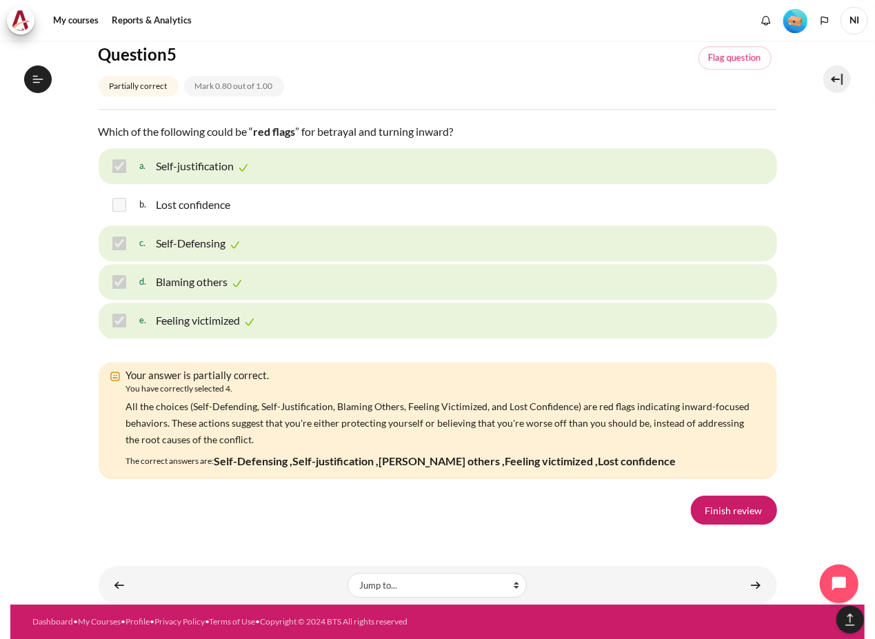
scroll to position [2237, 0]
click at [712, 503] on link "Finish review" at bounding box center [734, 510] width 86 height 29
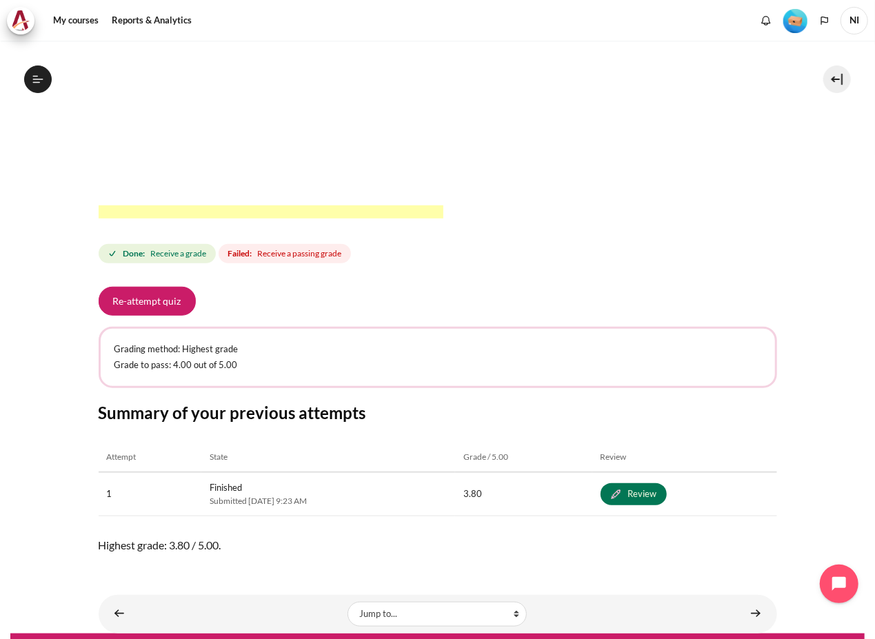
scroll to position [439, 0]
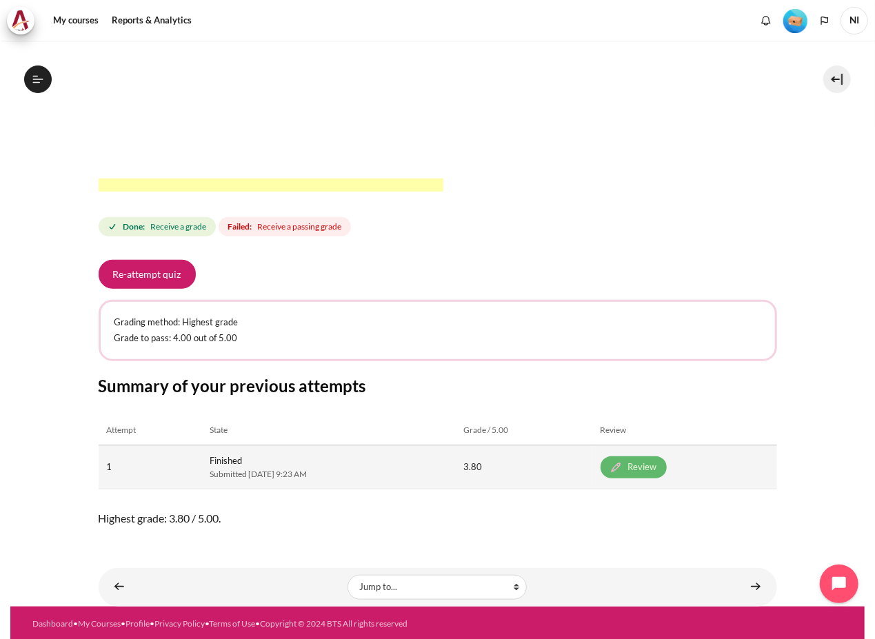
click at [650, 468] on link "Review" at bounding box center [634, 468] width 66 height 22
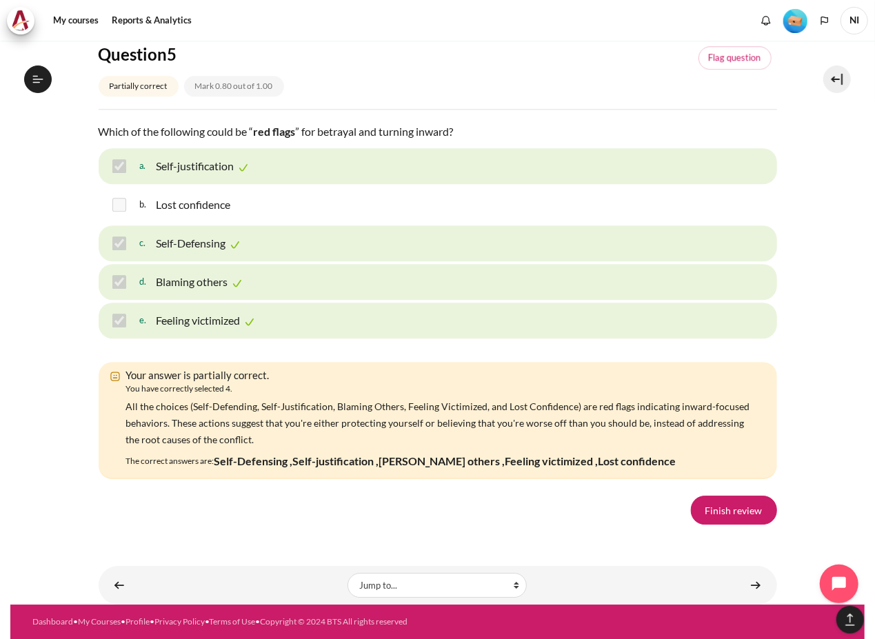
scroll to position [2237, 0]
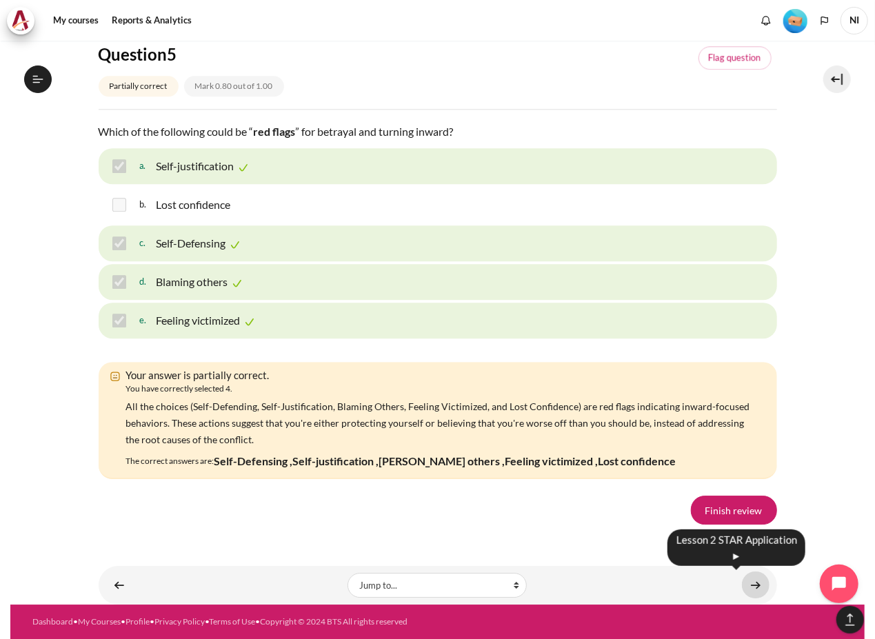
click at [756, 587] on link "Content" at bounding box center [756, 585] width 28 height 27
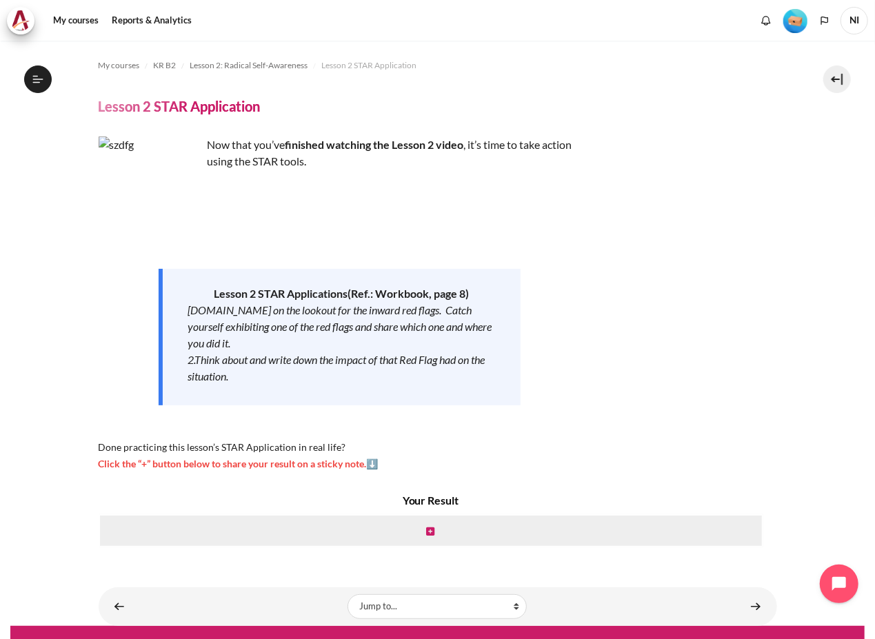
scroll to position [21, 0]
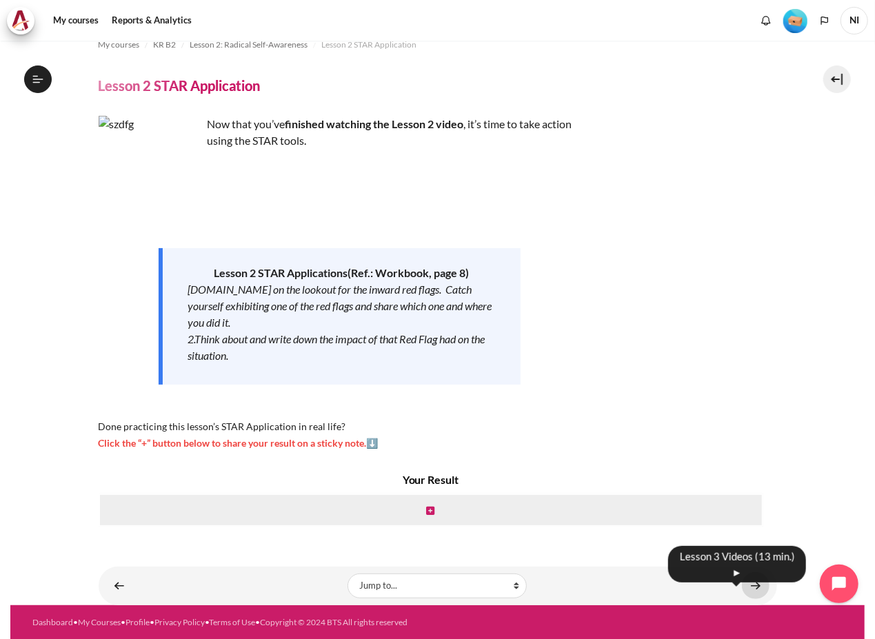
click at [751, 586] on link "Content" at bounding box center [756, 585] width 28 height 27
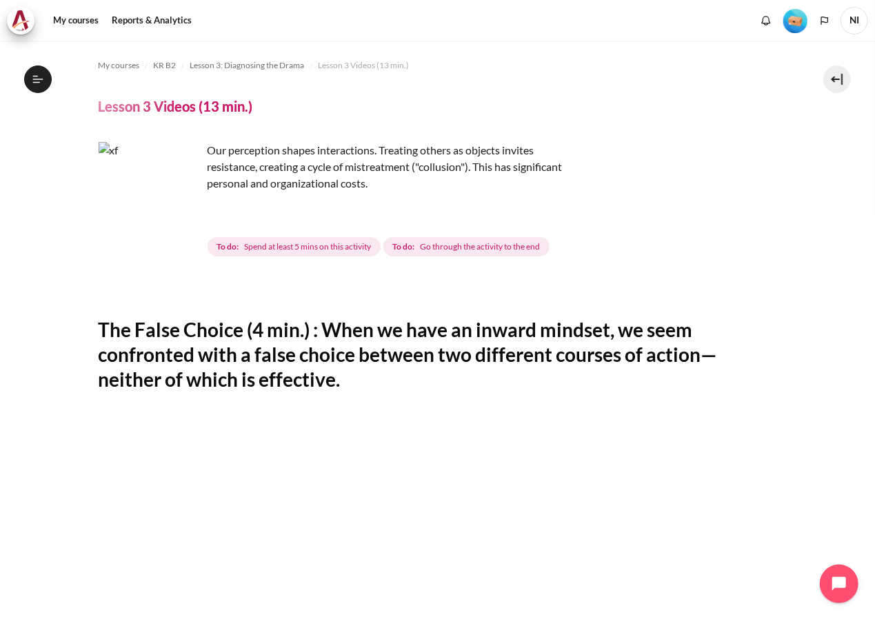
scroll to position [201, 0]
click at [558, 101] on header "Lesson 3 Videos (13 min.)" at bounding box center [438, 106] width 679 height 18
